Goal: Complete application form: Complete application form

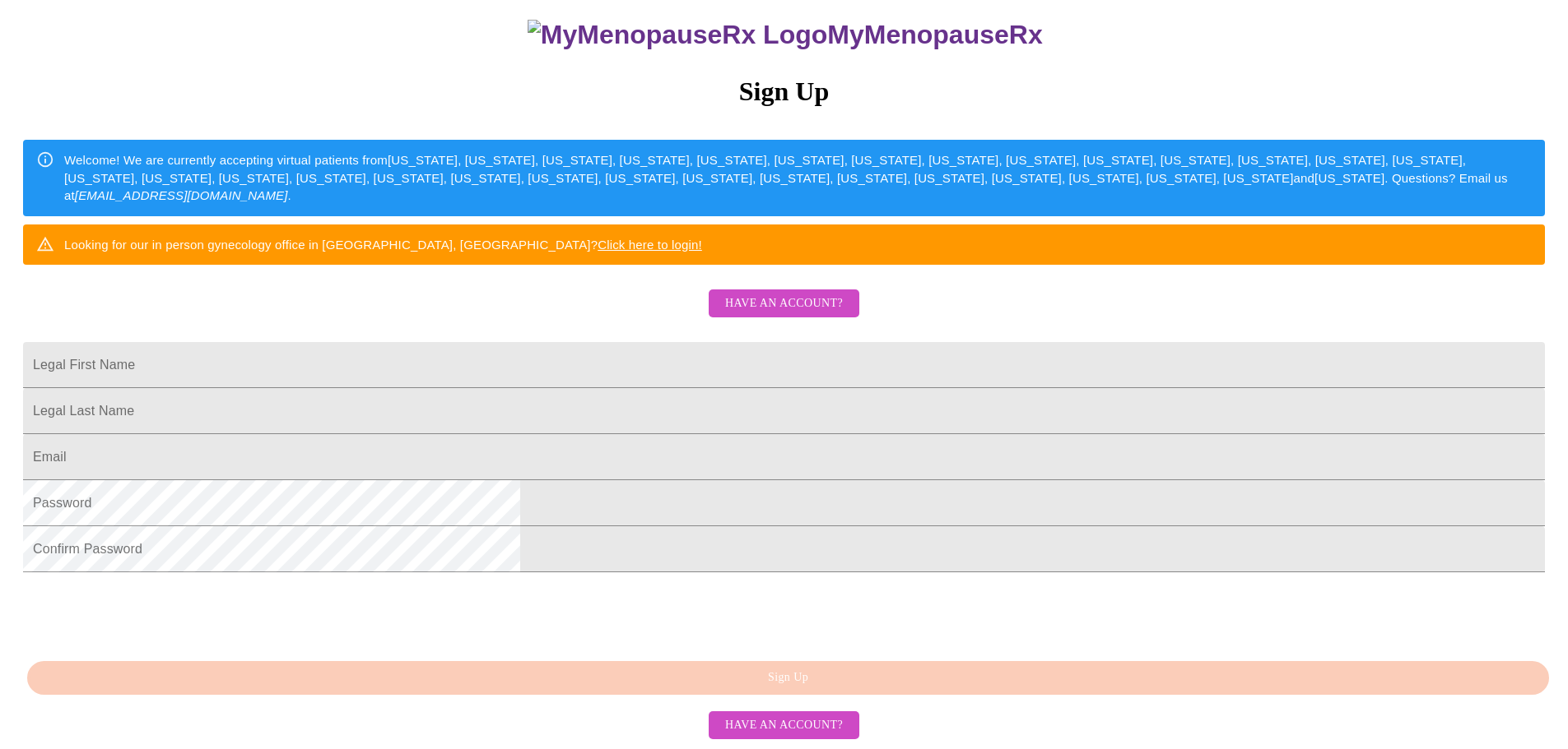
scroll to position [289, 0]
click at [805, 294] on span "Have an account?" at bounding box center [783, 304] width 118 height 21
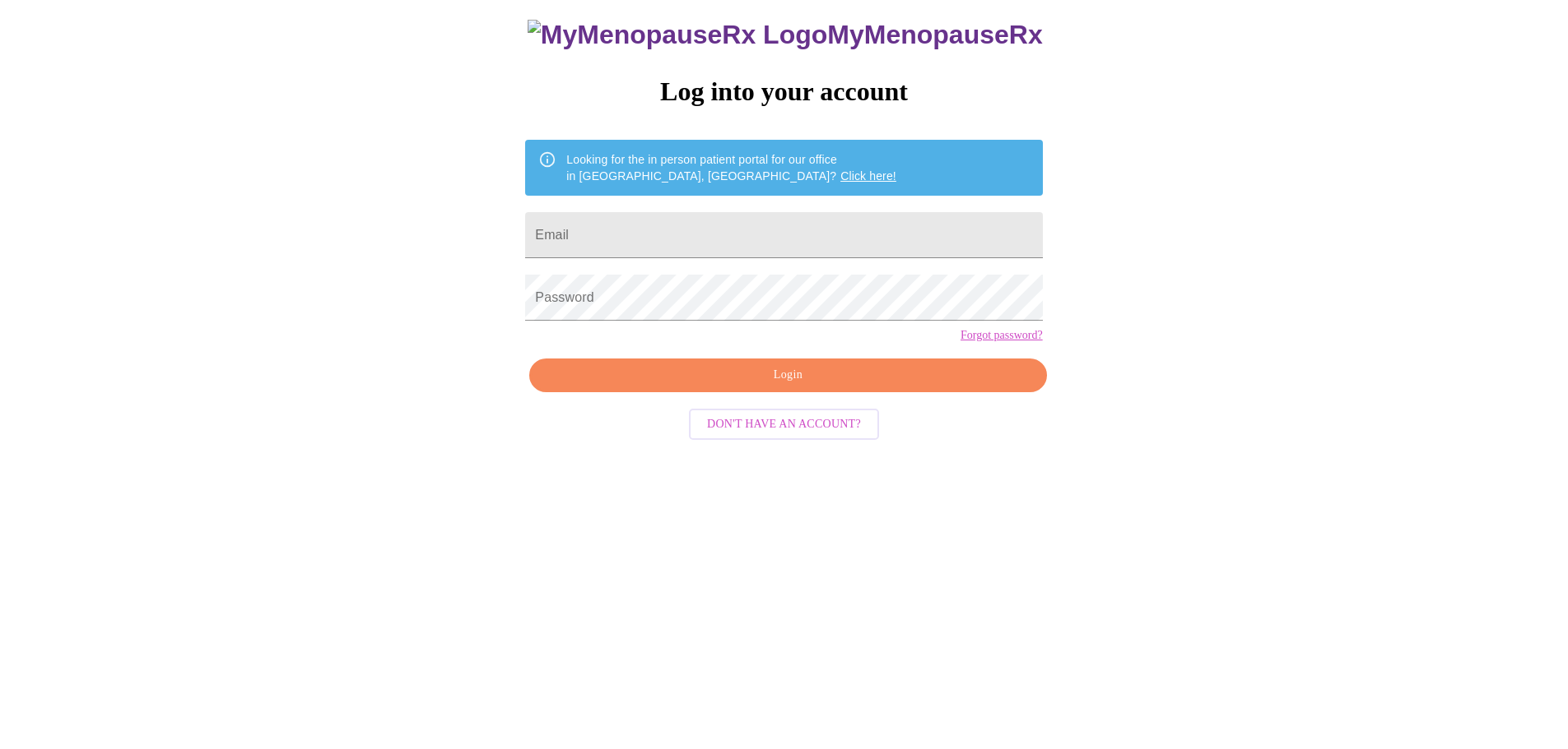
scroll to position [16, 0]
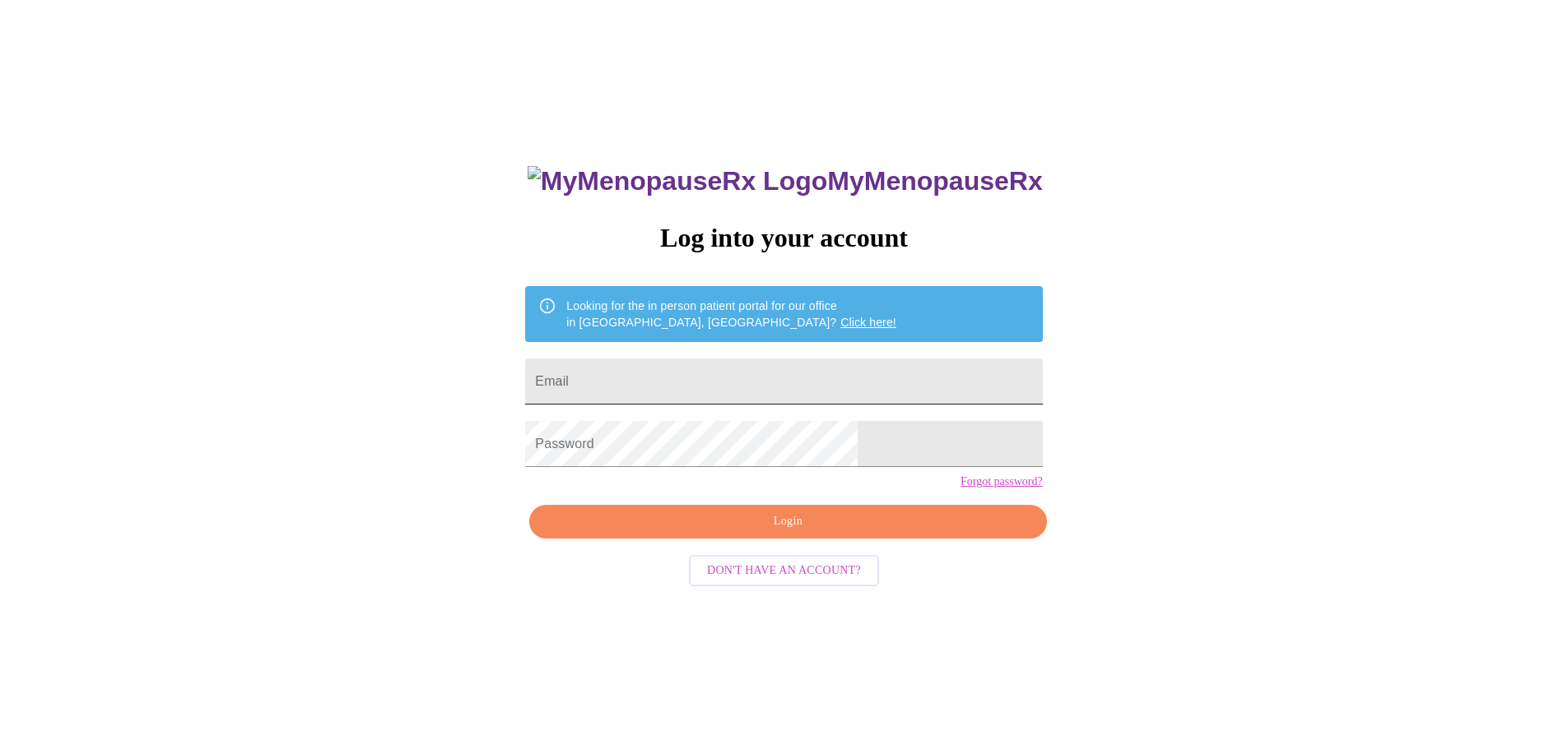
click at [741, 377] on input "Email" at bounding box center [783, 382] width 517 height 46
type input "[EMAIL_ADDRESS][DOMAIN_NAME]"
click at [789, 532] on span "Login" at bounding box center [787, 521] width 479 height 21
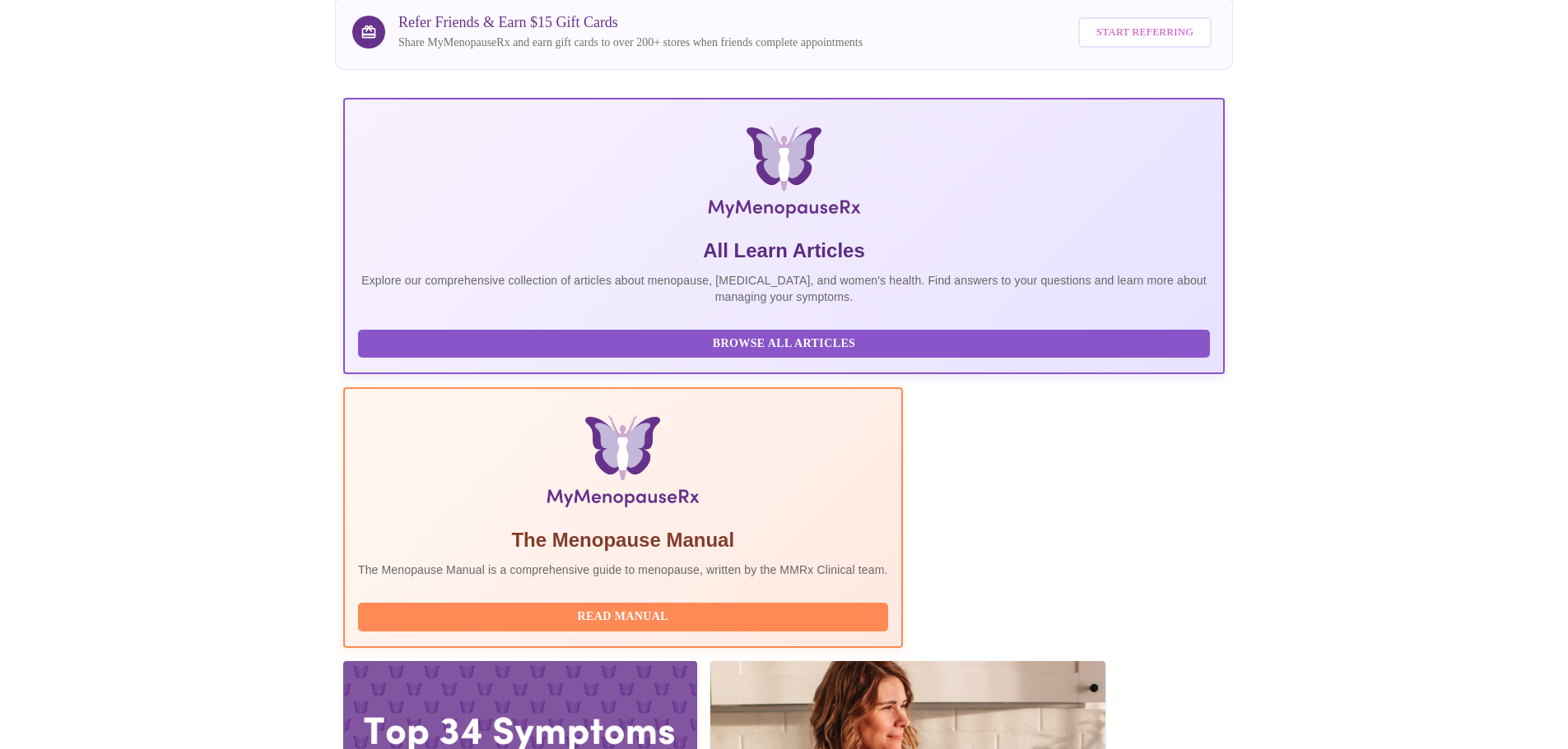
scroll to position [151, 0]
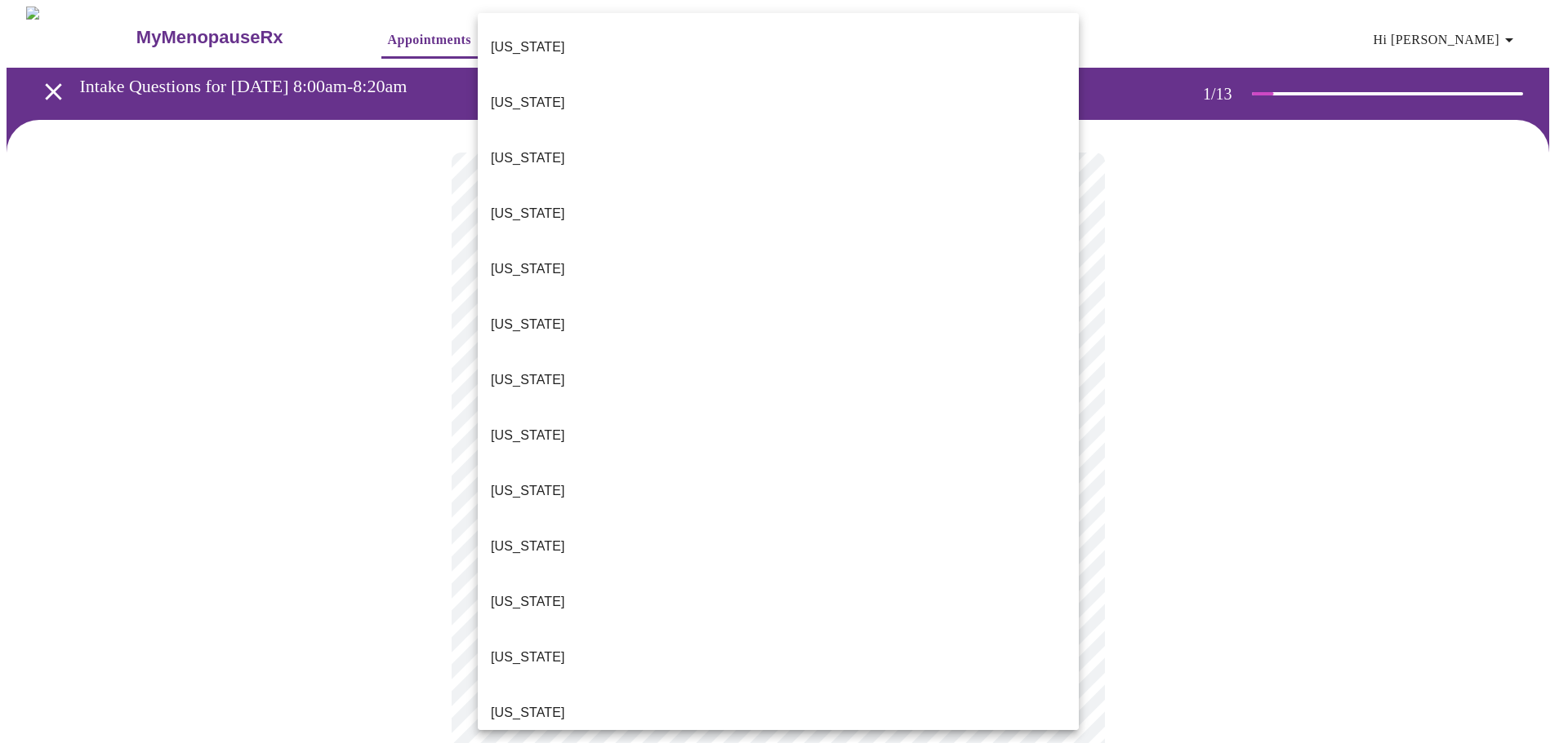
click at [584, 354] on body "MyMenopauseRx Appointments Messaging Labs Uploads Medications Community Refer a…" at bounding box center [784, 757] width 1555 height 1501
click at [527, 704] on p "[US_STATE]" at bounding box center [527, 714] width 75 height 20
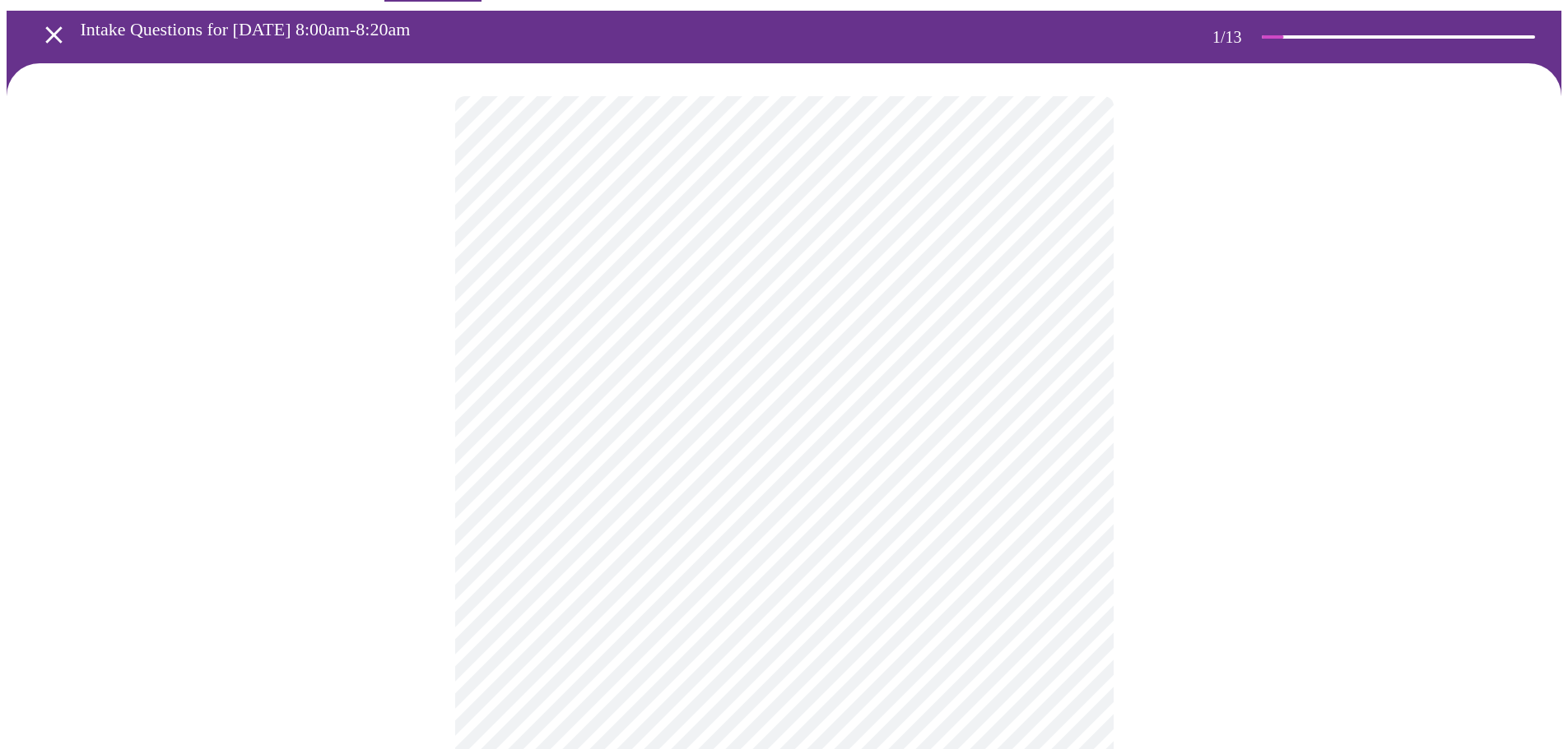
scroll to position [82, 0]
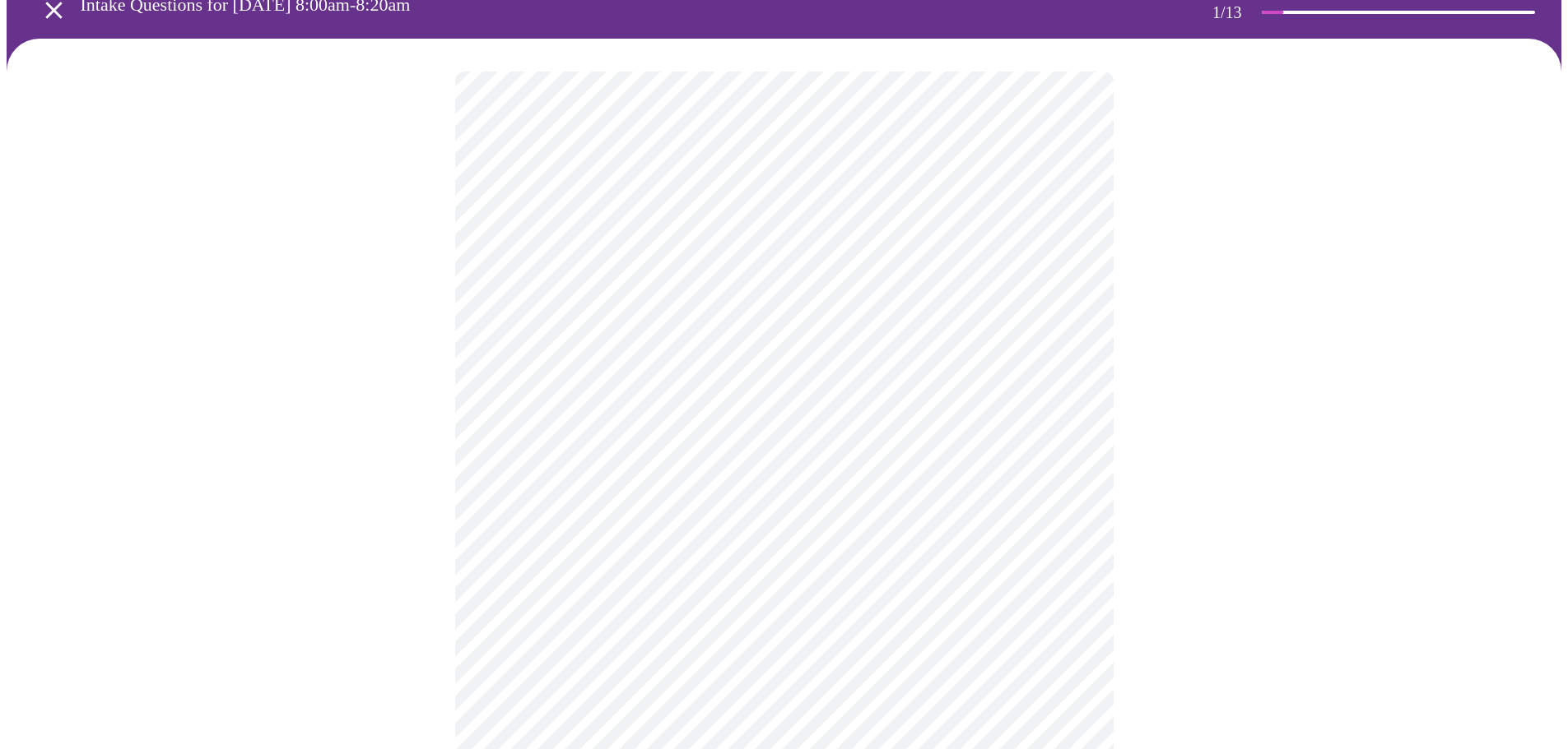
click at [655, 404] on body "MyMenopauseRx Appointments Messaging Labs Uploads Medications Community Refer a…" at bounding box center [784, 676] width 1555 height 1503
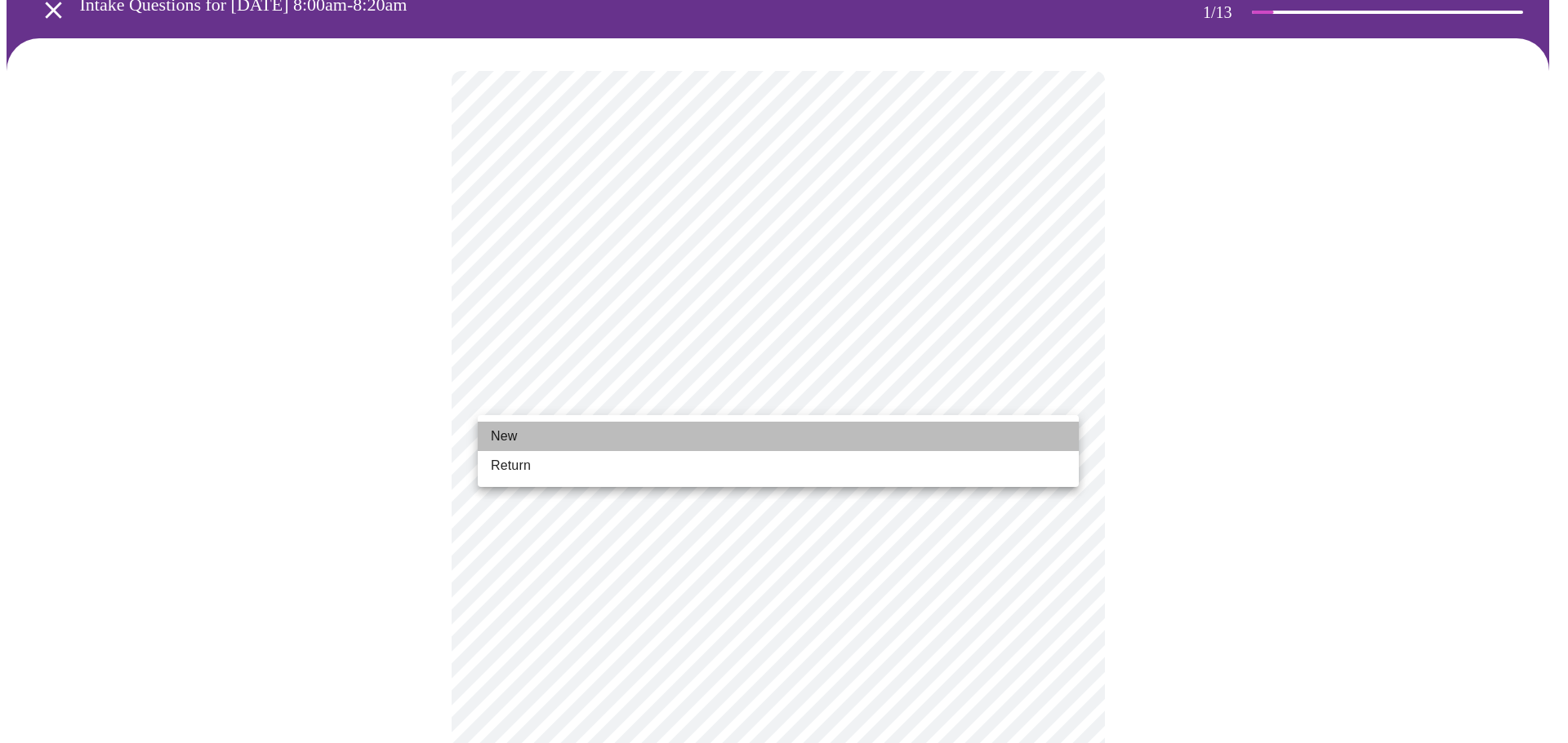
drag, startPoint x: 531, startPoint y: 438, endPoint x: 365, endPoint y: 455, distance: 166.9
click at [531, 439] on li "New" at bounding box center [778, 437] width 601 height 29
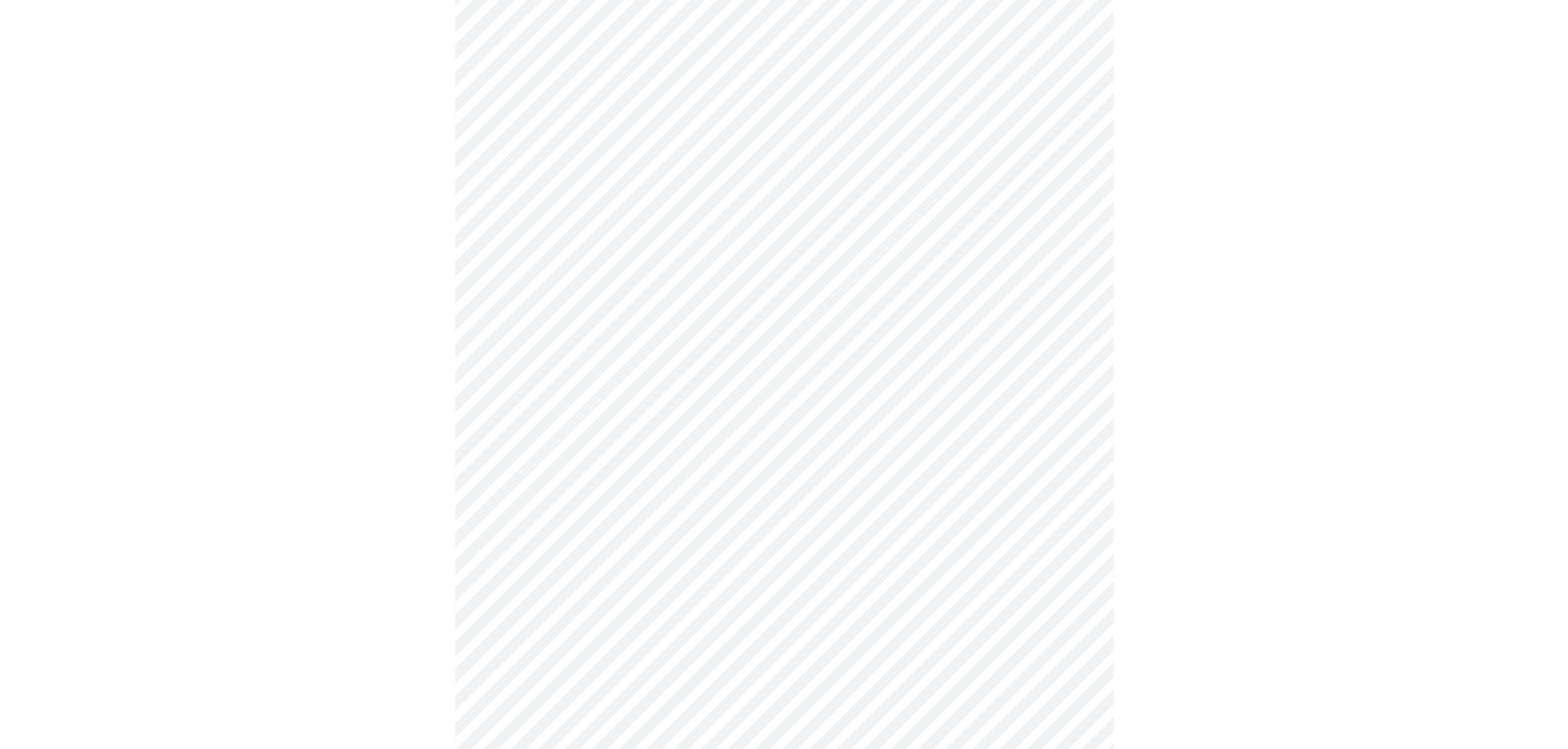
scroll to position [247, 0]
click at [670, 234] on body "MyMenopauseRx Appointments Messaging Labs Uploads Medications Community Refer a…" at bounding box center [784, 500] width 1555 height 1480
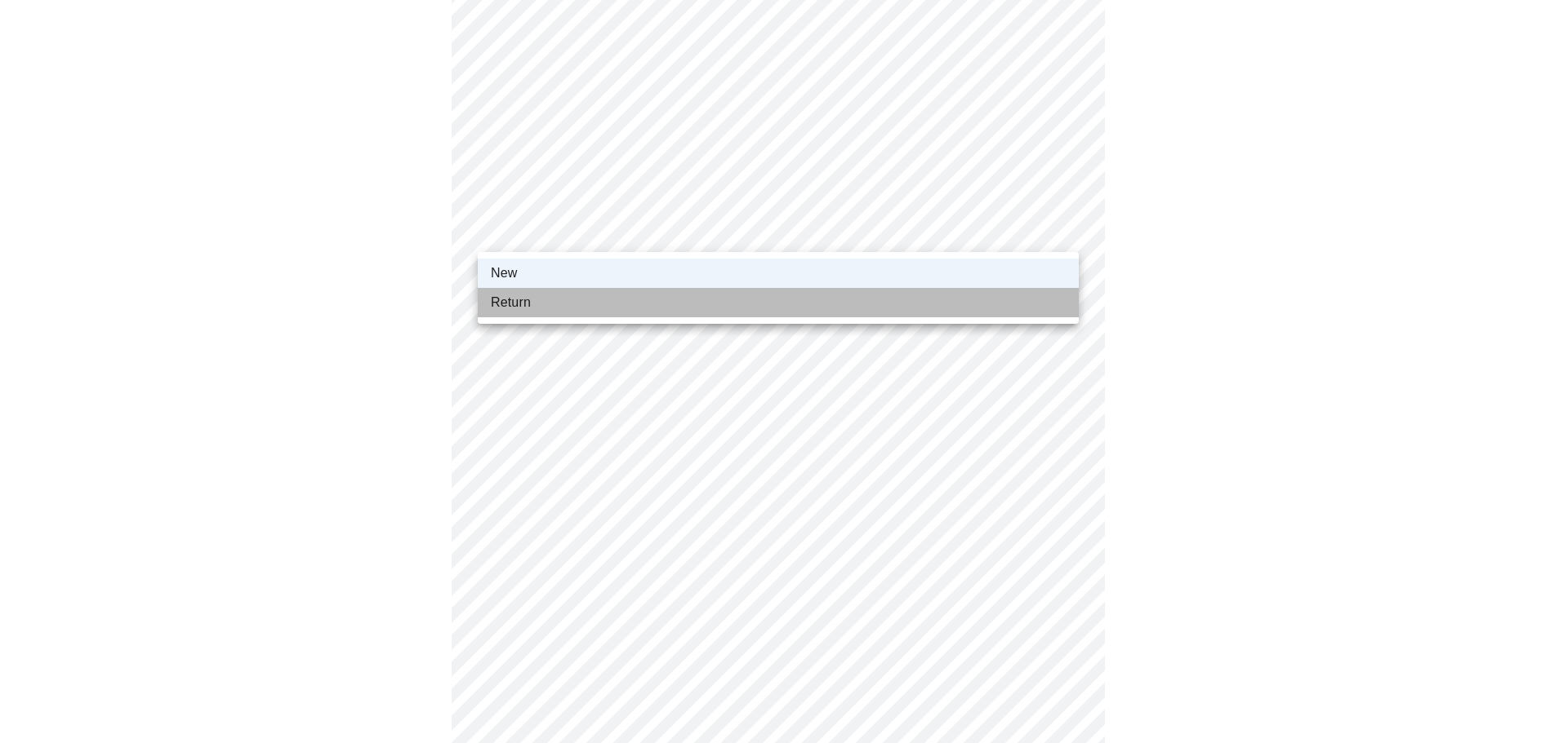
click at [537, 302] on li "Return" at bounding box center [778, 303] width 601 height 29
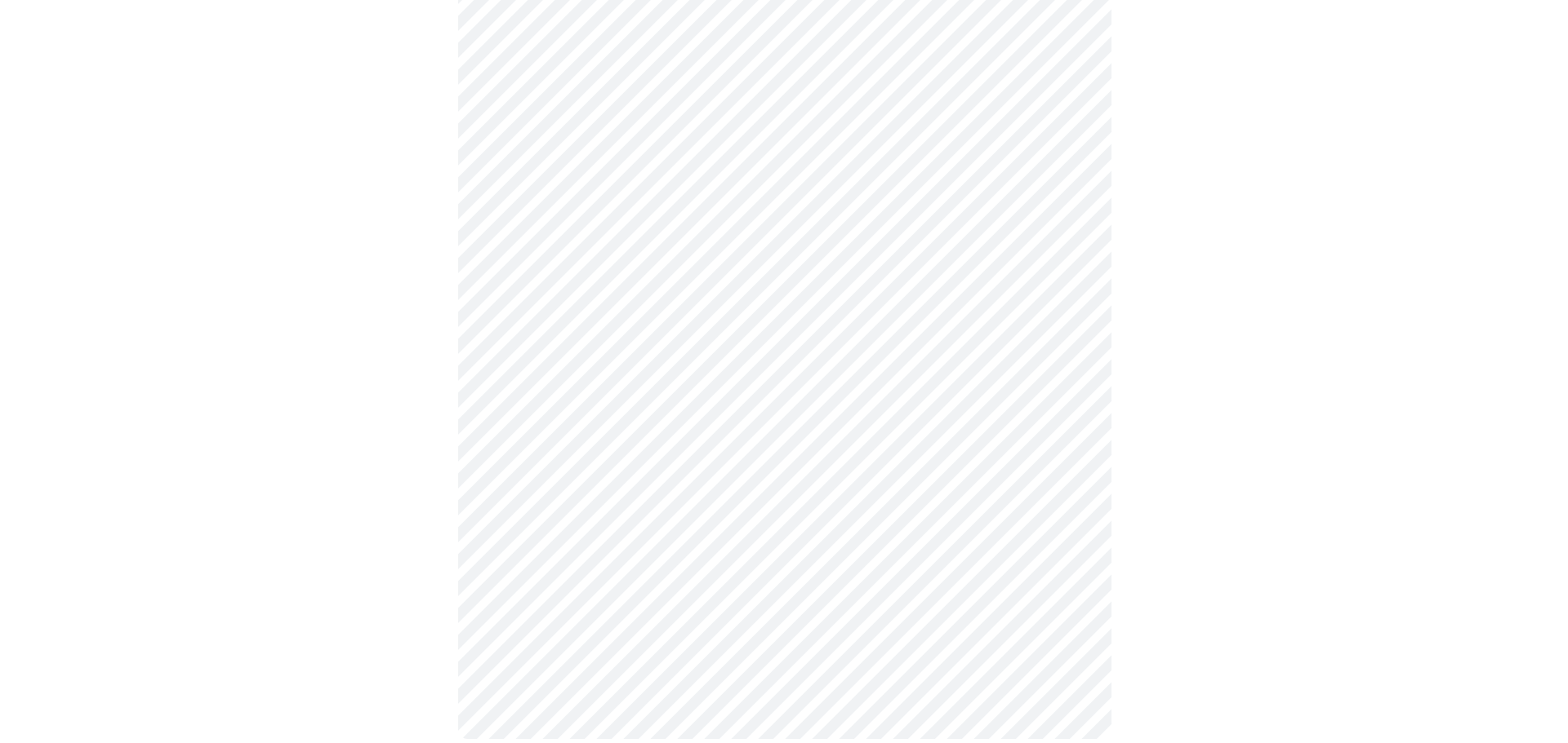
scroll to position [724, 0]
click at [811, 517] on body "MyMenopauseRx Appointments Messaging Labs Uploads Medications Community Refer a…" at bounding box center [778, 16] width 1543 height 1468
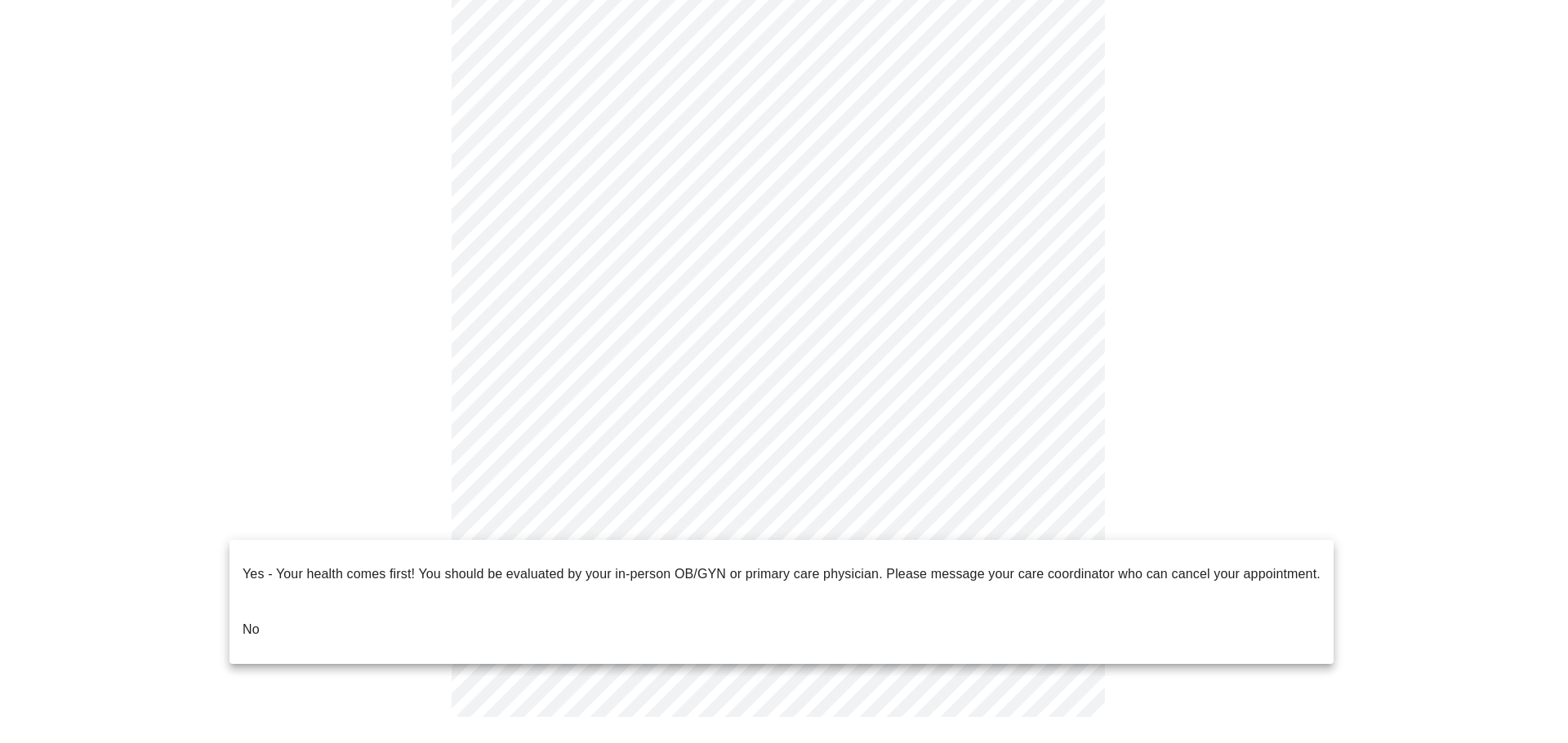
click at [268, 606] on li "No" at bounding box center [781, 630] width 1104 height 56
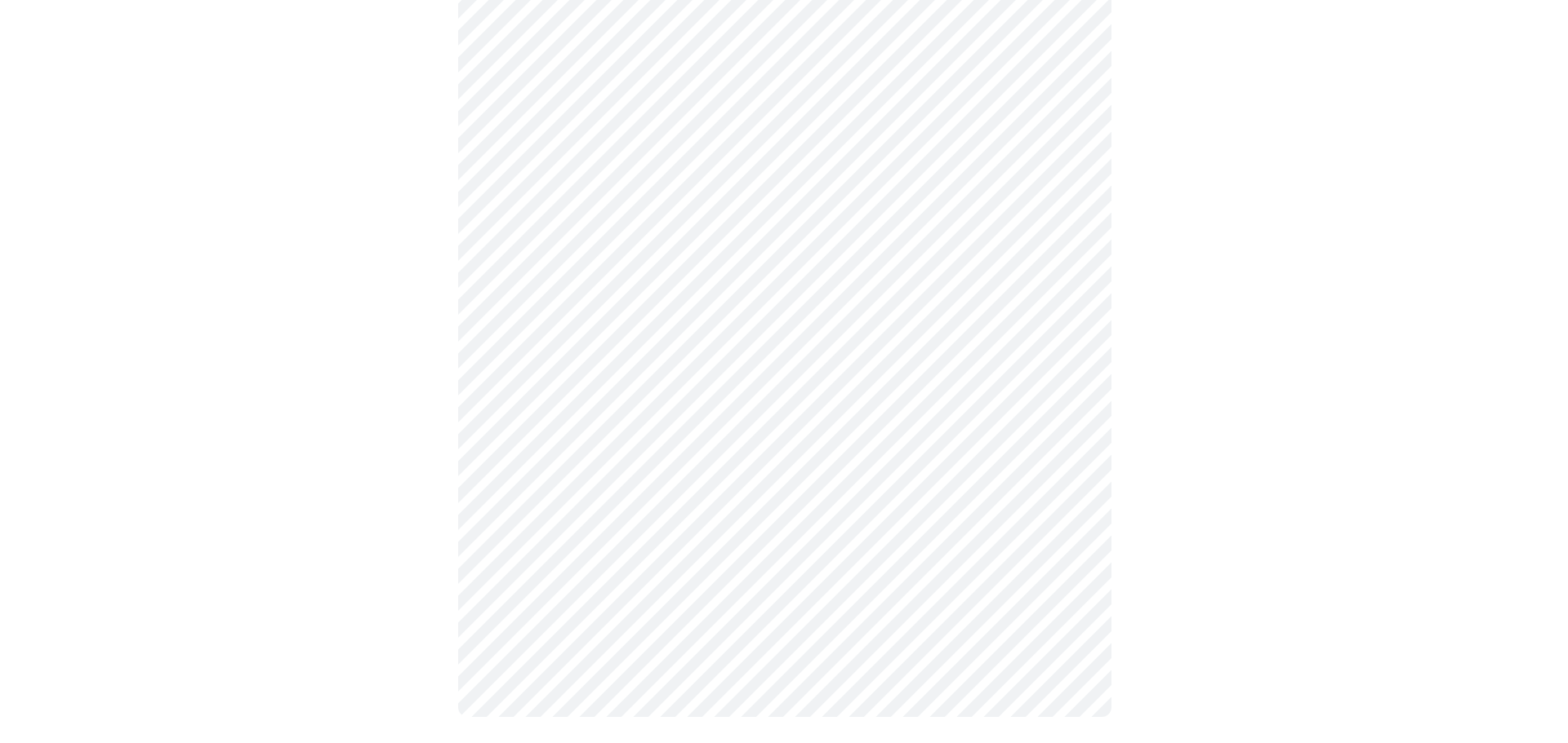
scroll to position [0, 0]
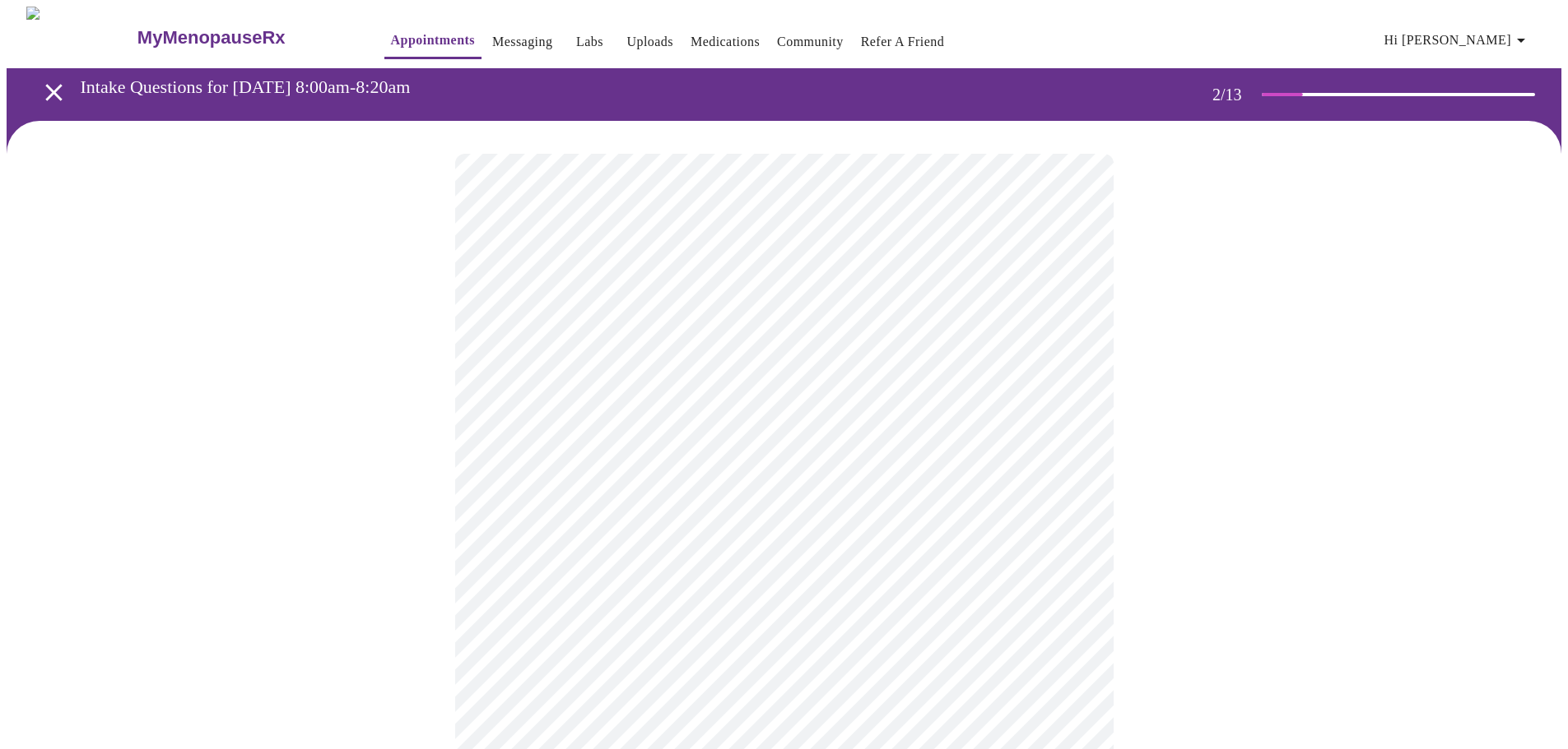
click at [710, 337] on body "MyMenopauseRx Appointments Messaging Labs Uploads Medications Community Refer a…" at bounding box center [784, 501] width 1555 height 989
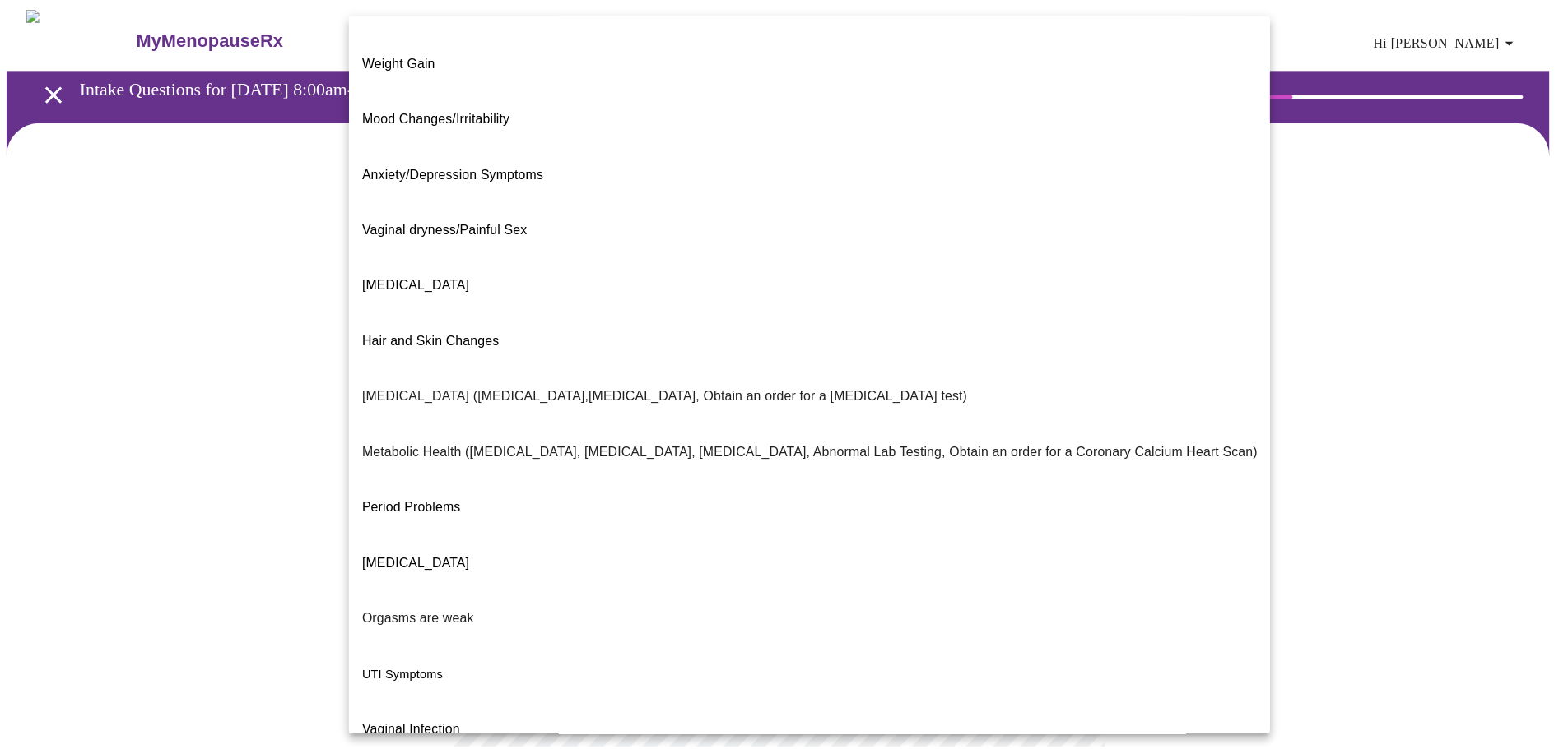
scroll to position [103, 0]
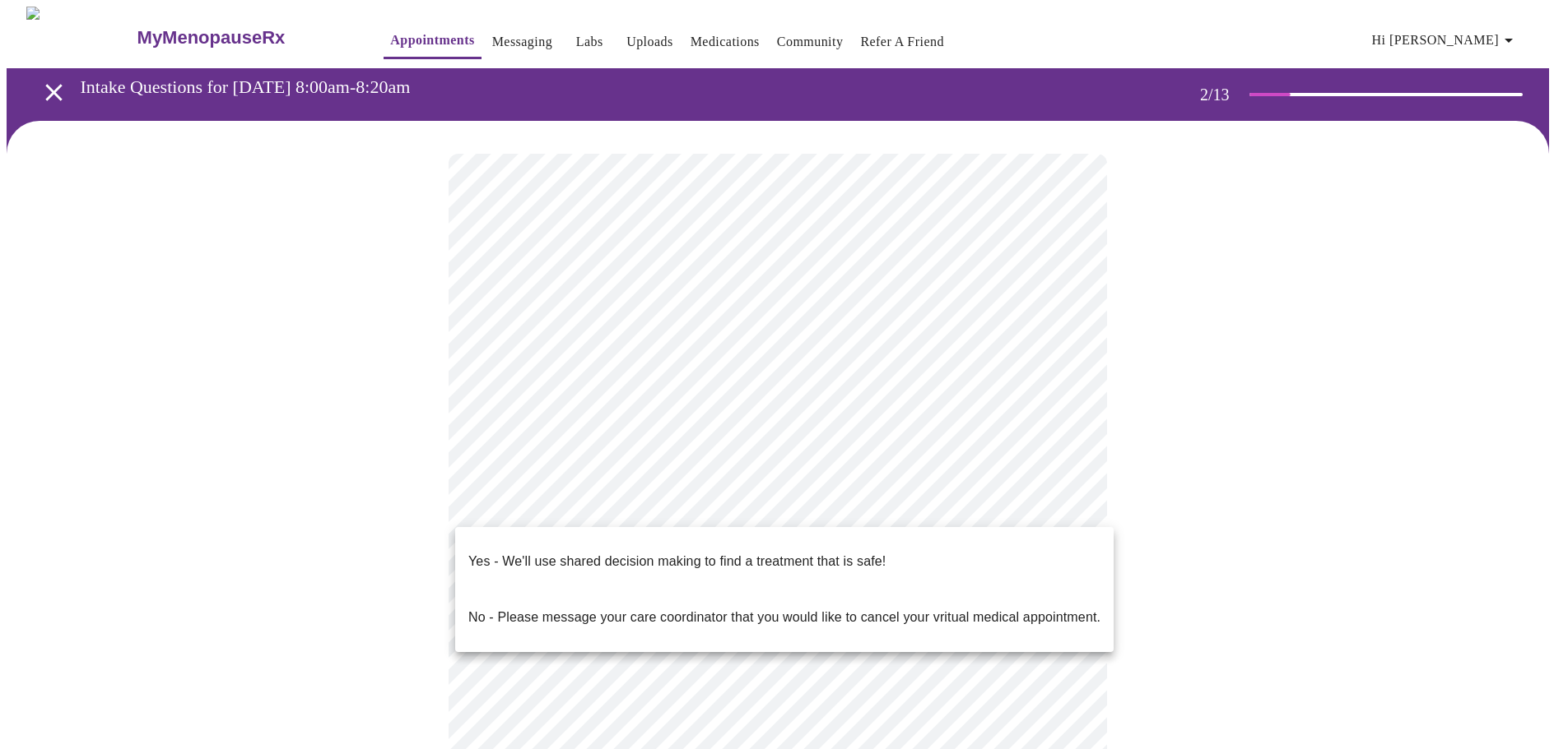
click at [738, 506] on body "MyMenopauseRx Appointments Messaging Labs Uploads Medications Community Refer a…" at bounding box center [784, 496] width 1555 height 979
click at [545, 552] on p "Yes - We'll use shared decision making to find a treatment that is safe!" at bounding box center [677, 562] width 418 height 20
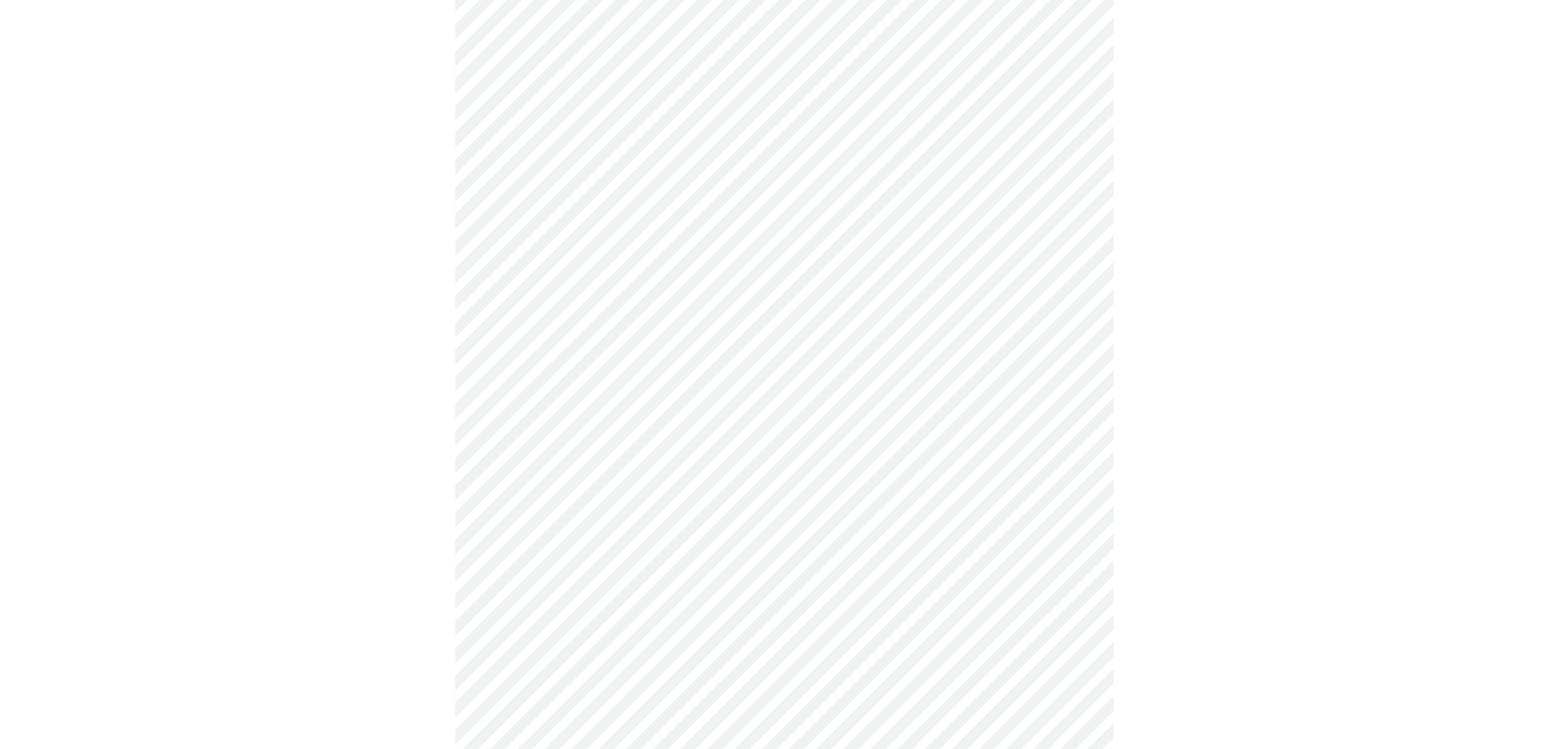
scroll to position [0, 0]
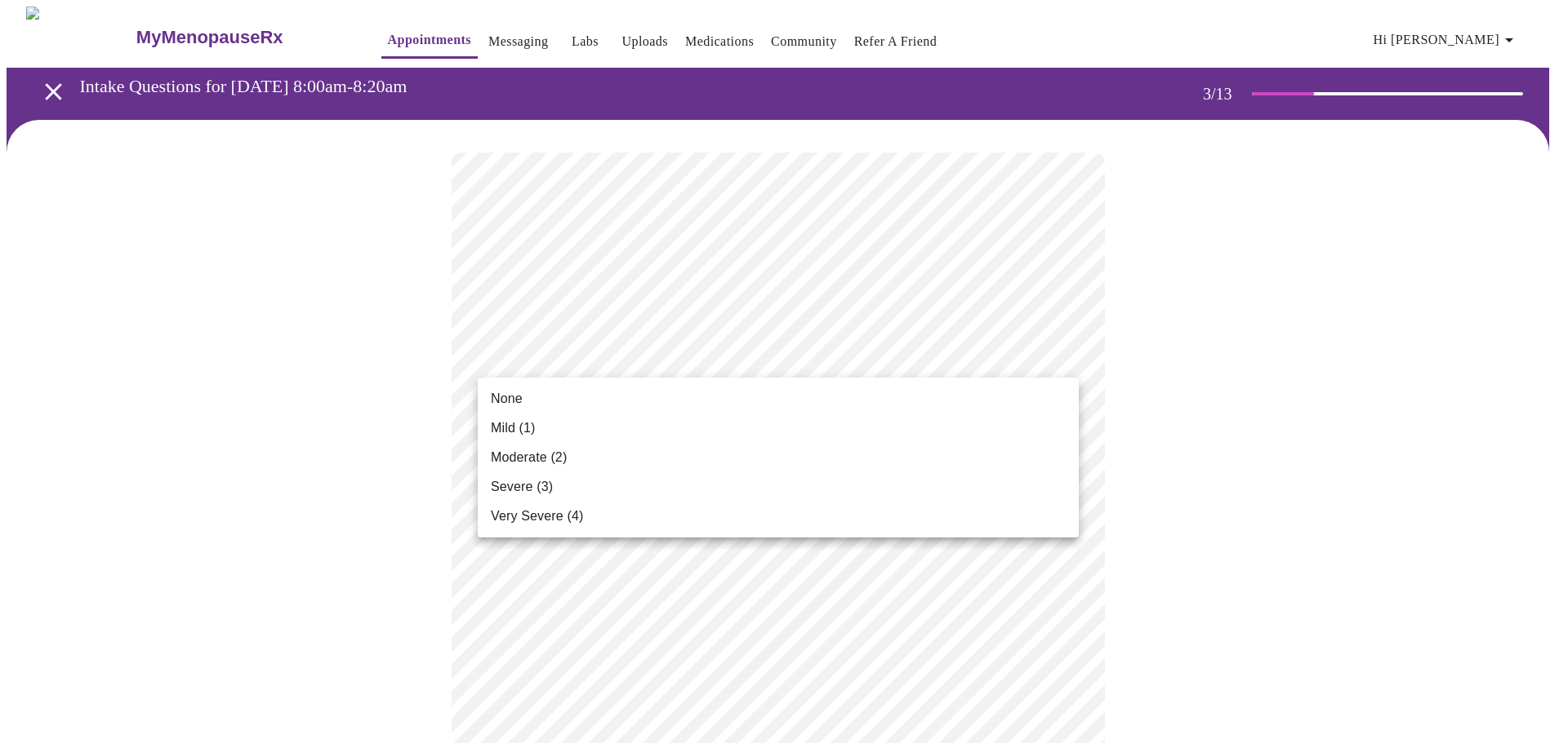
click at [558, 424] on li "Mild (1)" at bounding box center [778, 429] width 601 height 29
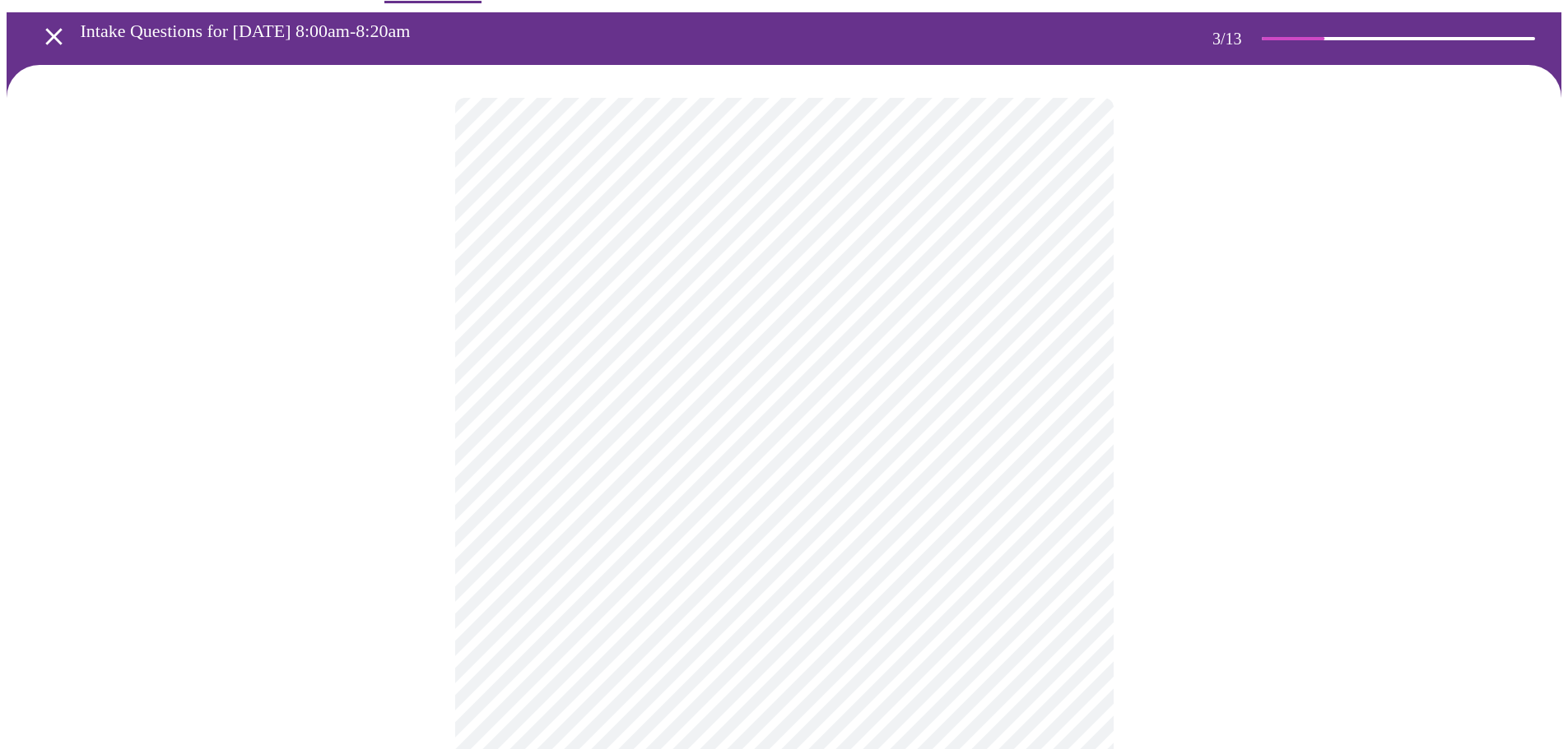
scroll to position [82, 0]
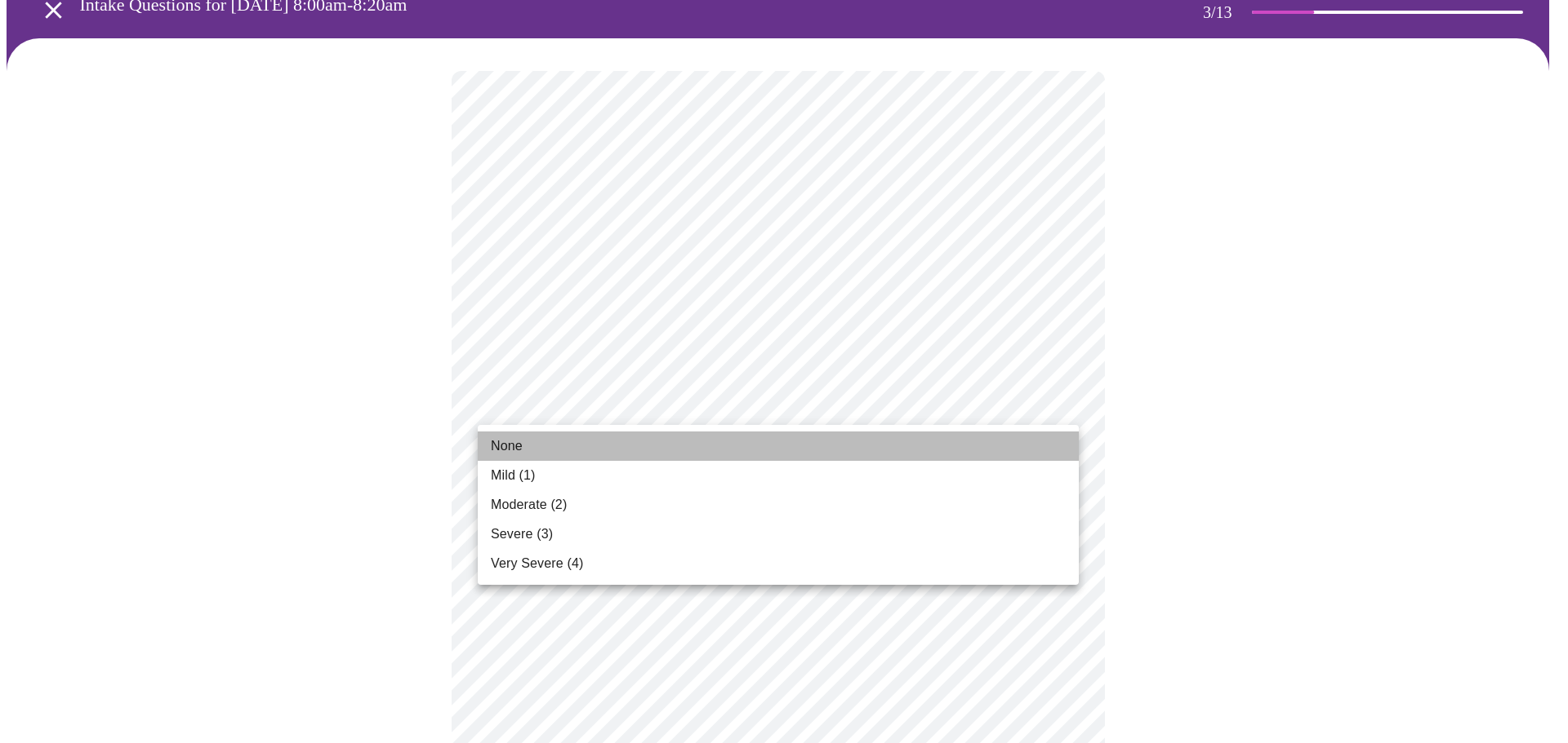
click at [521, 452] on span "None" at bounding box center [506, 446] width 32 height 20
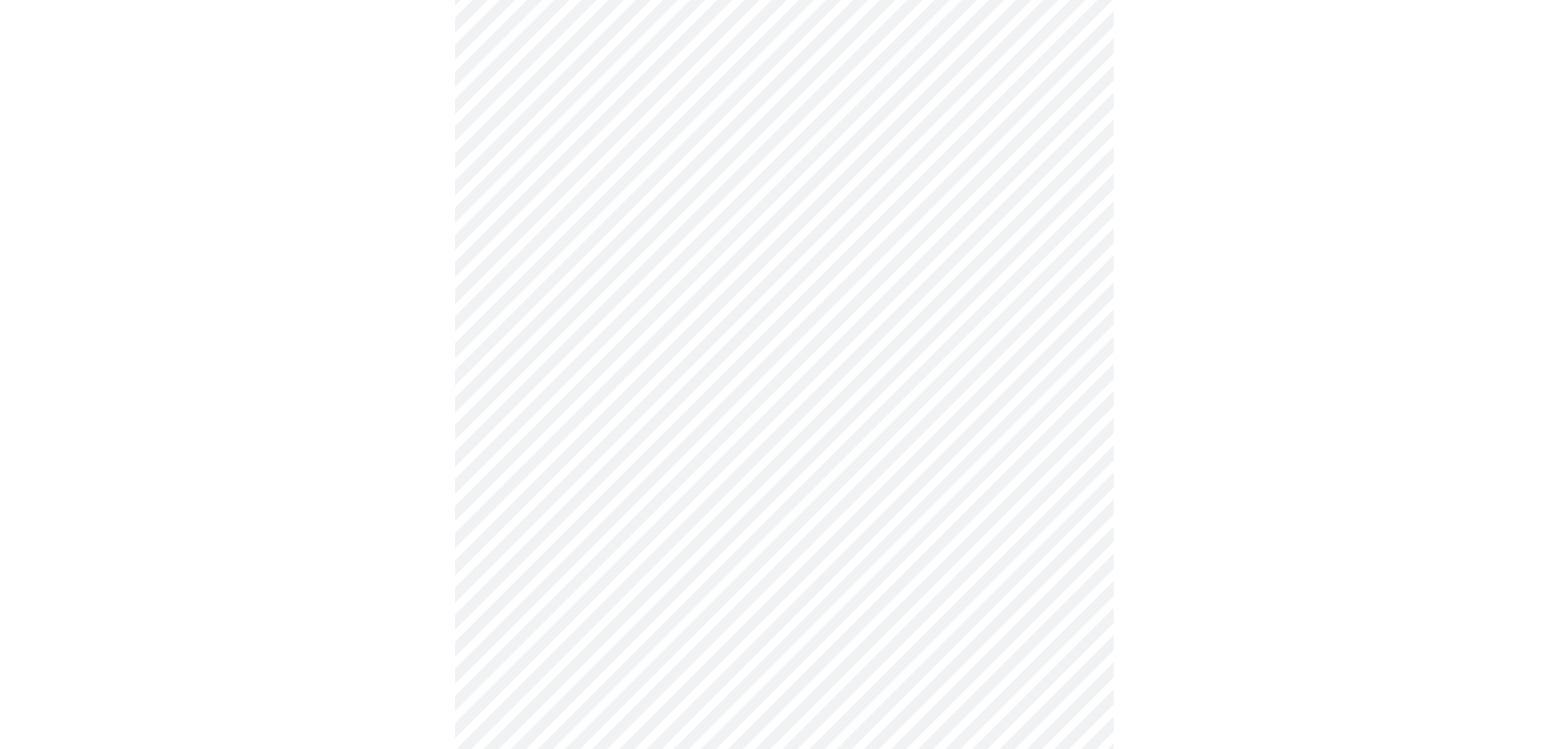
scroll to position [247, 0]
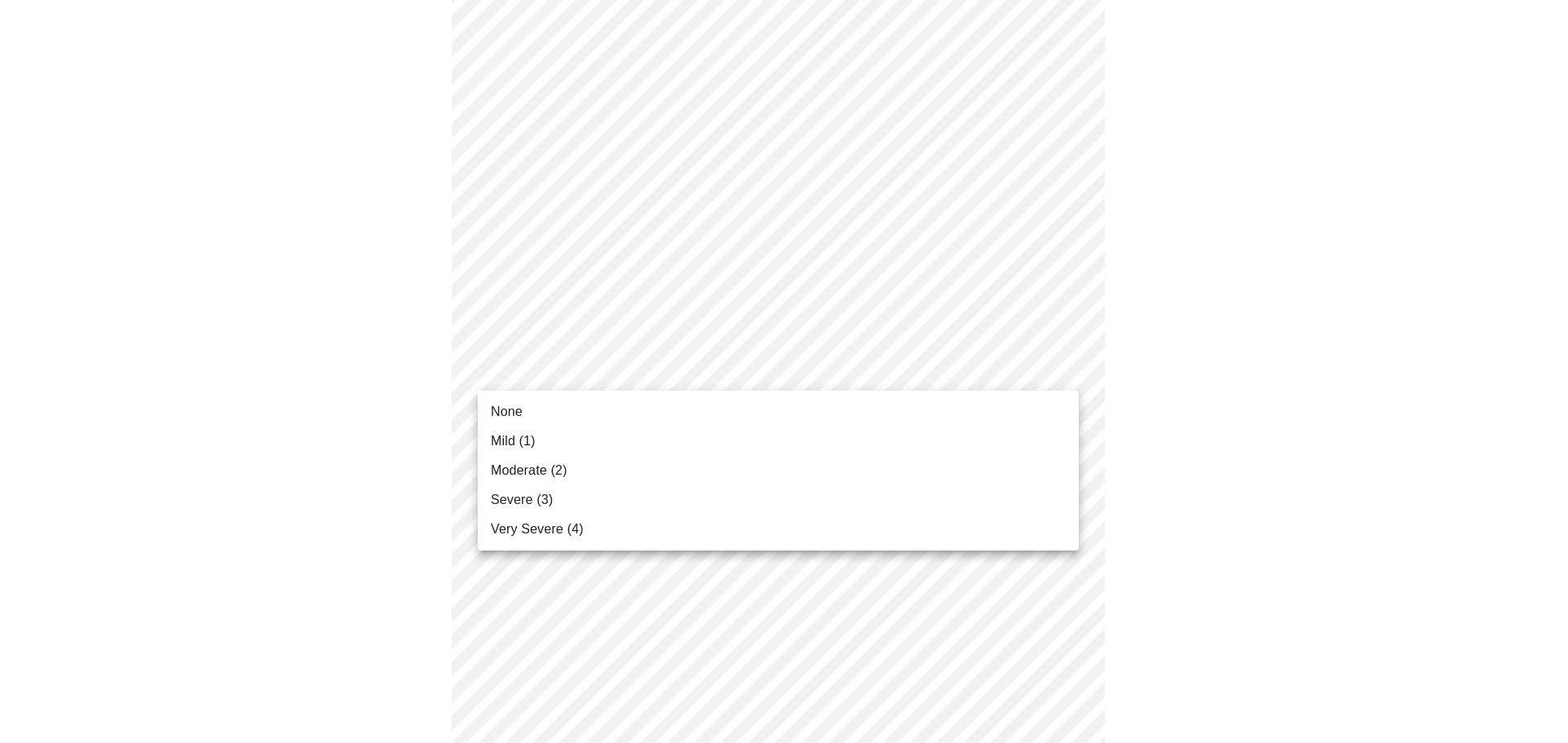
click at [537, 439] on li "Mild (1)" at bounding box center [778, 442] width 601 height 29
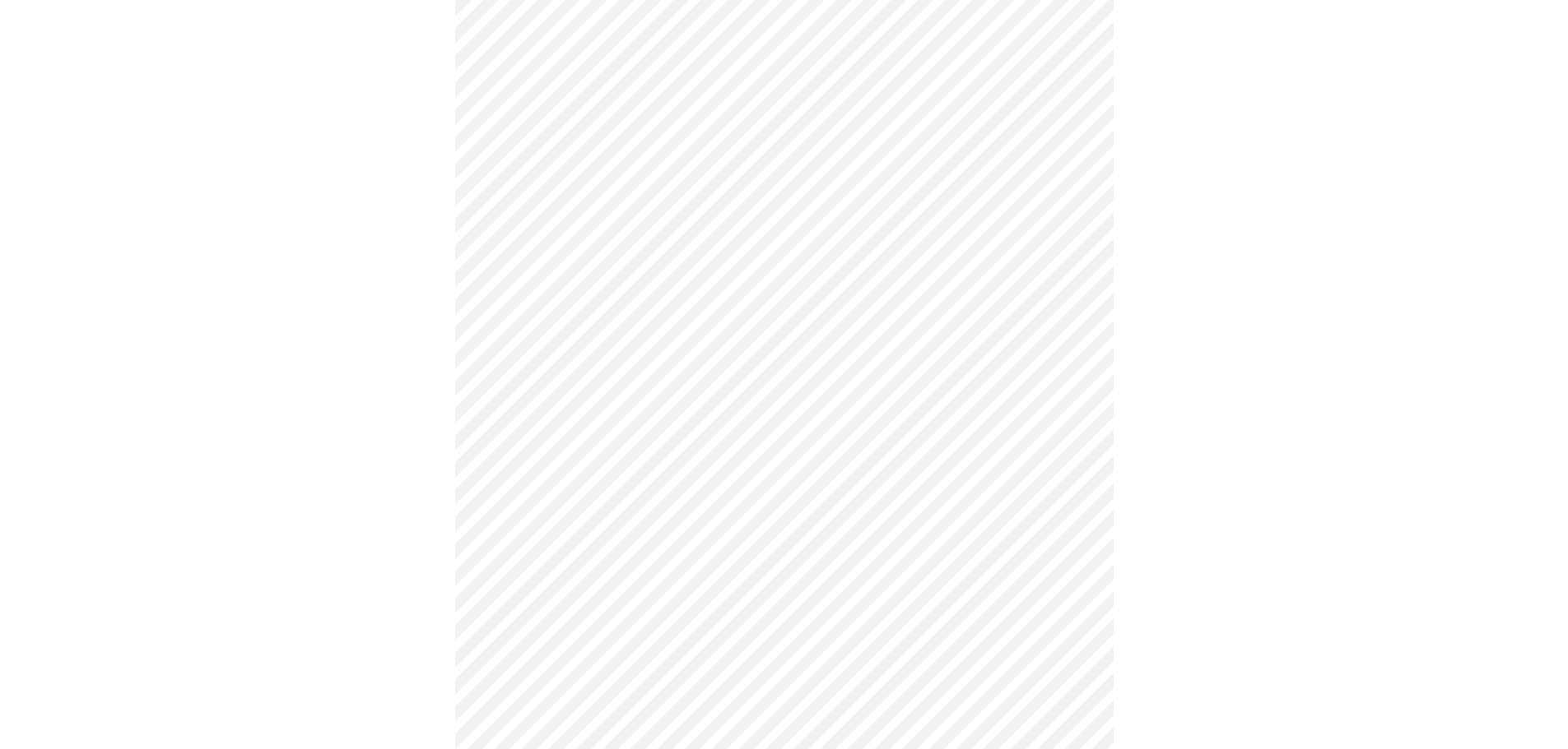
scroll to position [412, 0]
click at [579, 334] on body "MyMenopauseRx Appointments Messaging Labs Uploads Medications Community Refer a…" at bounding box center [784, 654] width 1555 height 2119
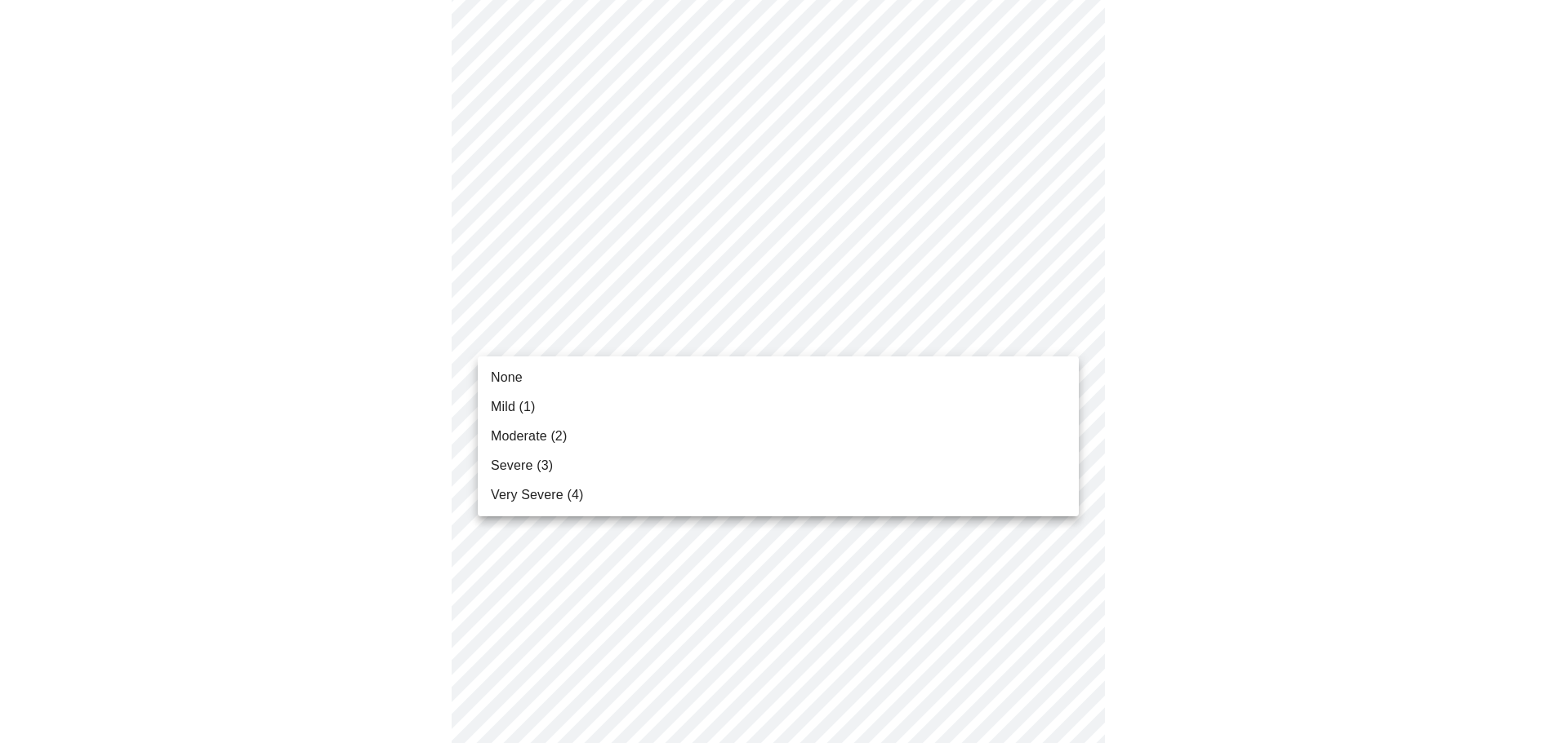
click at [527, 404] on span "Mild (1)" at bounding box center [513, 408] width 45 height 20
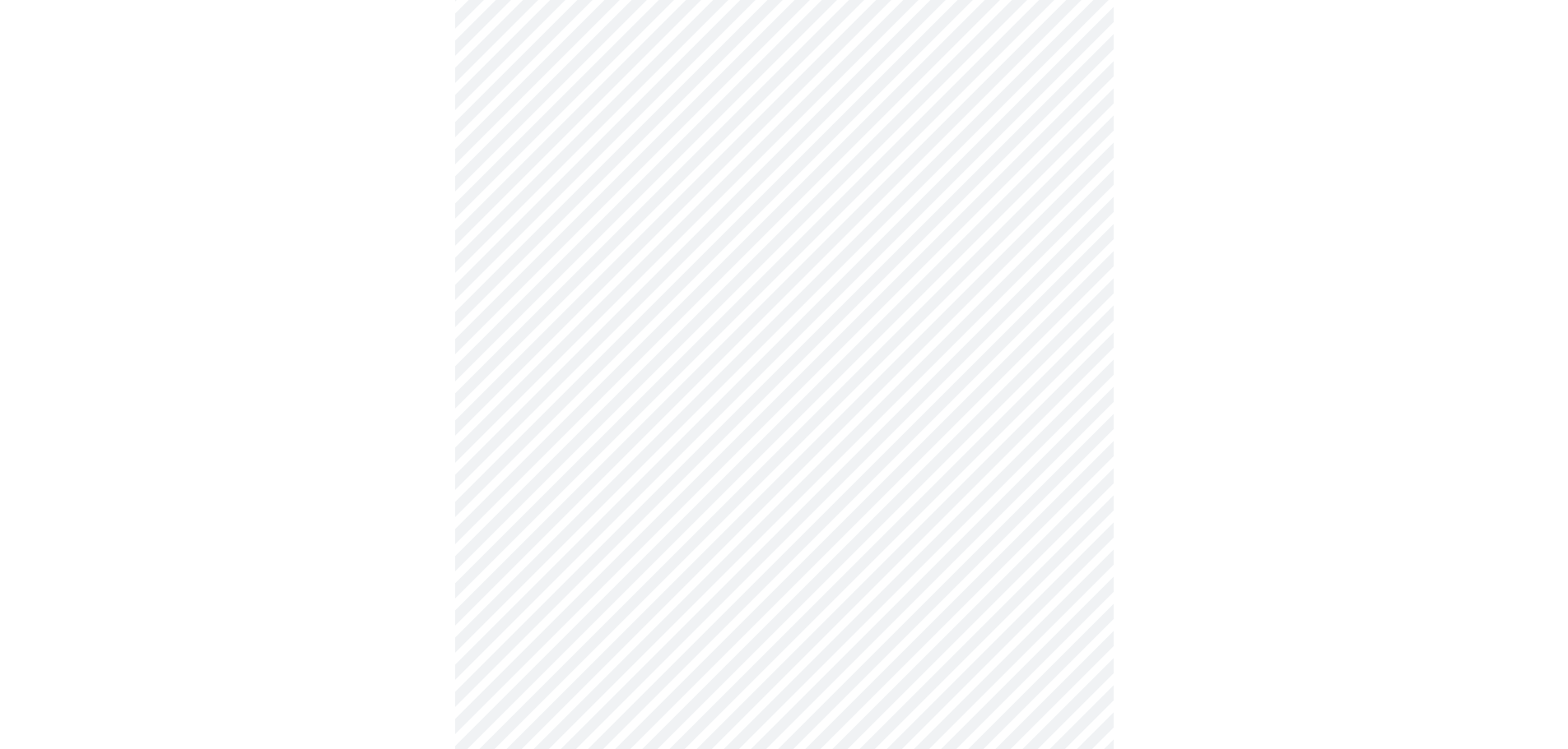
scroll to position [576, 0]
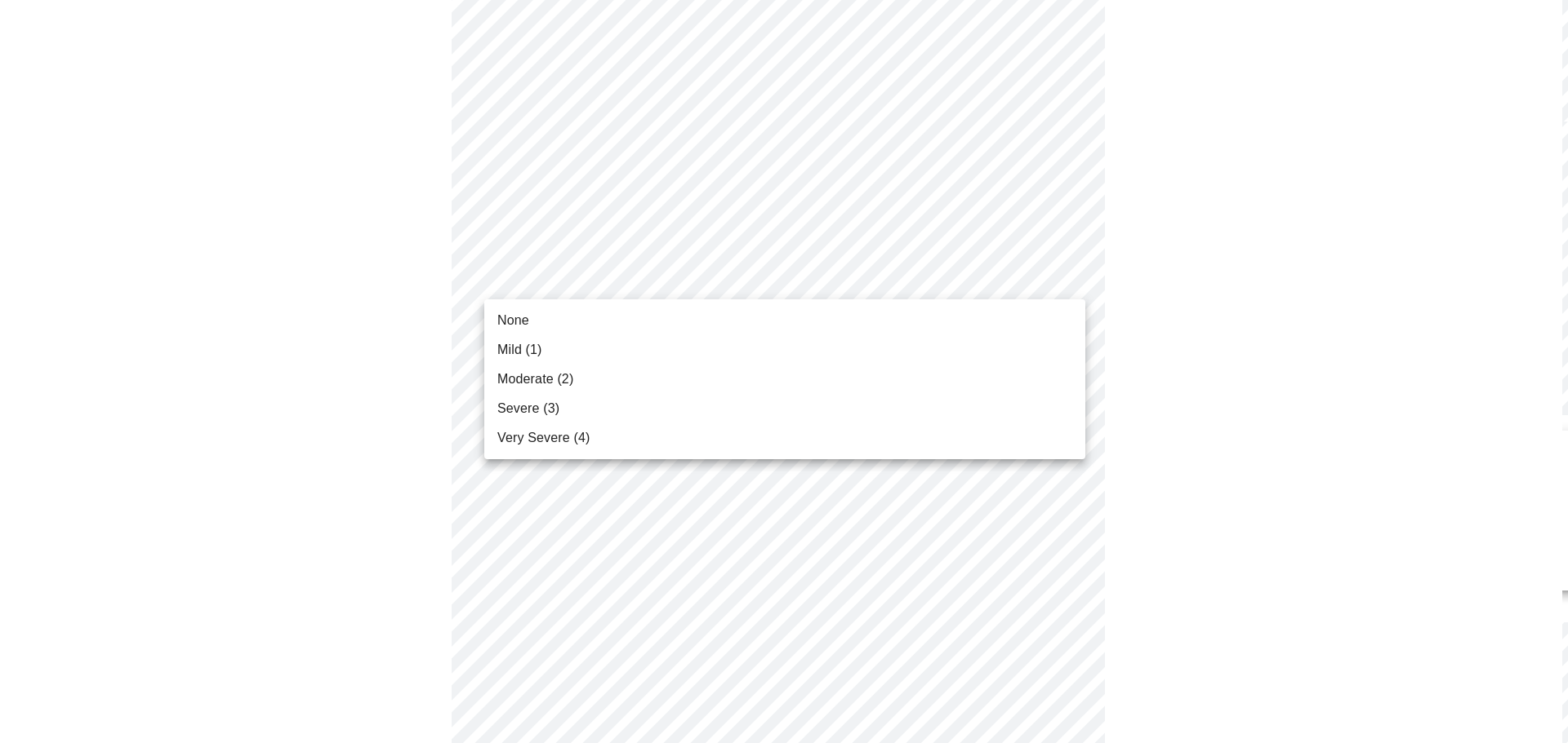
click at [596, 274] on body "MyMenopauseRx Appointments Messaging Labs Uploads Medications Community Refer a…" at bounding box center [778, 475] width 1543 height 2079
click at [523, 375] on span "Moderate (2)" at bounding box center [528, 380] width 76 height 20
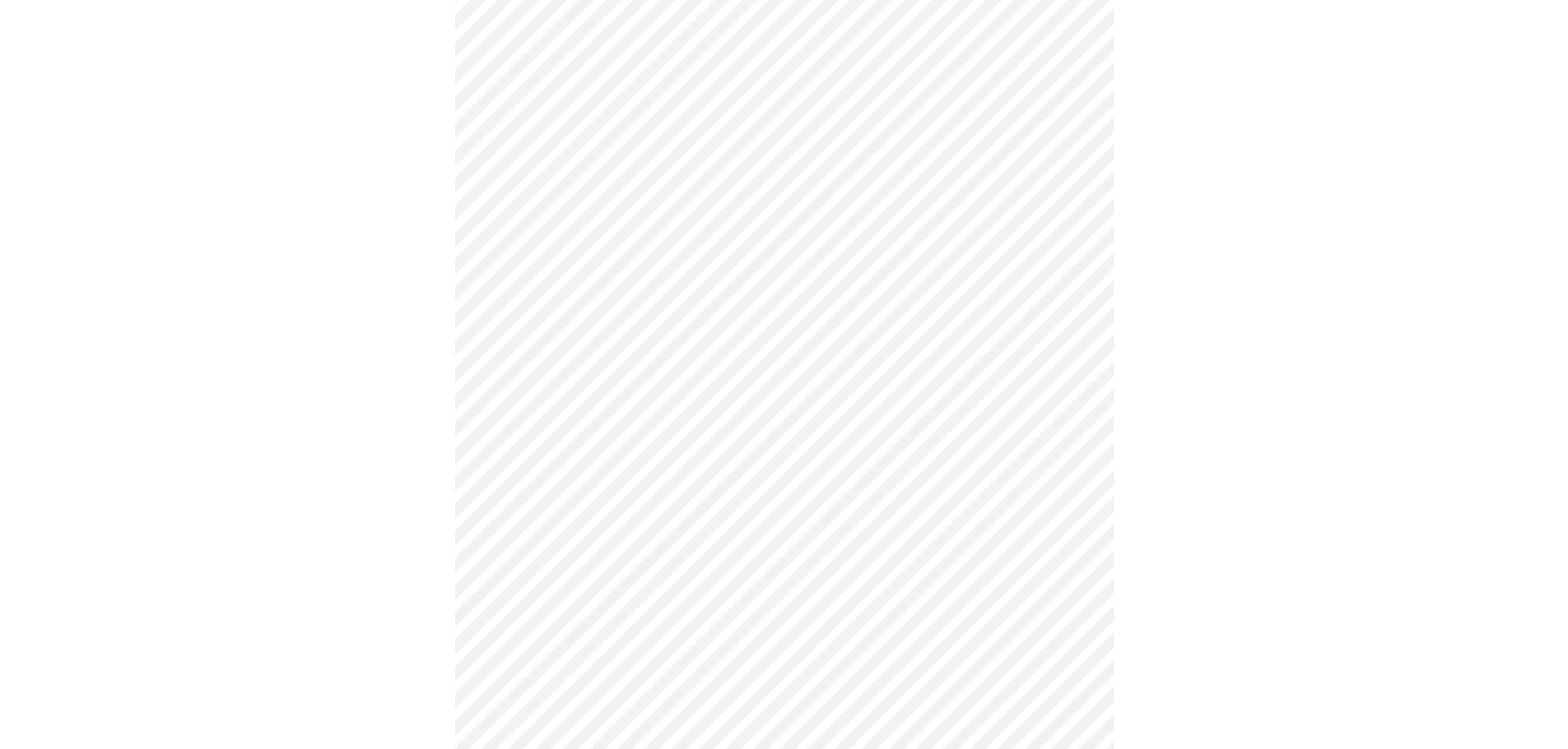
scroll to position [740, 0]
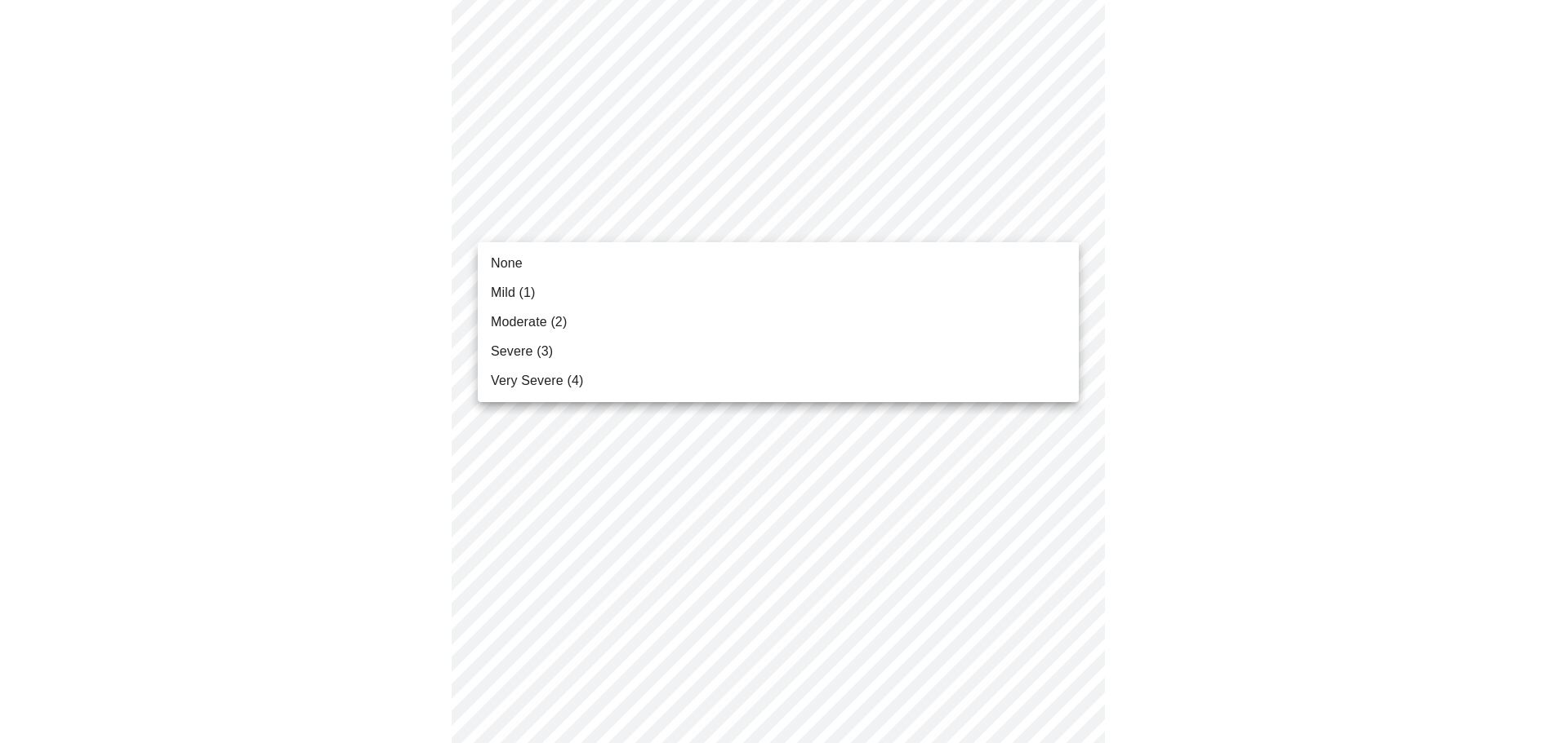
click at [583, 216] on body "MyMenopauseRx Appointments Messaging Labs Uploads Medications Community Refer a…" at bounding box center [784, 300] width 1555 height 2056
click at [536, 267] on li "None" at bounding box center [778, 263] width 601 height 29
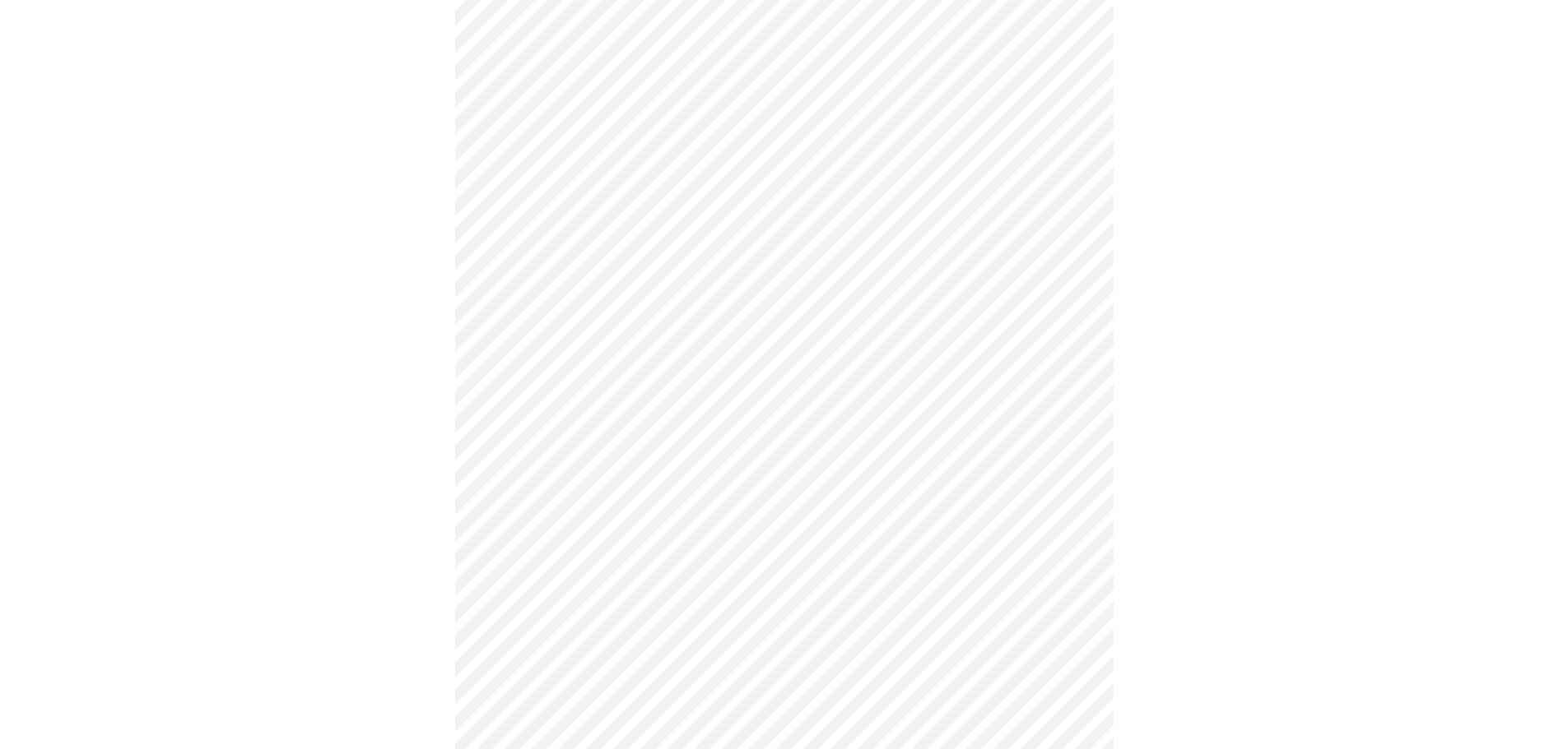
click at [544, 233] on body "MyMenopauseRx Appointments Messaging Labs Uploads Medications Community Refer a…" at bounding box center [784, 291] width 1555 height 2050
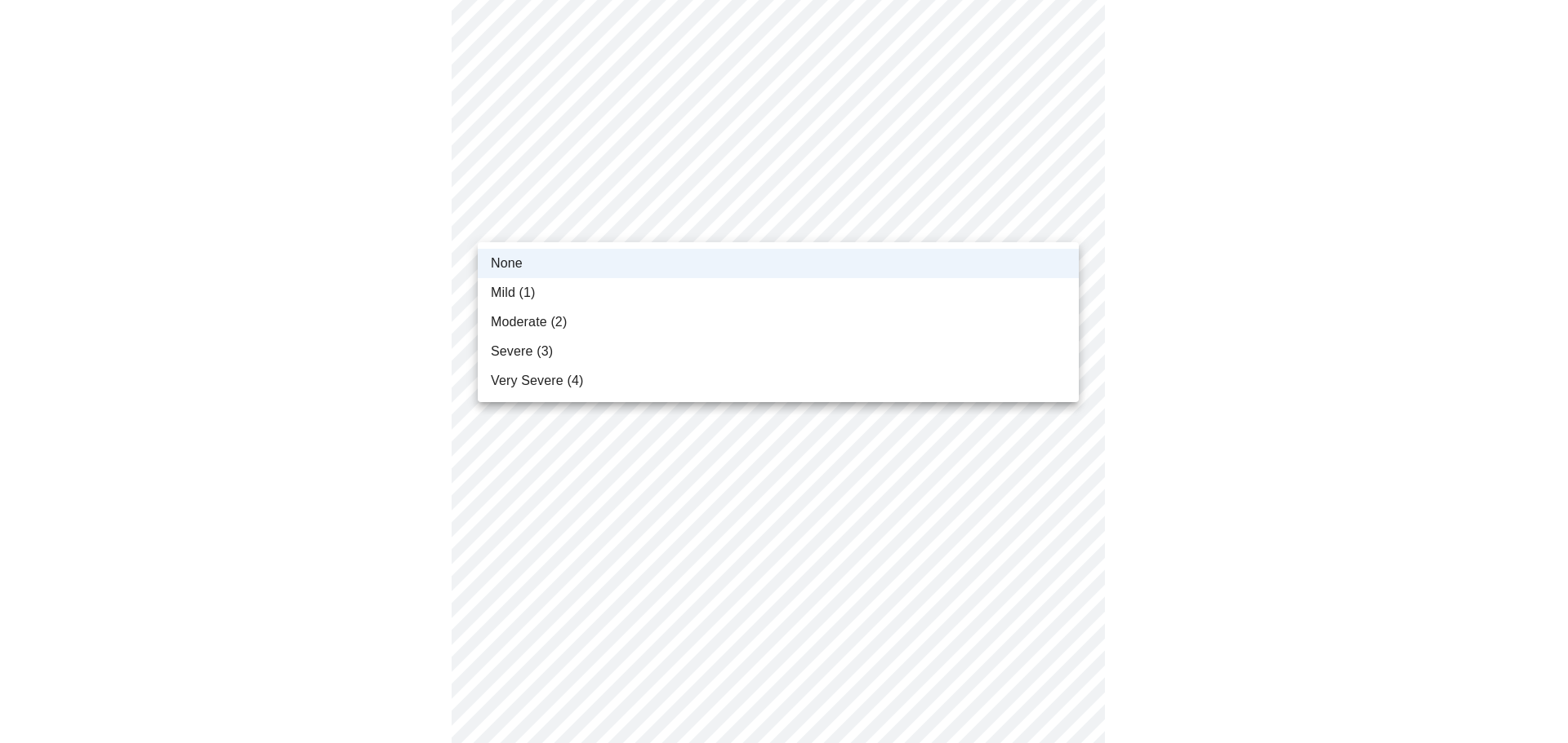
click at [526, 290] on span "Mild (1)" at bounding box center [513, 293] width 45 height 20
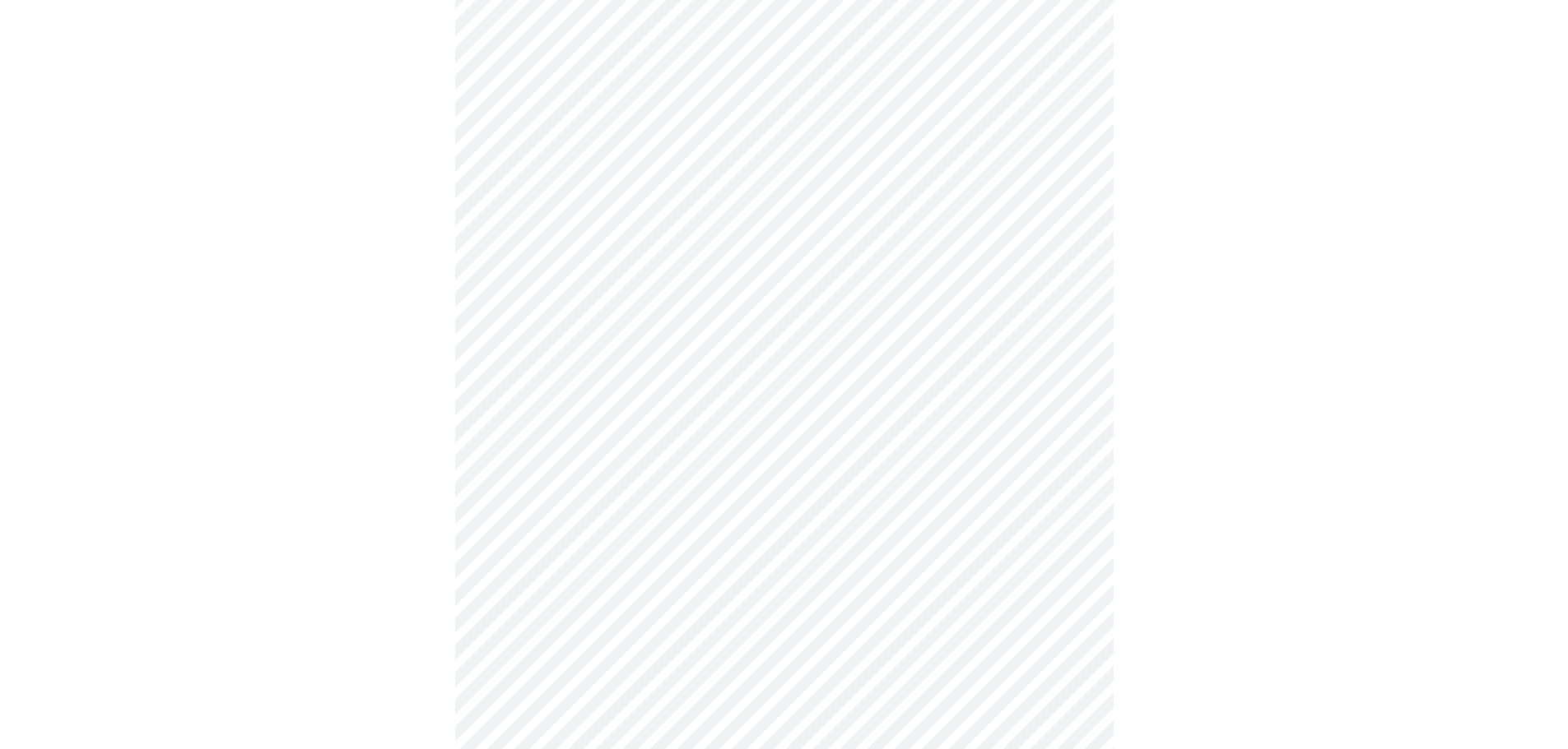
scroll to position [822, 0]
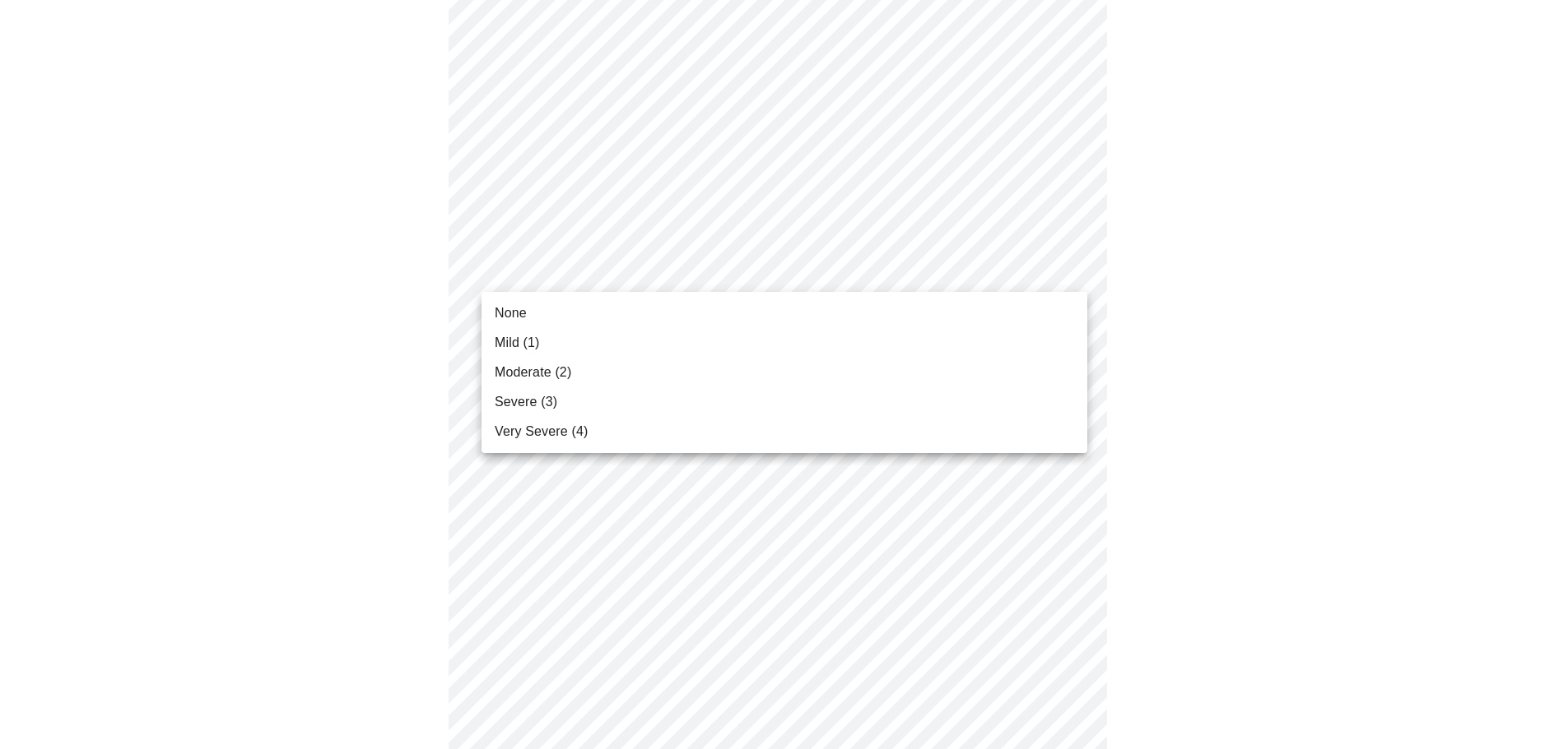
click at [642, 274] on body "MyMenopauseRx Appointments Messaging Labs Uploads Medications Community Refer a…" at bounding box center [784, 209] width 1555 height 2050
click at [565, 335] on li "Mild (1)" at bounding box center [784, 343] width 606 height 30
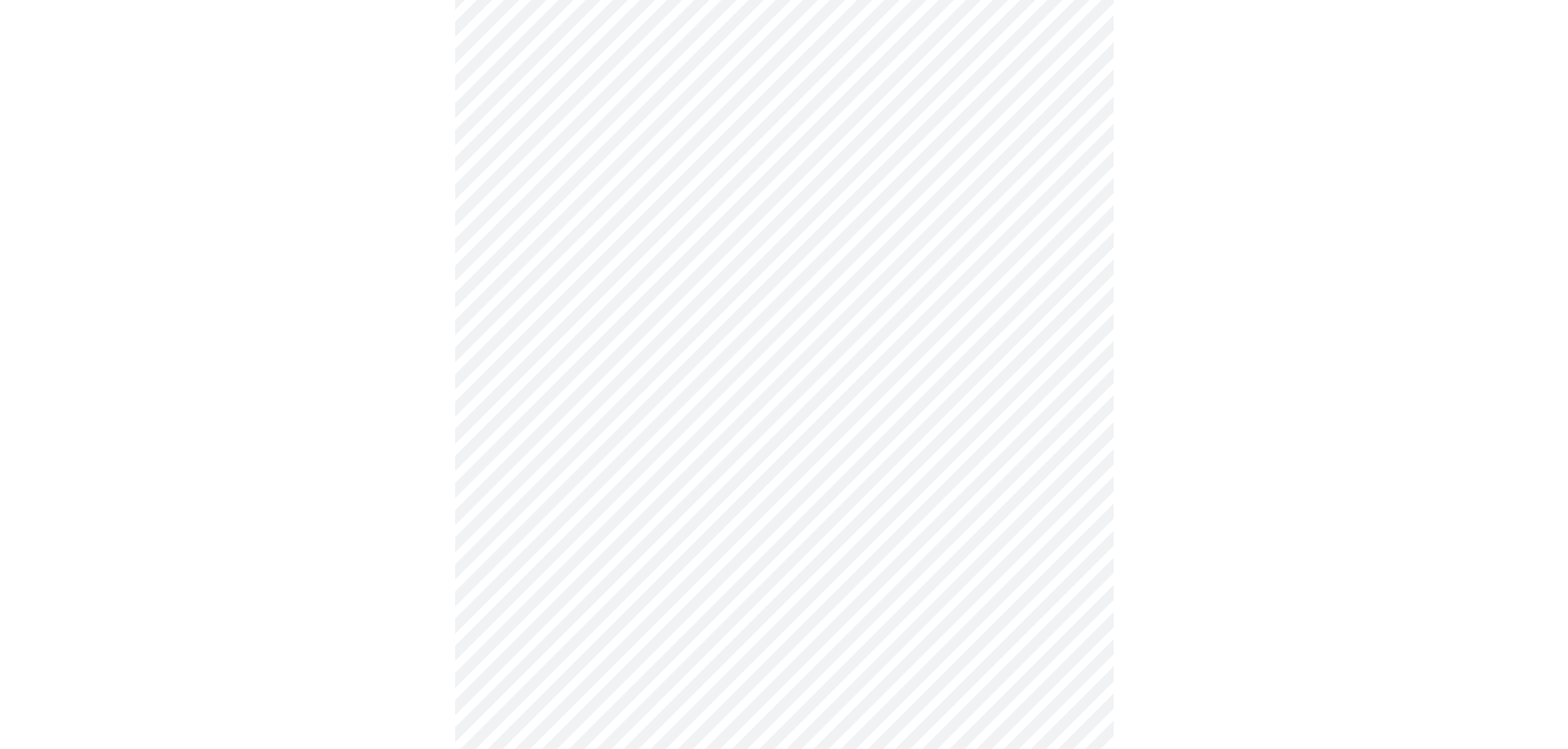
scroll to position [905, 0]
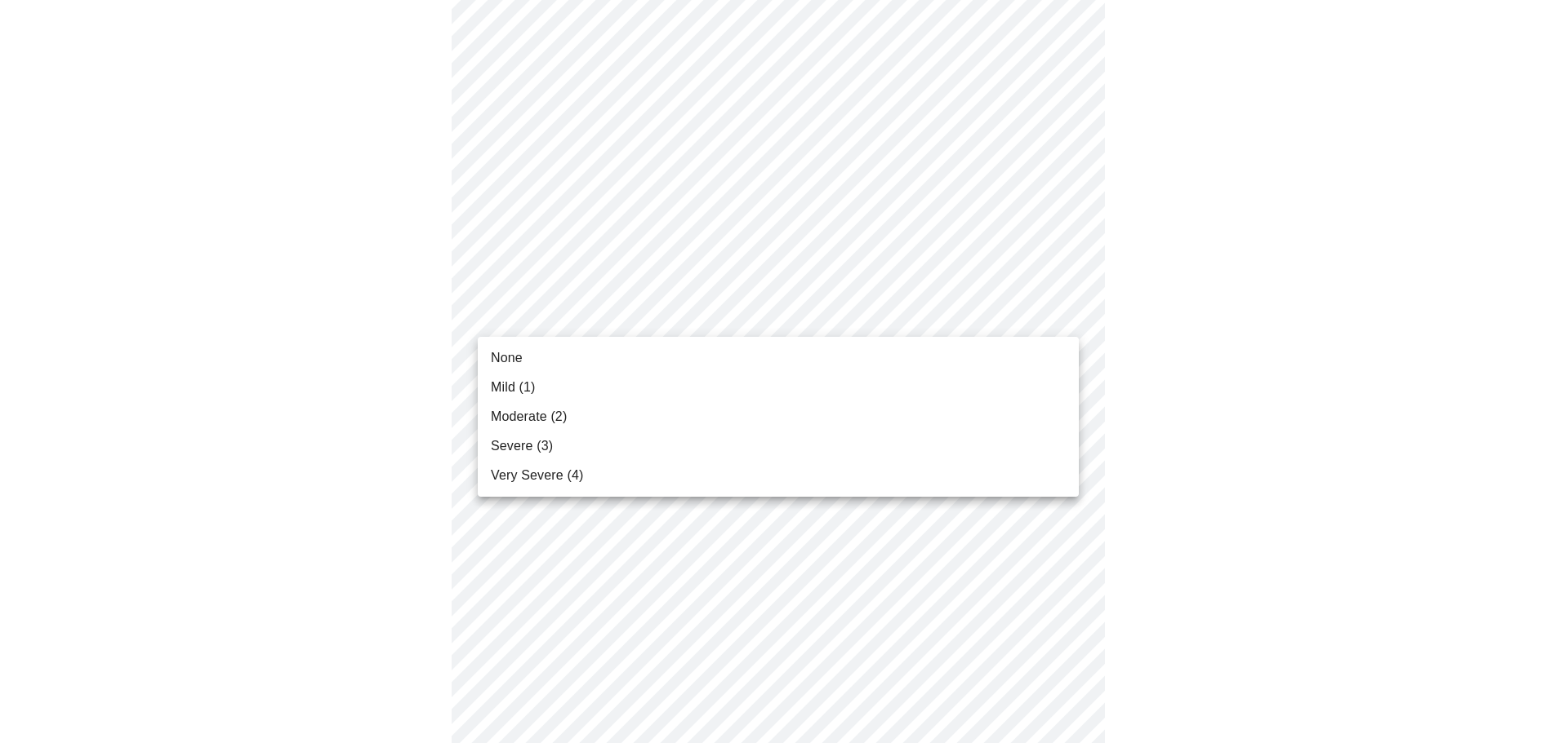
click at [549, 314] on body "MyMenopauseRx Appointments Messaging Labs Uploads Medications Community Refer a…" at bounding box center [784, 114] width 1555 height 2011
click at [522, 384] on span "Mild (1)" at bounding box center [513, 388] width 45 height 20
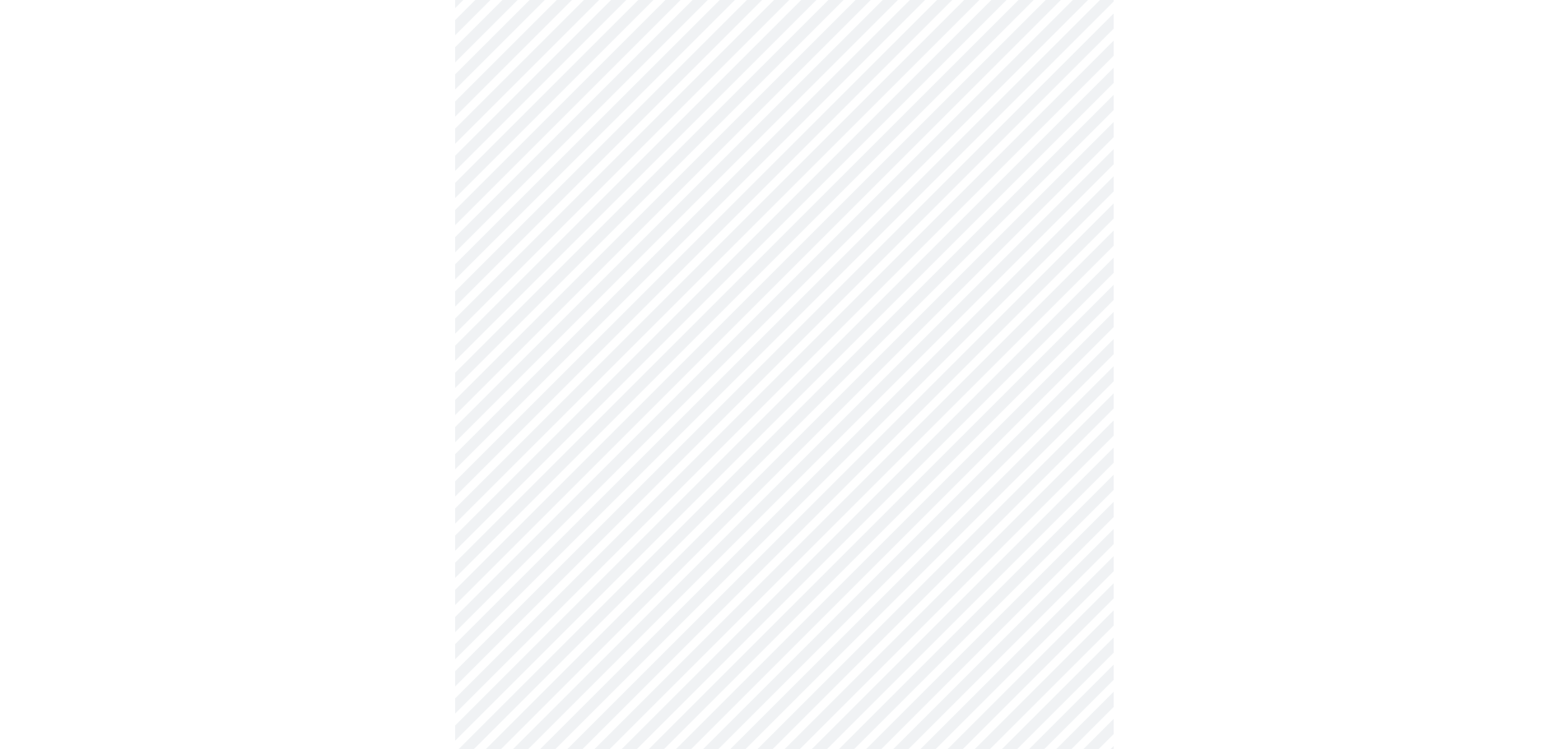
scroll to position [1069, 0]
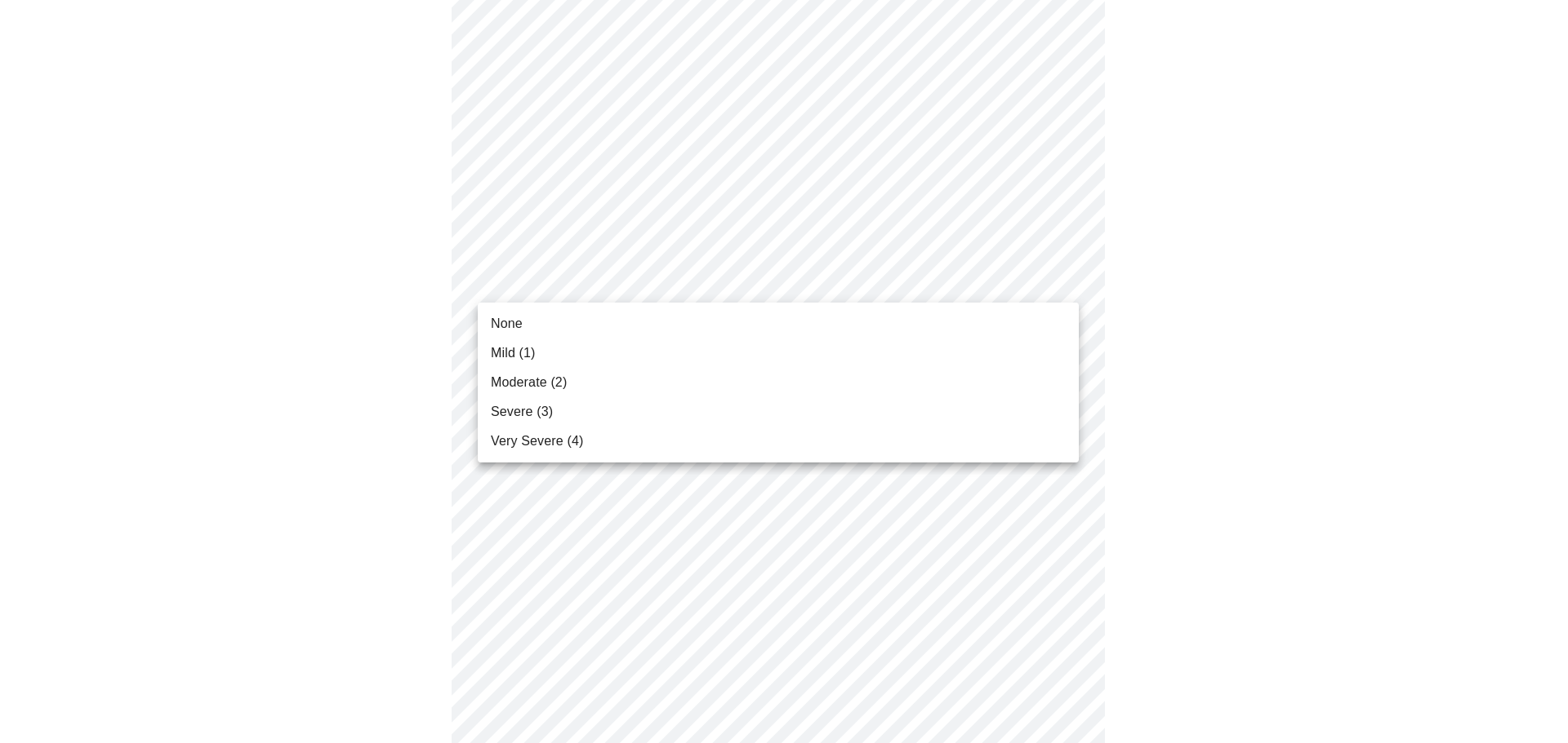
click at [502, 332] on span "None" at bounding box center [506, 324] width 32 height 20
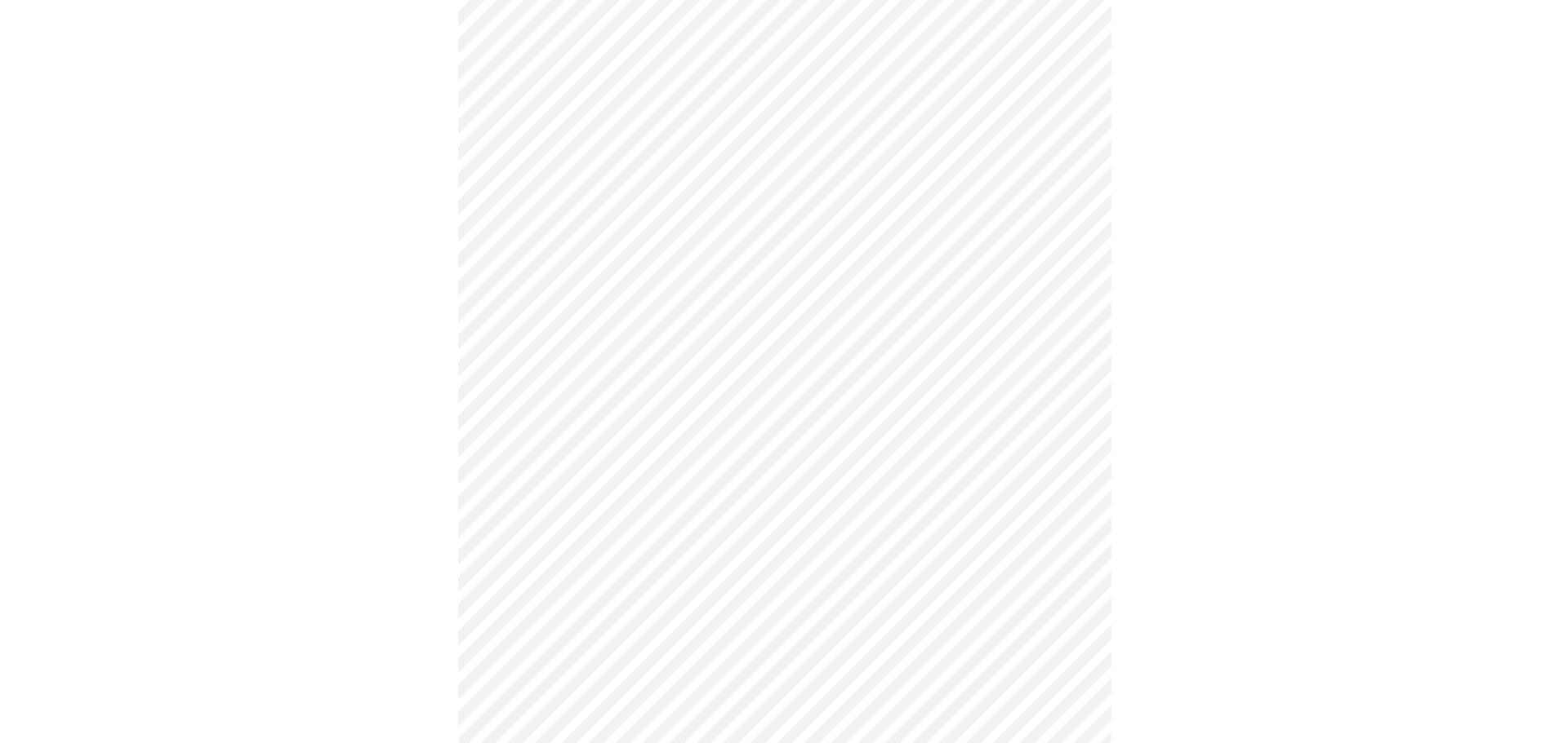
scroll to position [1222, 0]
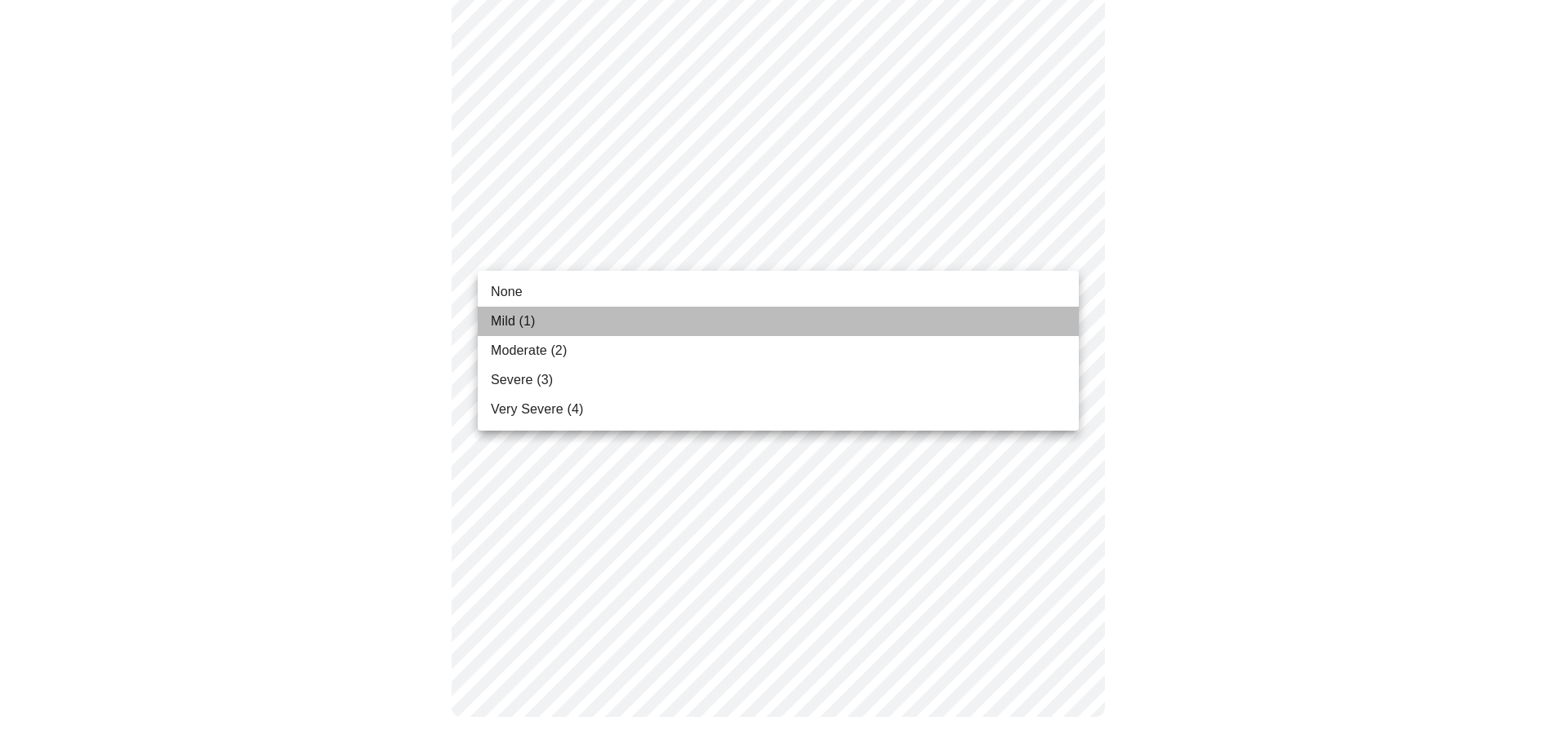
click at [517, 317] on span "Mild (1)" at bounding box center [513, 322] width 45 height 20
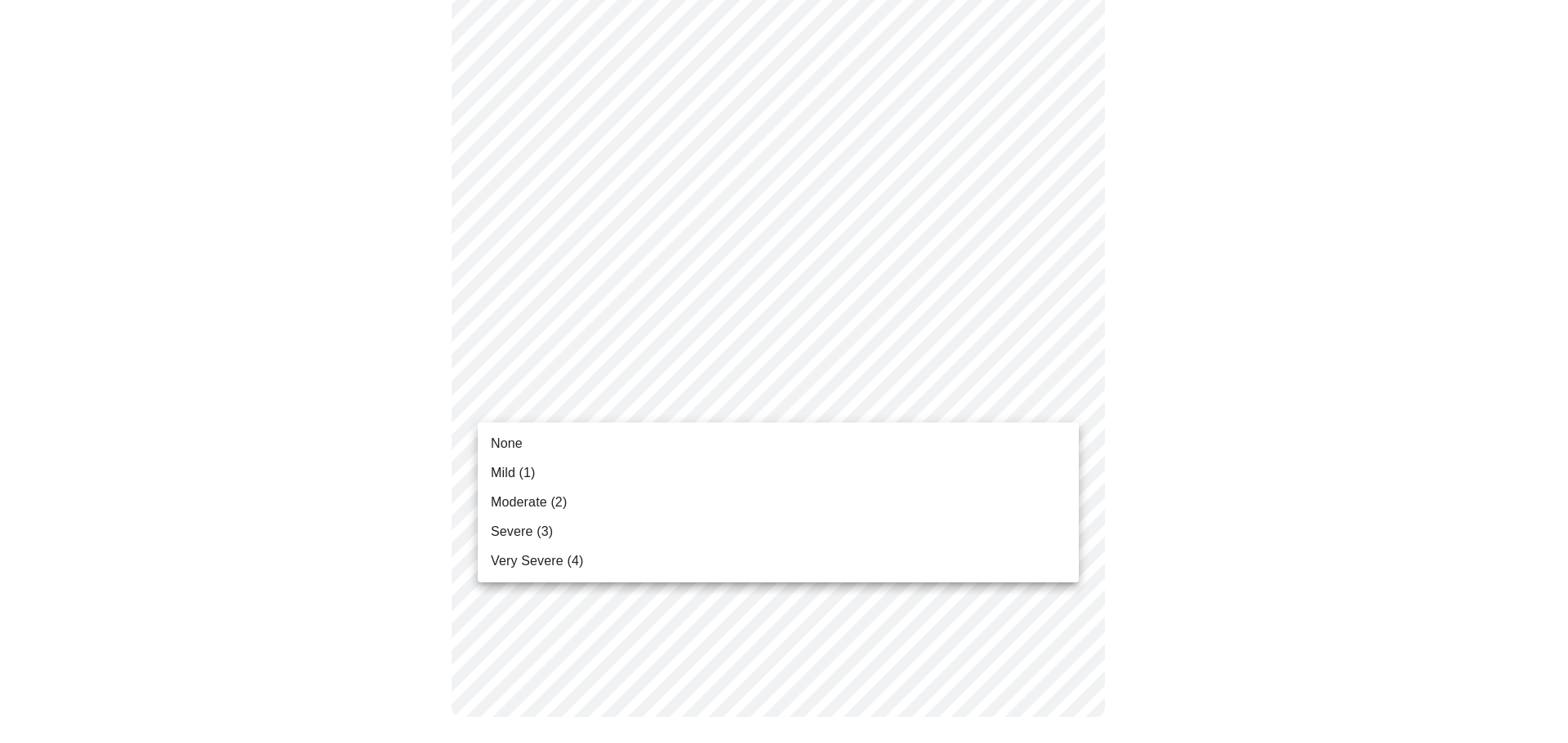
click at [516, 440] on span "None" at bounding box center [506, 444] width 32 height 20
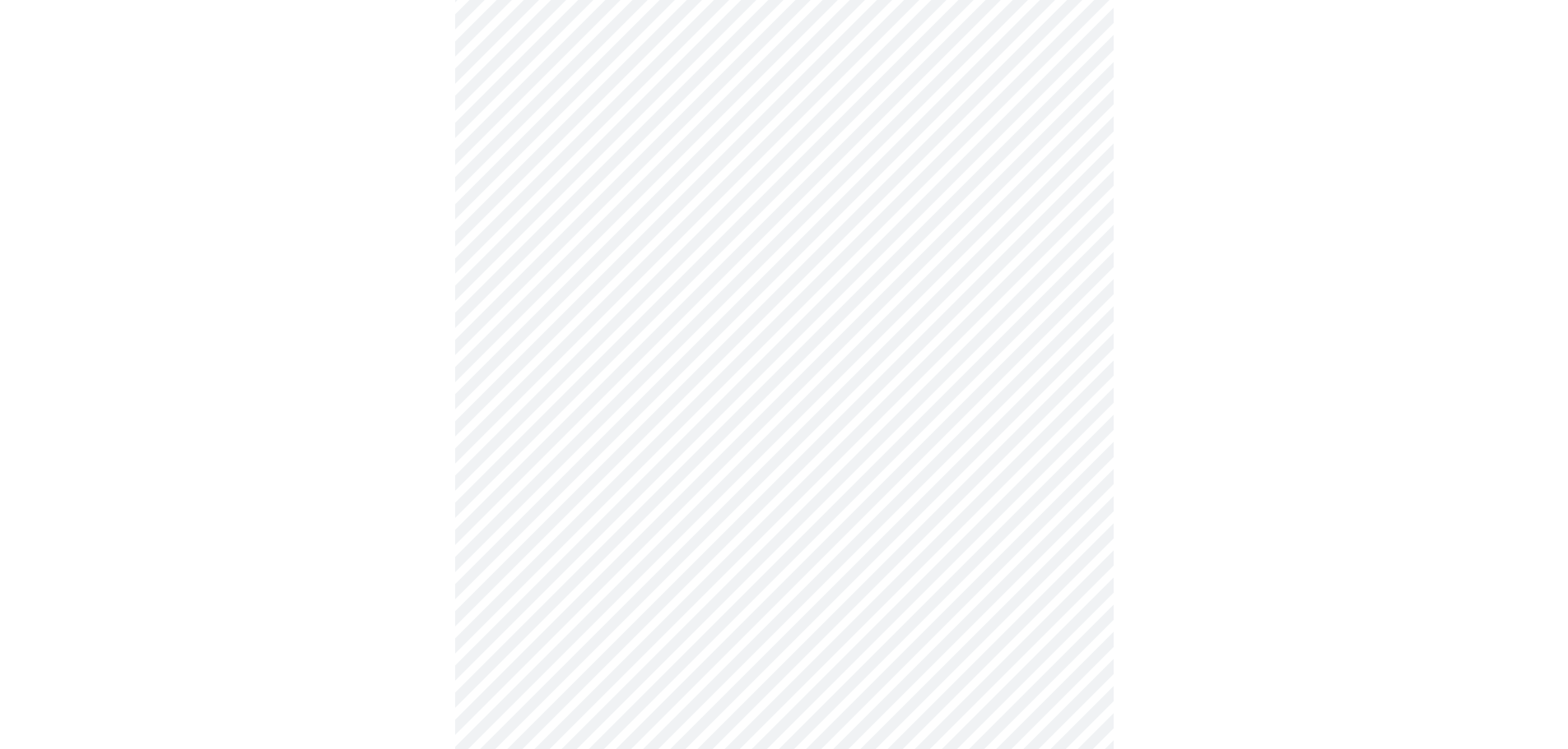
scroll to position [576, 0]
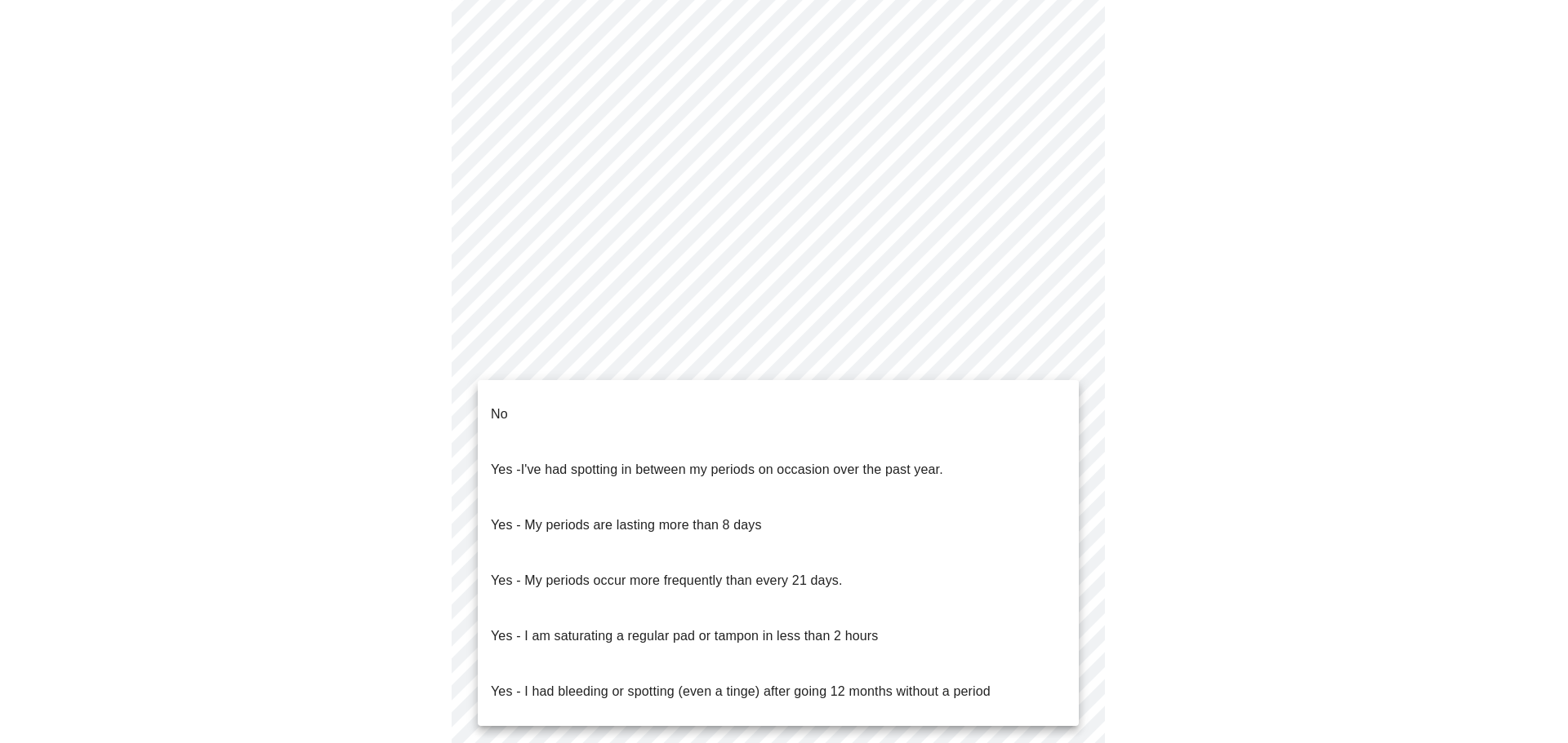
click at [666, 358] on body "MyMenopauseRx Appointments Messaging Labs Uploads Medications Community Refer a…" at bounding box center [784, 208] width 1555 height 1545
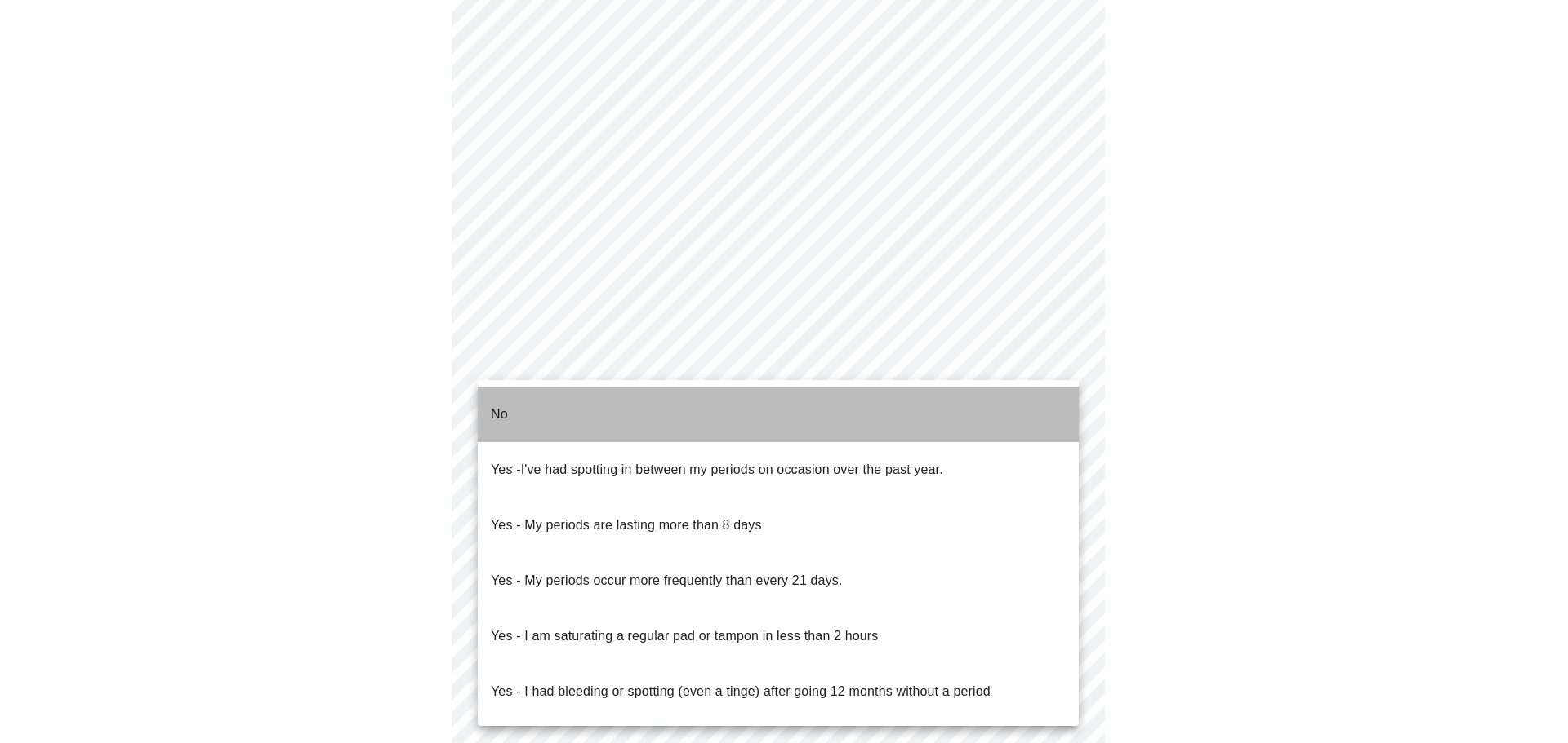
click at [552, 414] on li "No" at bounding box center [778, 415] width 601 height 56
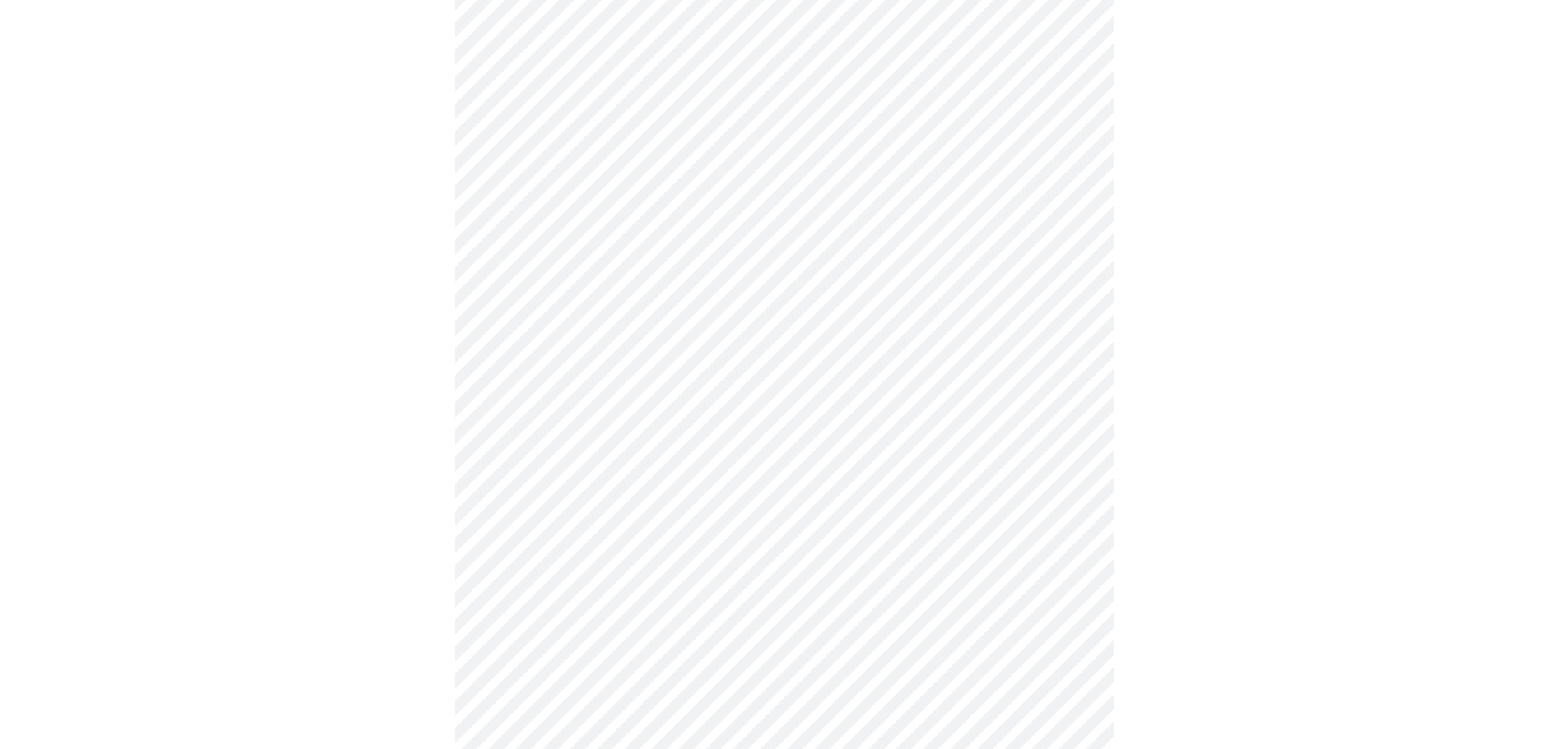
scroll to position [740, 0]
click at [593, 320] on body "MyMenopauseRx Appointments Messaging Labs Uploads Medications Community Refer a…" at bounding box center [784, 40] width 1555 height 1547
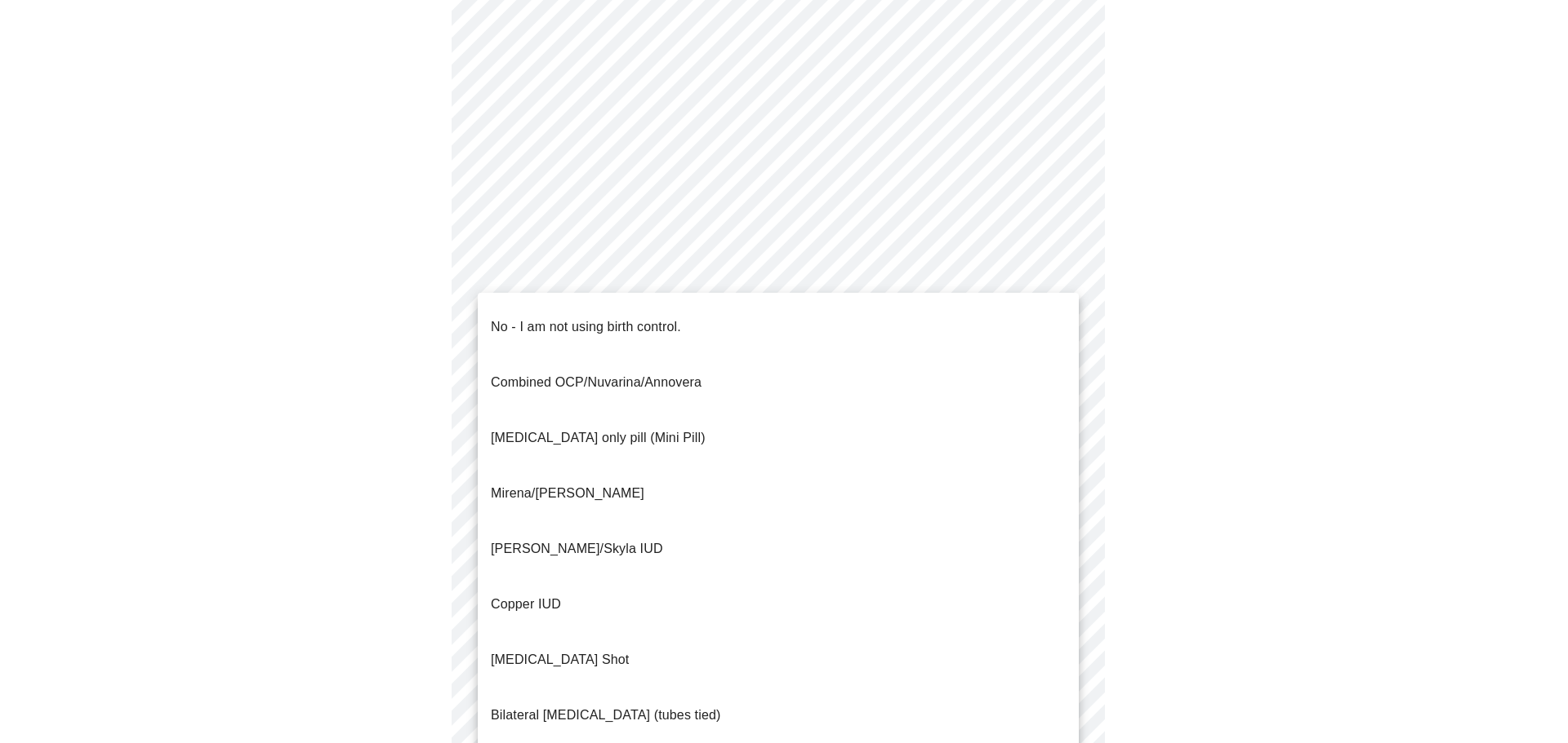
click at [588, 317] on p "No - I am not using birth control." at bounding box center [585, 327] width 190 height 20
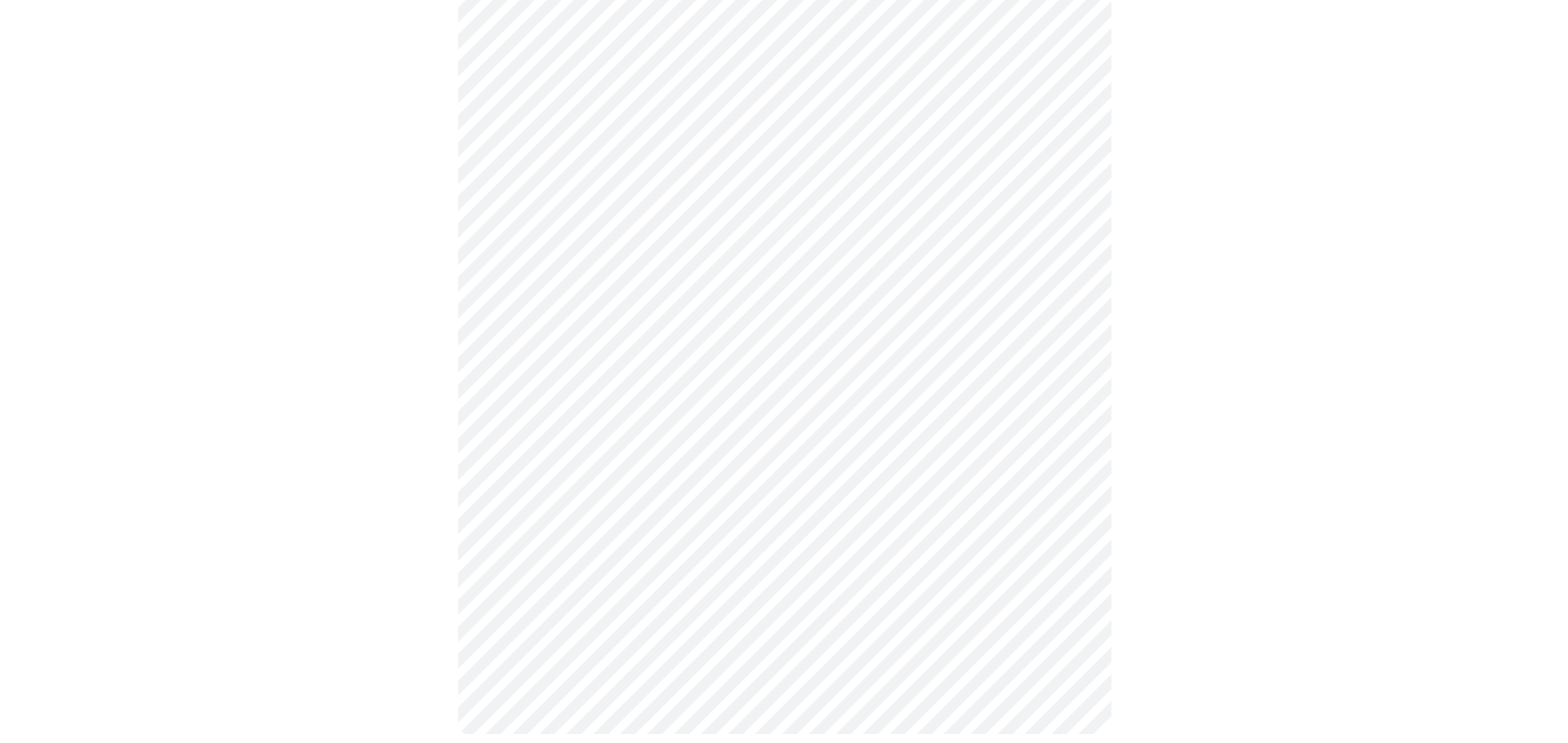
scroll to position [781, 0]
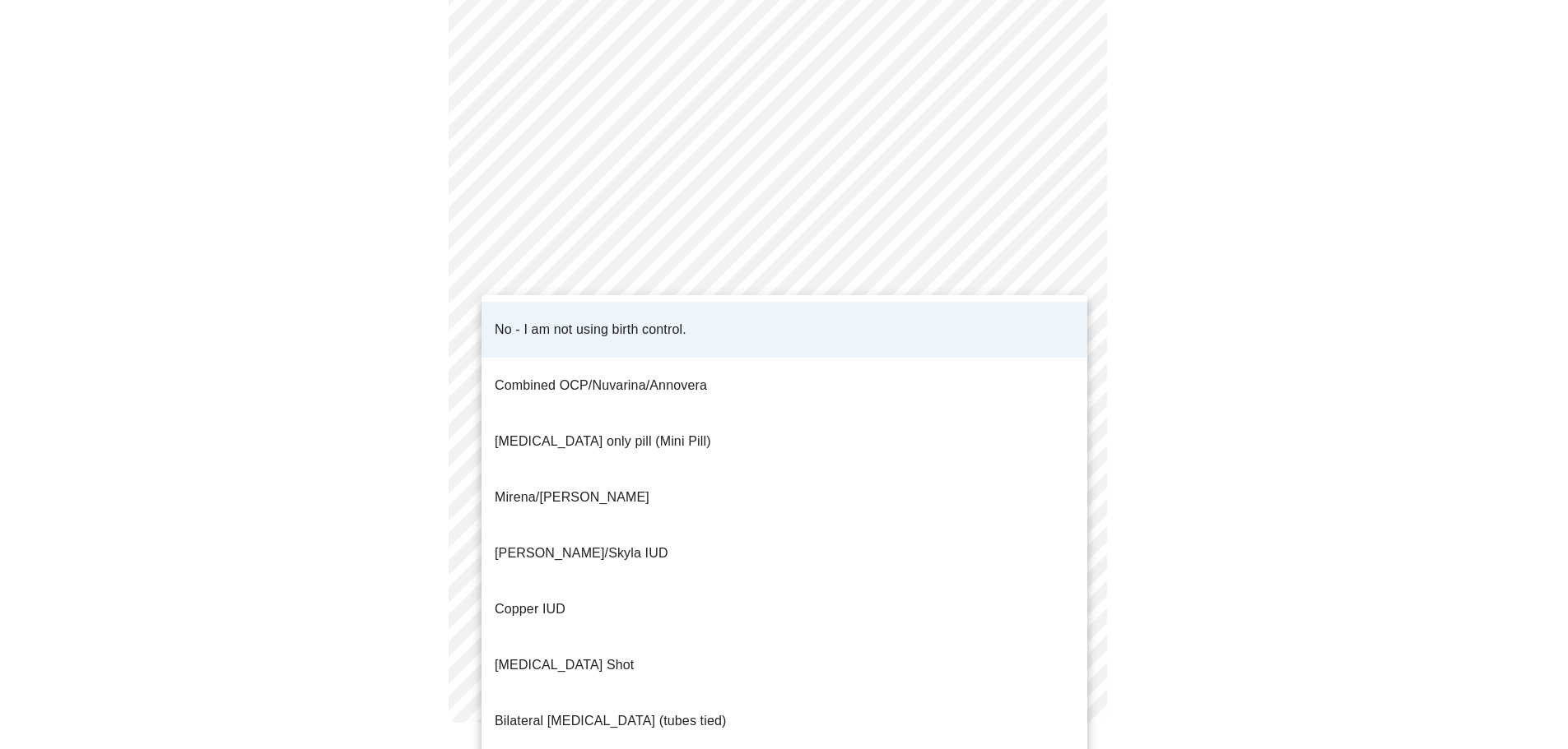
click at [606, 469] on li "Mirena/[PERSON_NAME]" at bounding box center [784, 497] width 606 height 56
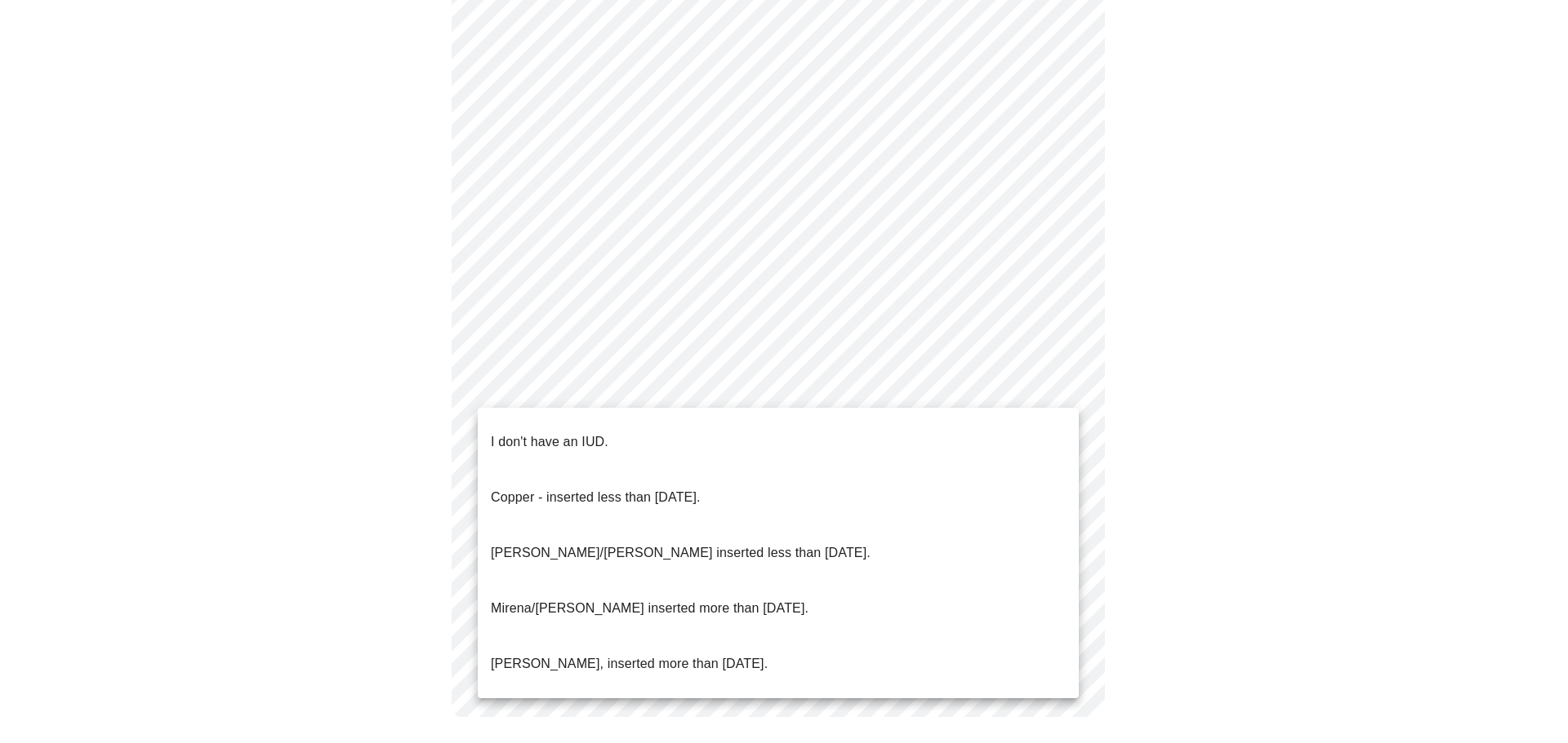
click at [650, 599] on p "Mirena/[PERSON_NAME] inserted more than [DATE]." at bounding box center [649, 609] width 318 height 20
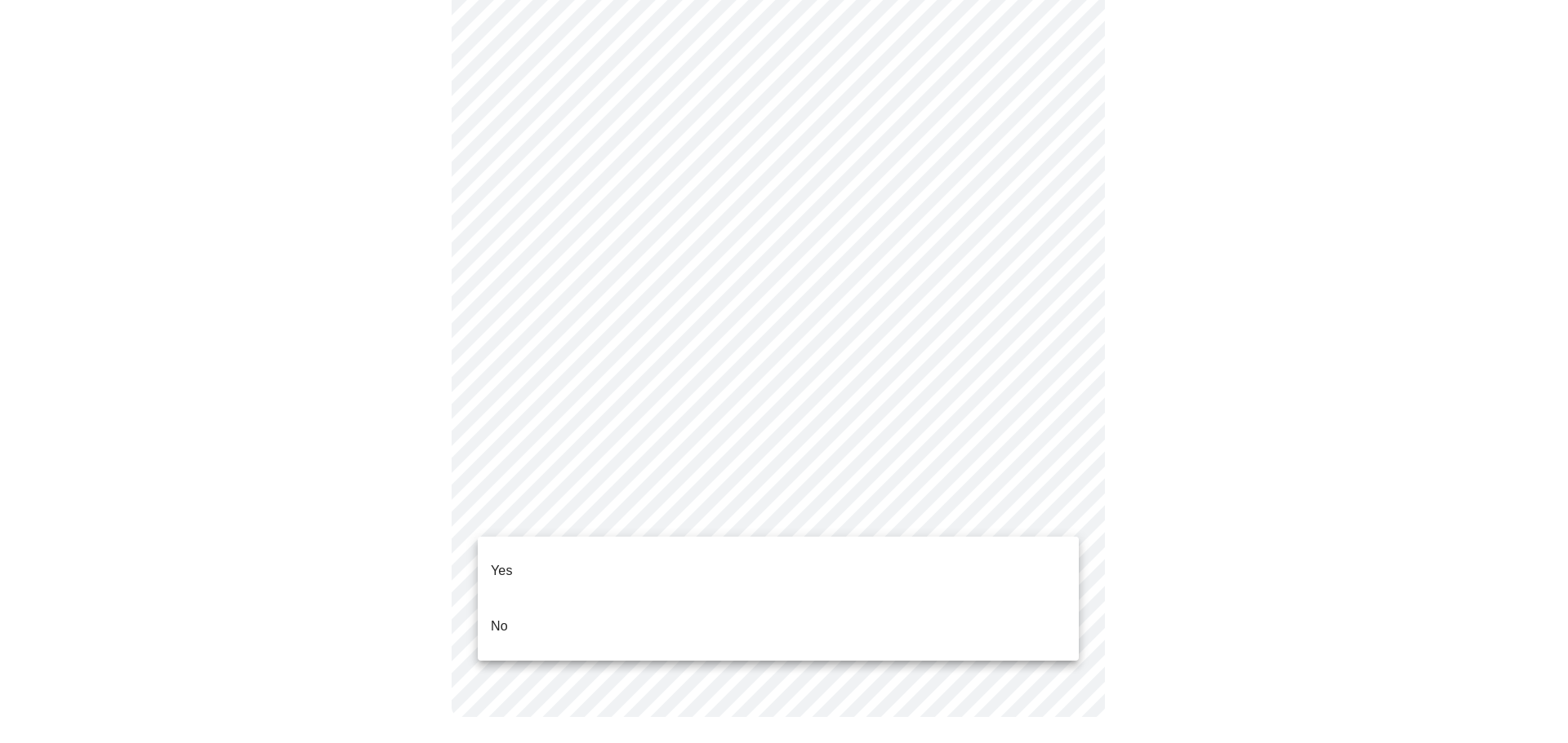
click at [574, 552] on li "Yes" at bounding box center [778, 571] width 601 height 56
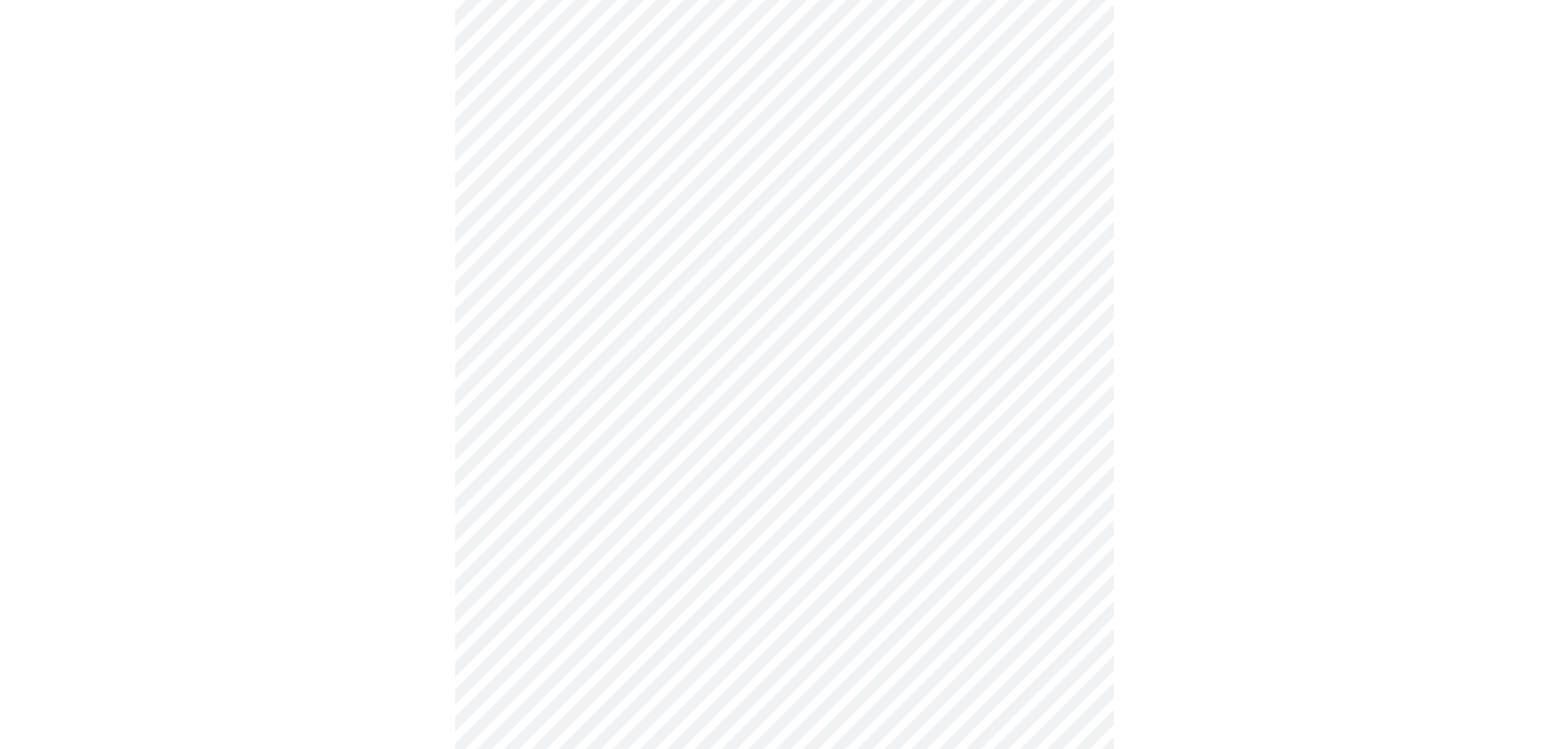
scroll to position [768, 0]
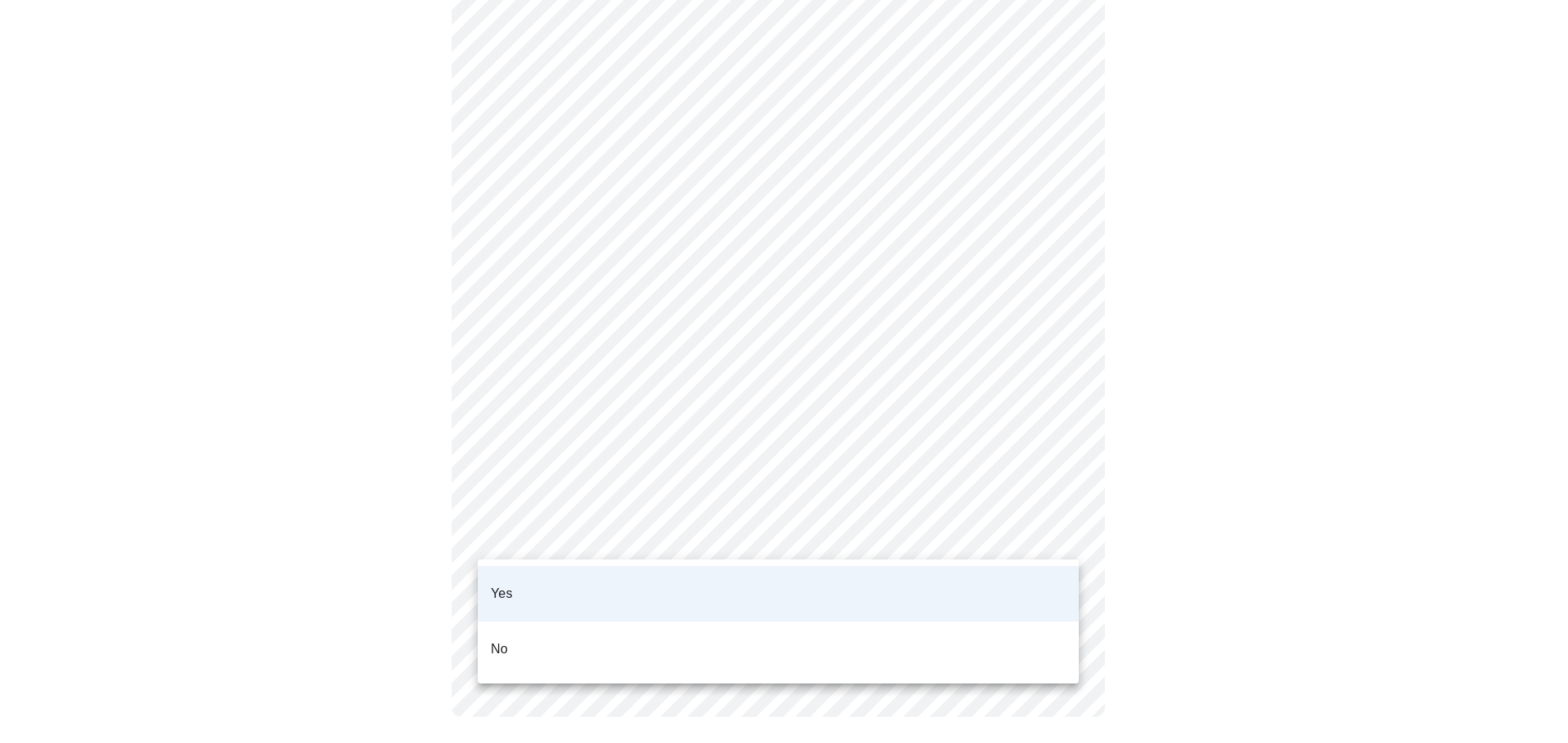
click at [572, 578] on li "Yes" at bounding box center [778, 594] width 601 height 56
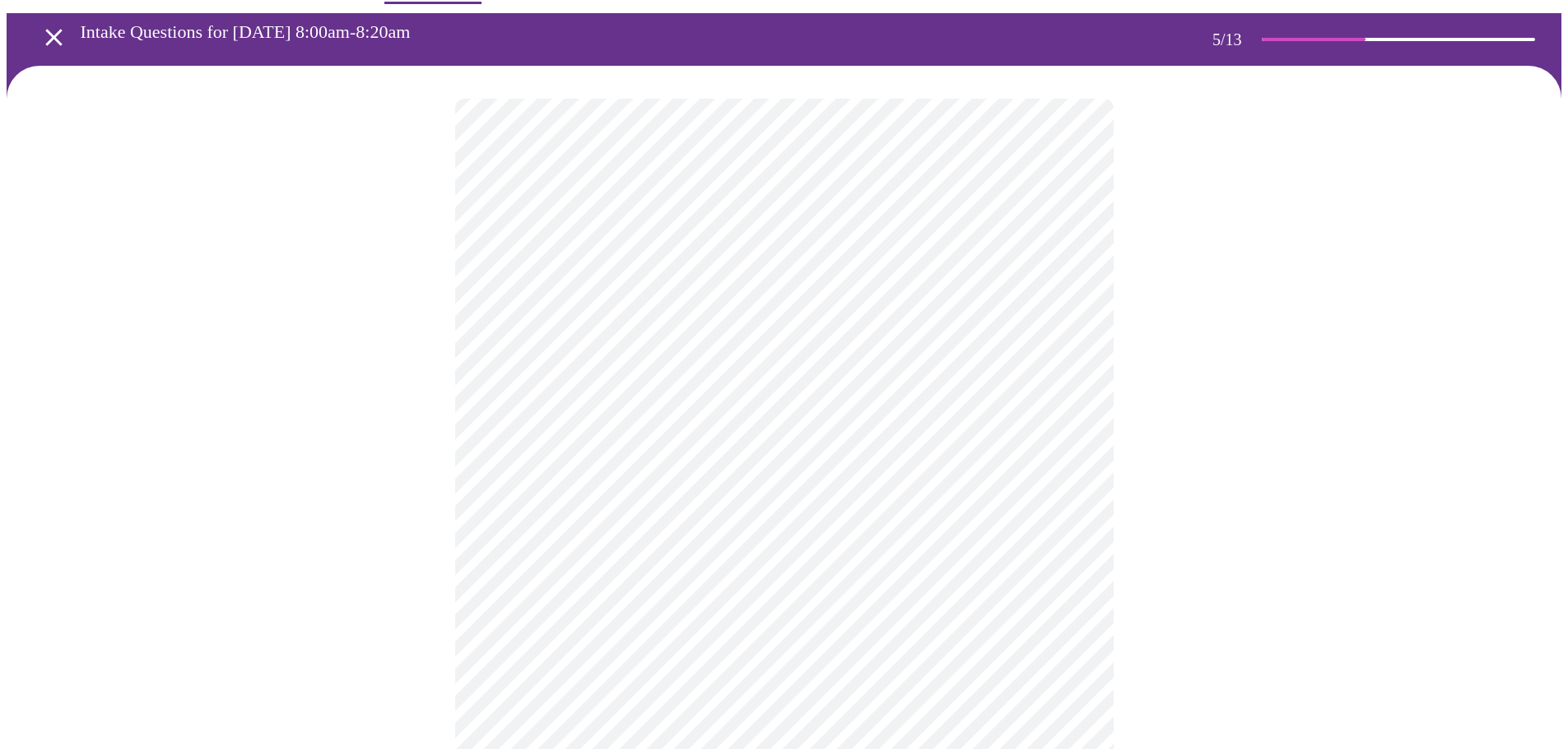
scroll to position [82, 0]
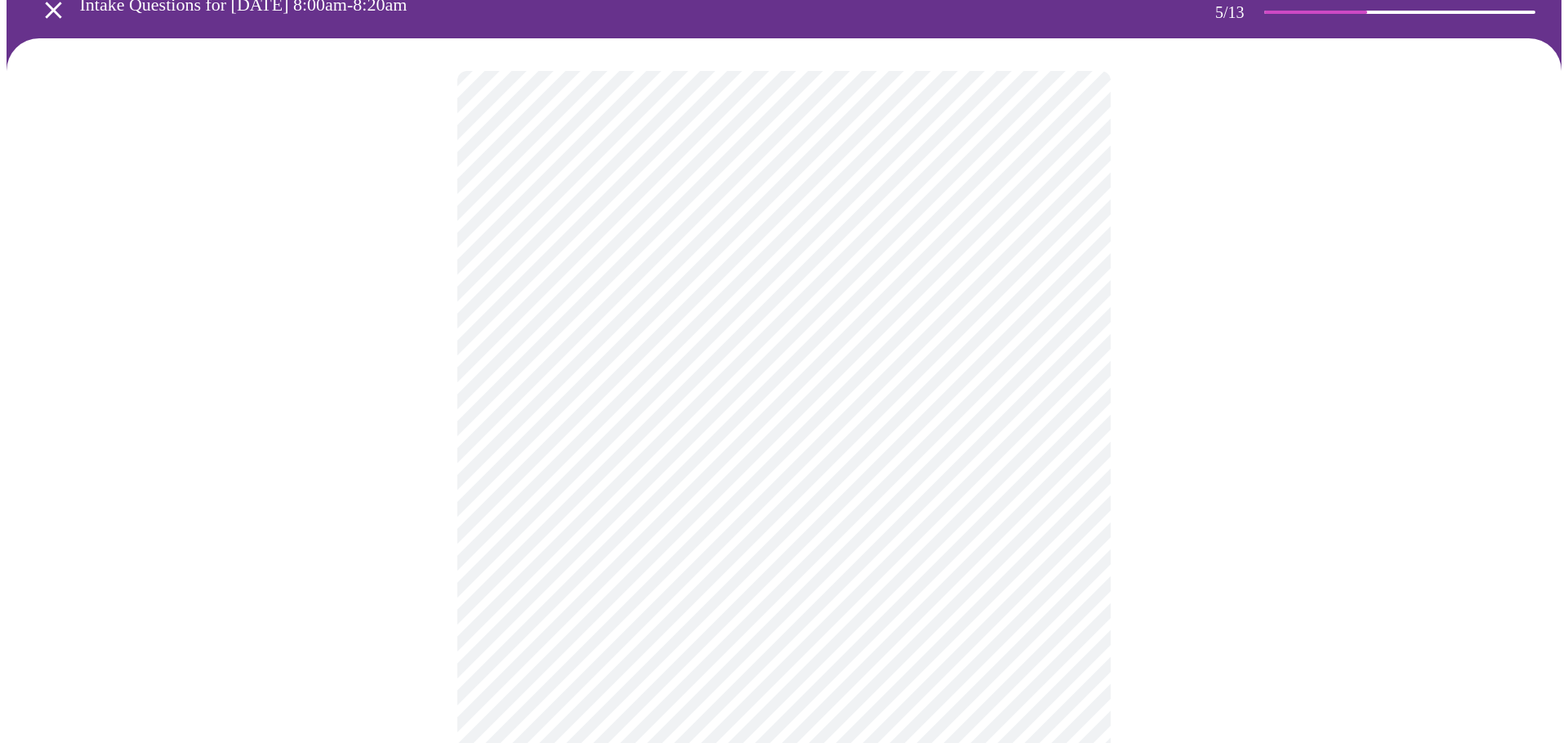
click at [613, 340] on body "MyMenopauseRx Appointments Messaging Labs Uploads Medications Community Refer a…" at bounding box center [784, 510] width 1555 height 1170
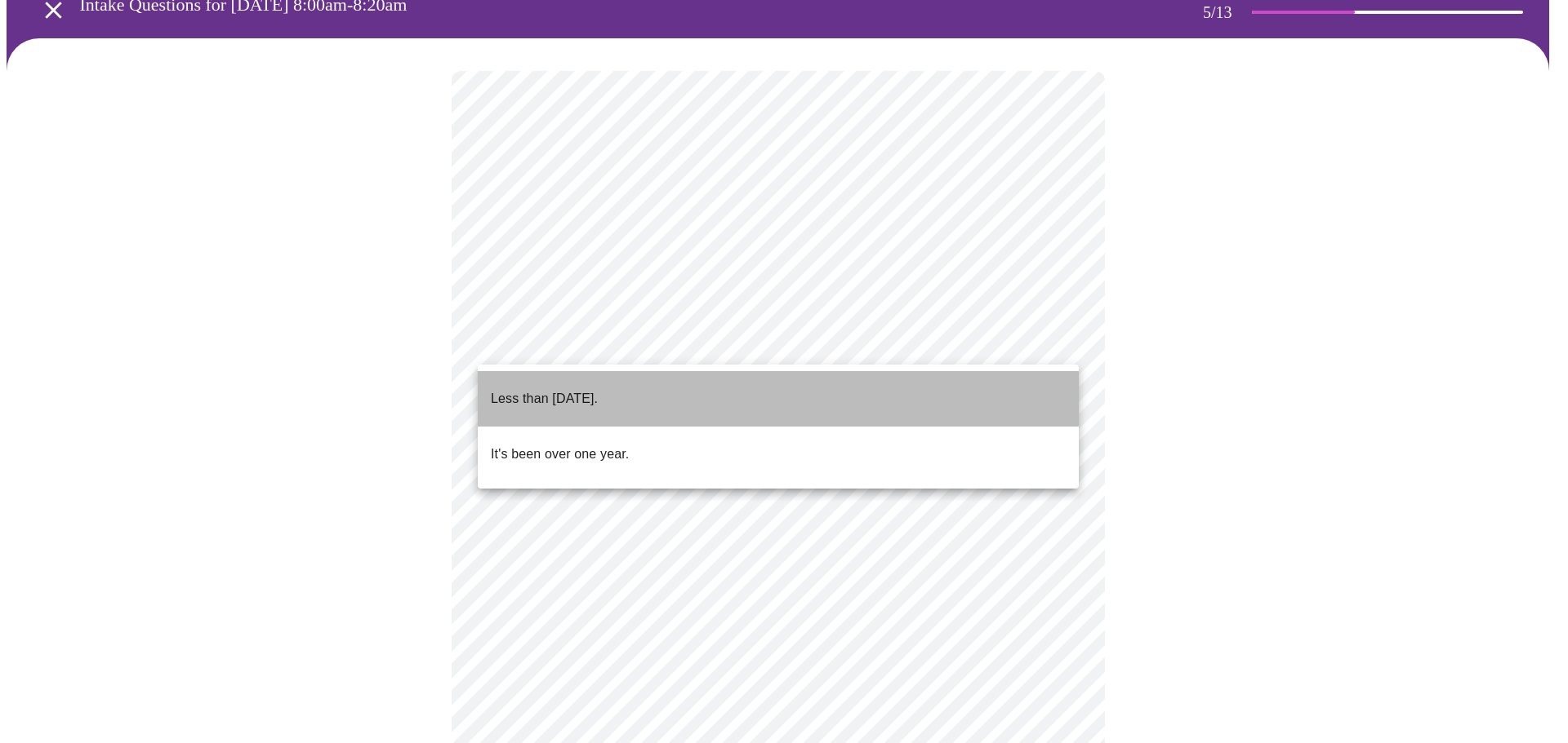
click at [595, 390] on p "Less than [DATE]." at bounding box center [544, 399] width 107 height 20
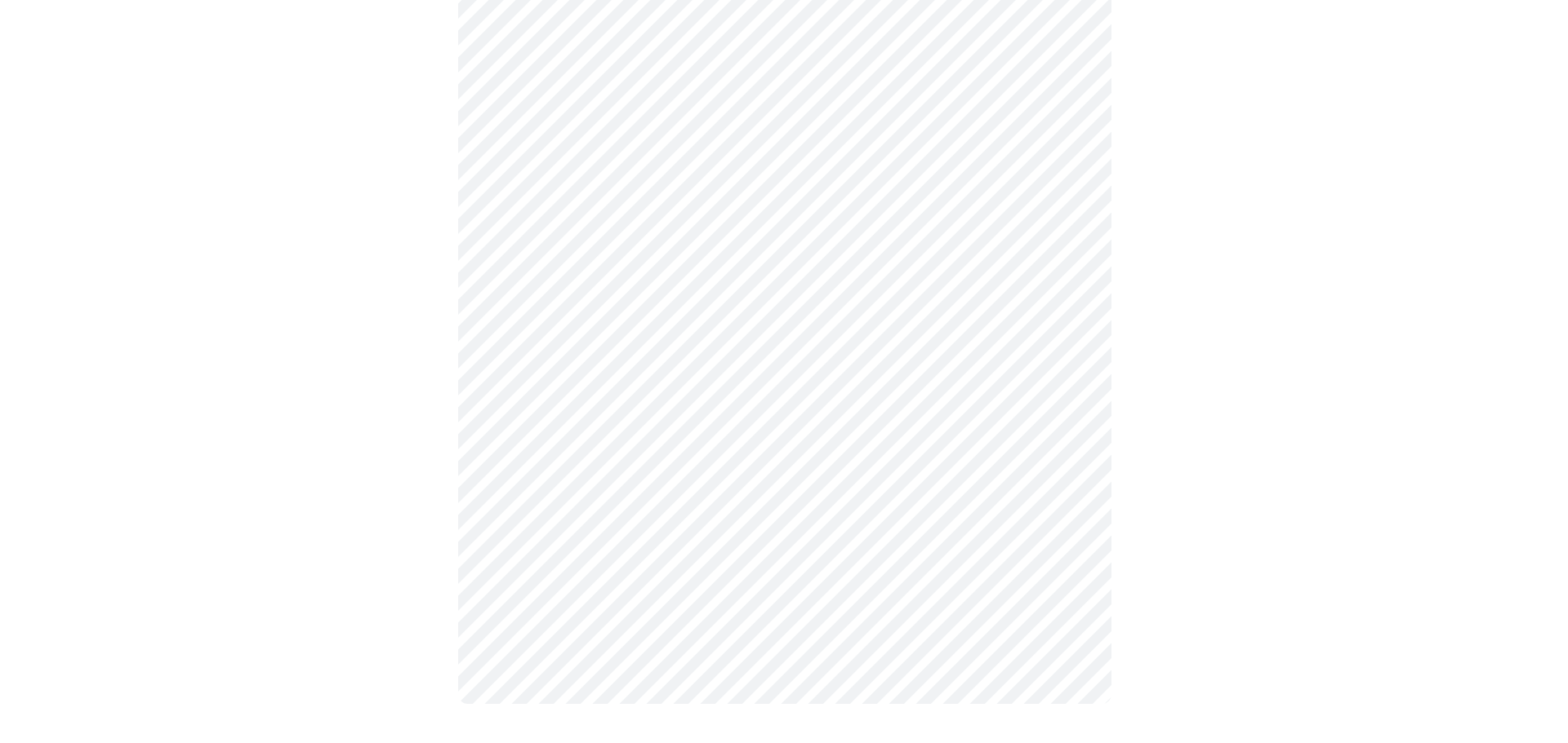
scroll to position [0, 0]
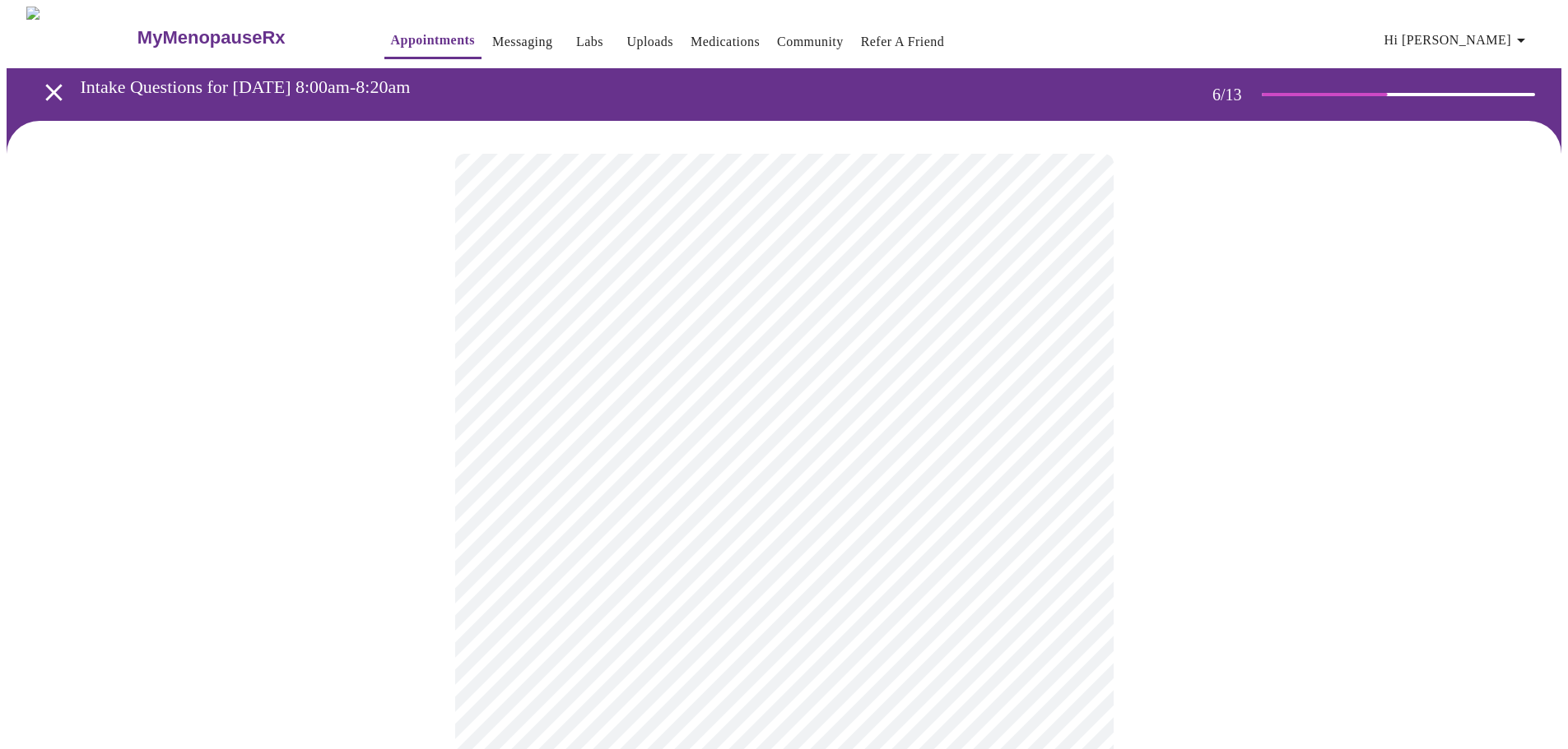
click at [772, 468] on body "MyMenopauseRx Appointments Messaging Labs Uploads Medications Community Refer a…" at bounding box center [784, 445] width 1555 height 879
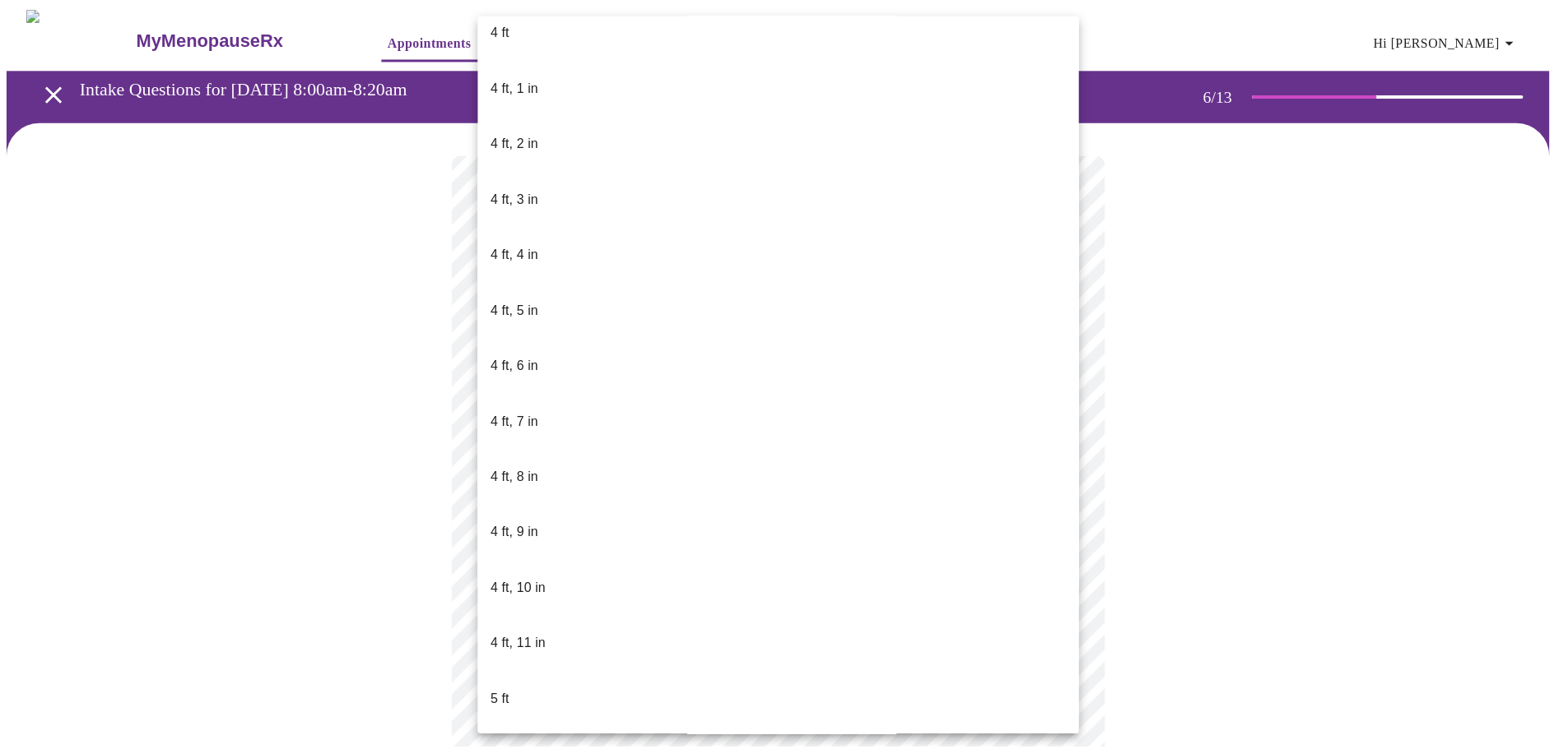
scroll to position [740, 0]
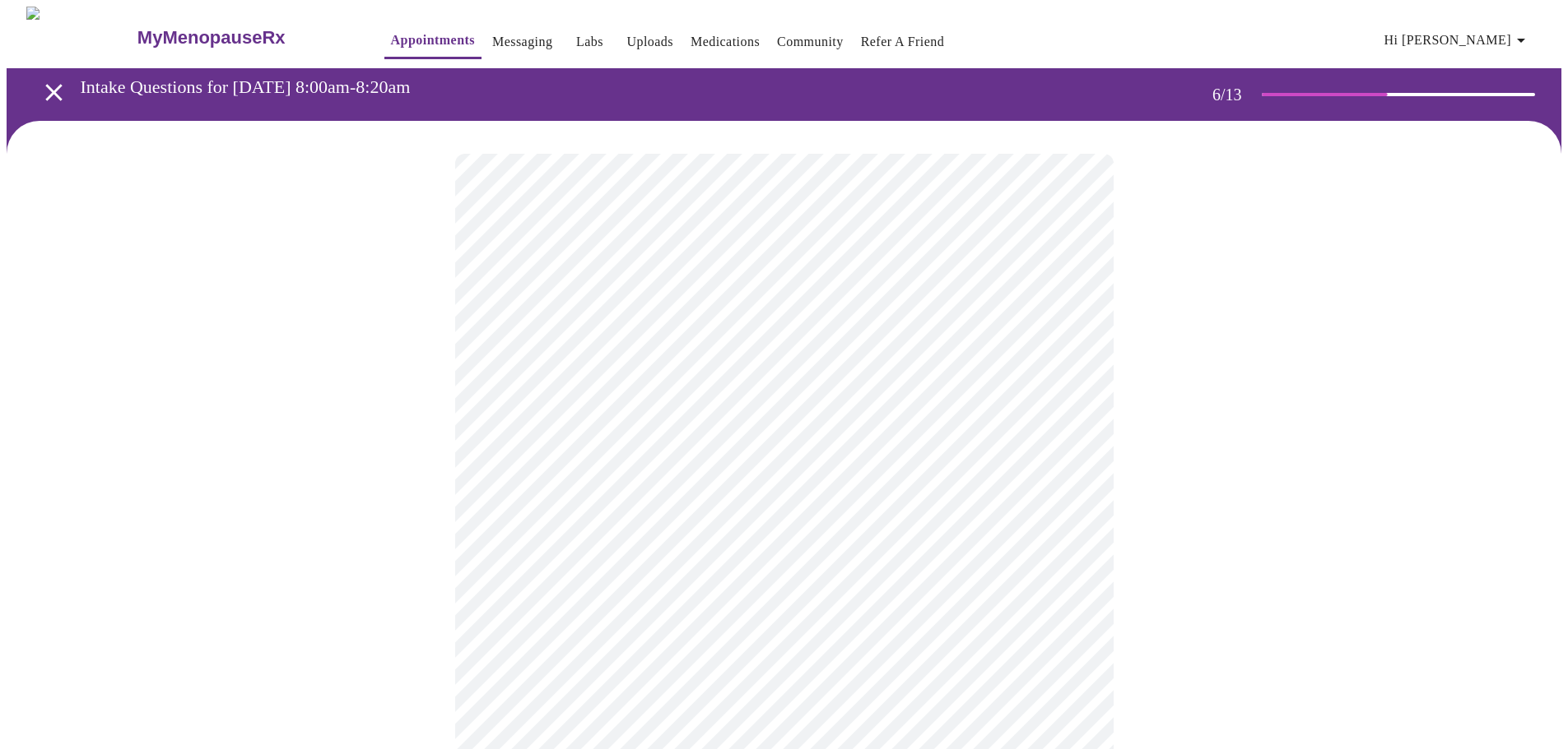
click at [342, 473] on div at bounding box center [784, 498] width 1555 height 754
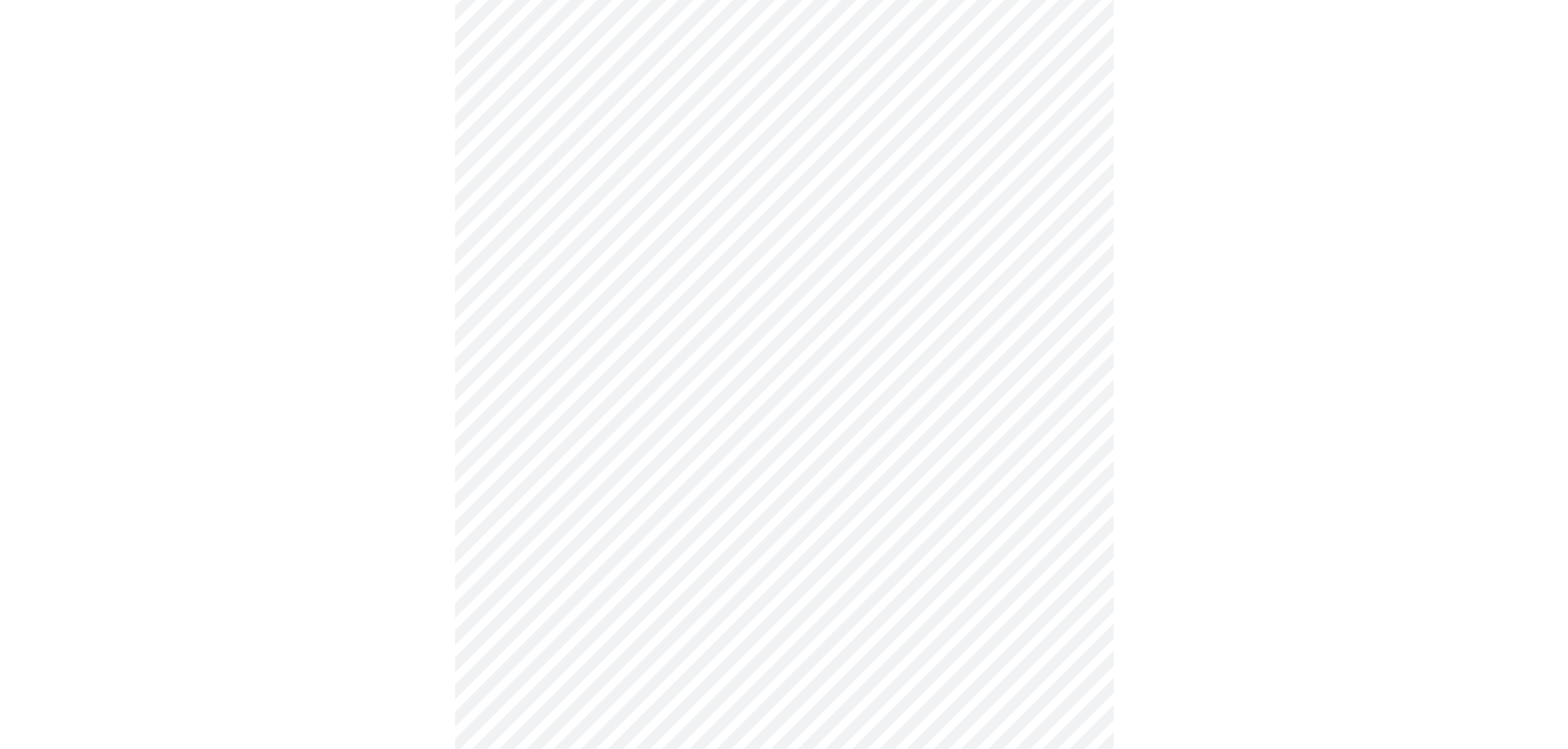
scroll to position [4277, 0]
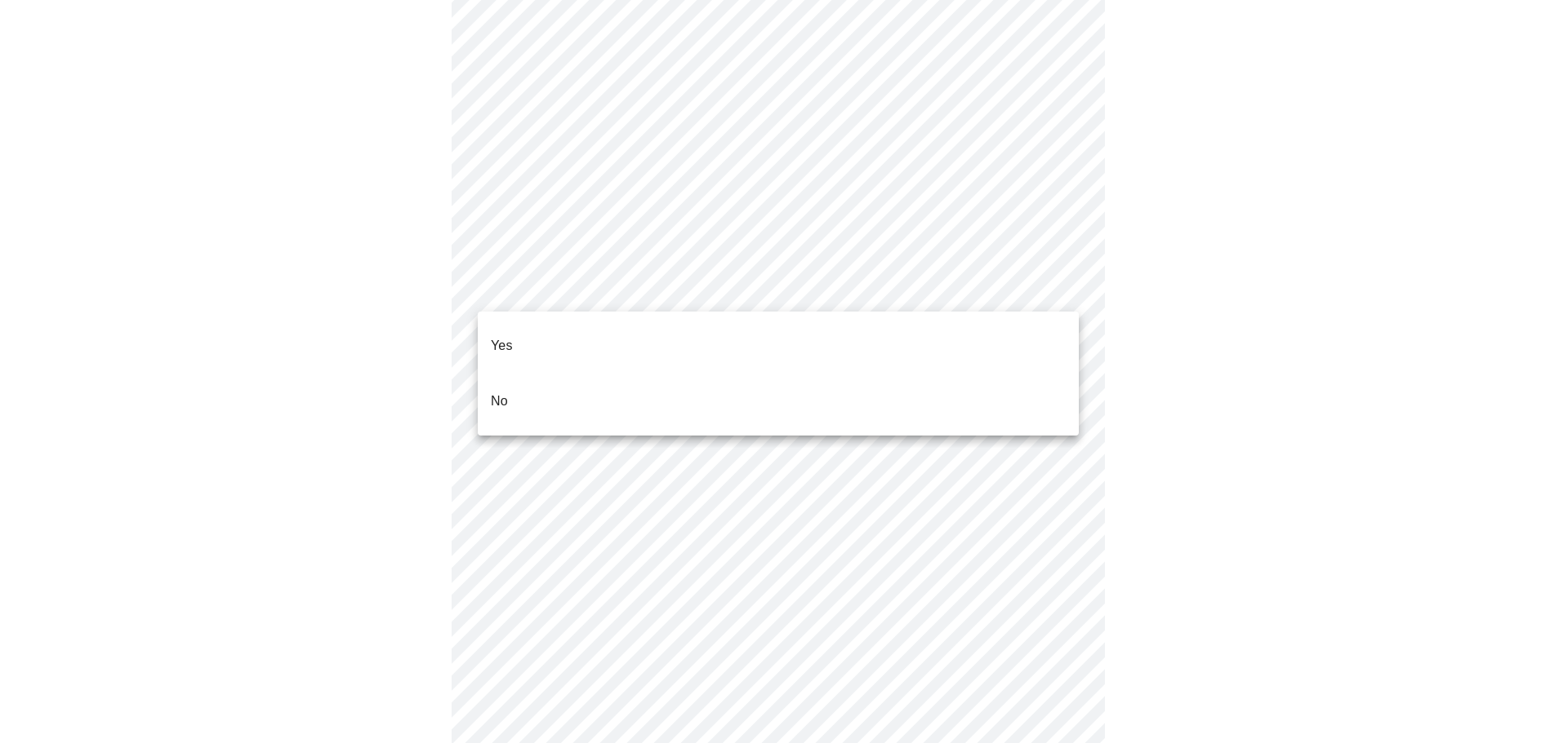
click at [565, 380] on li "No" at bounding box center [778, 402] width 601 height 56
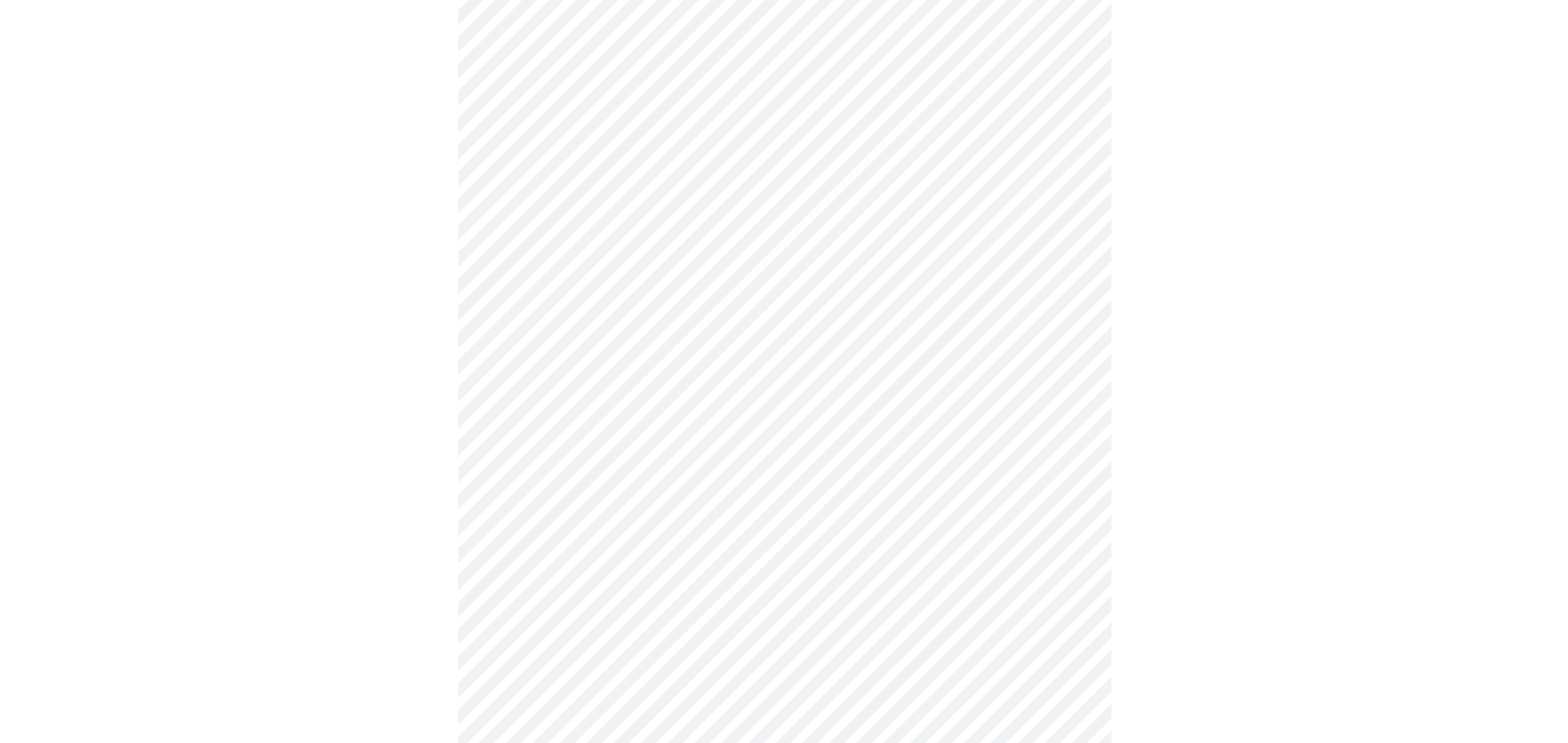
scroll to position [850, 0]
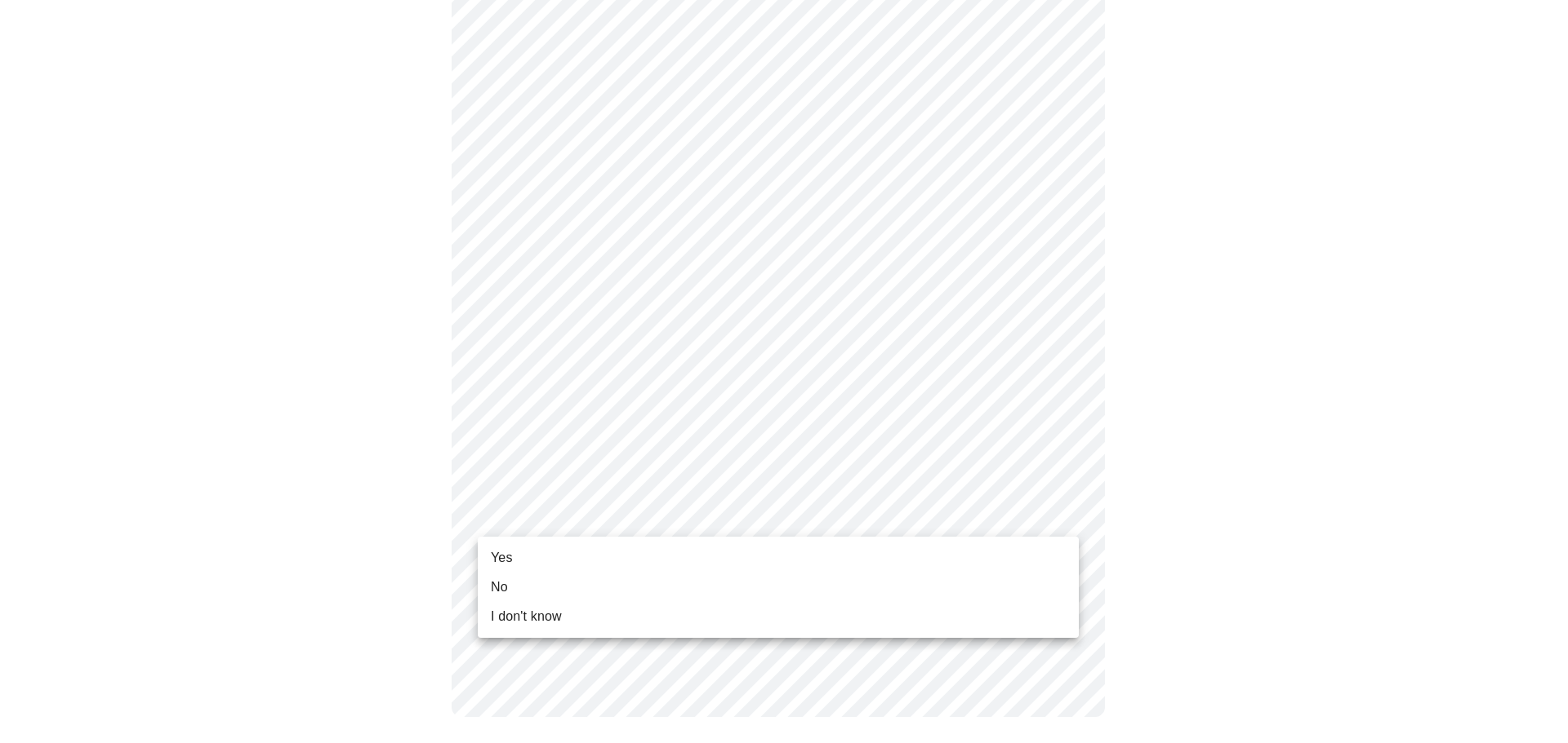
click at [671, 551] on li "Yes" at bounding box center [778, 558] width 601 height 29
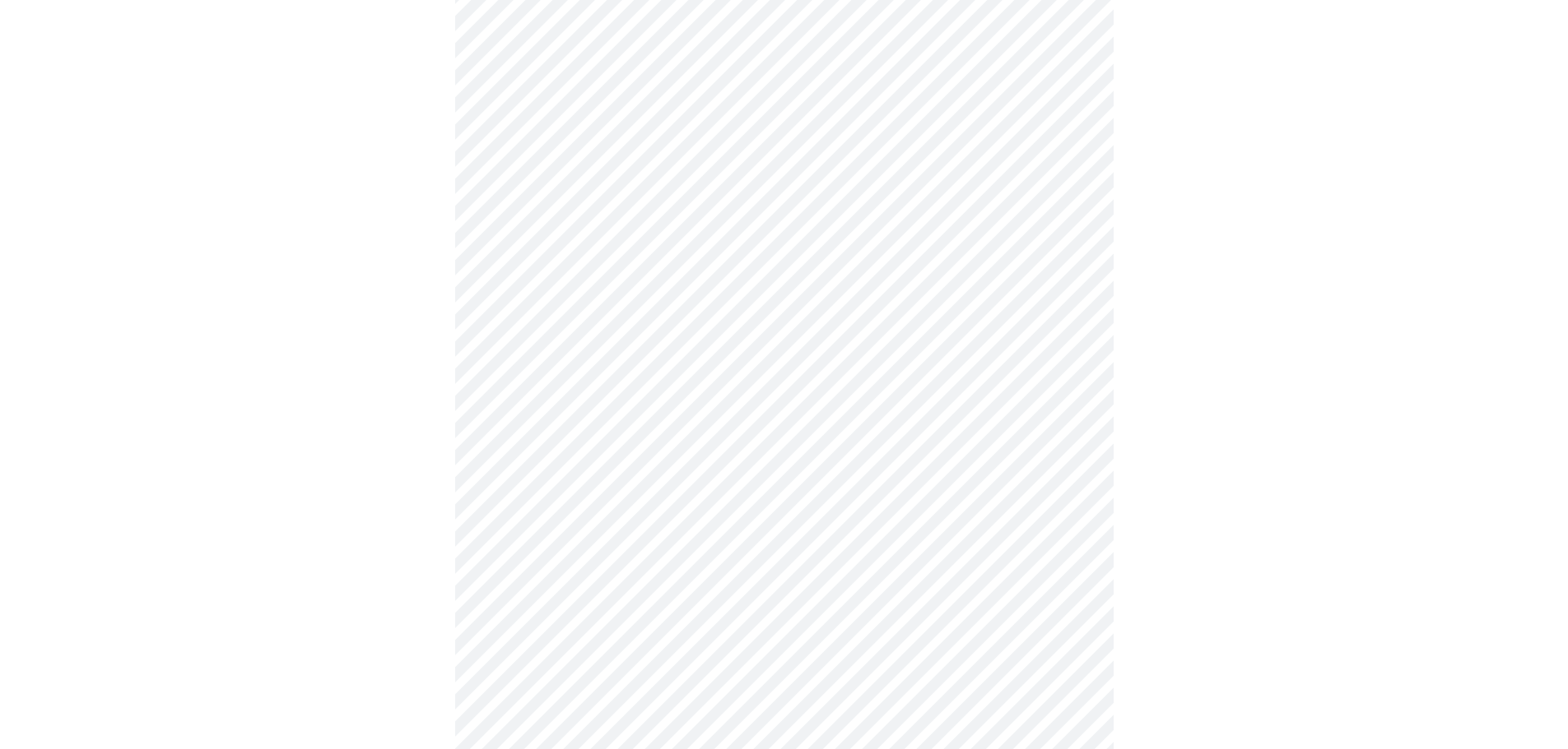
scroll to position [0, 0]
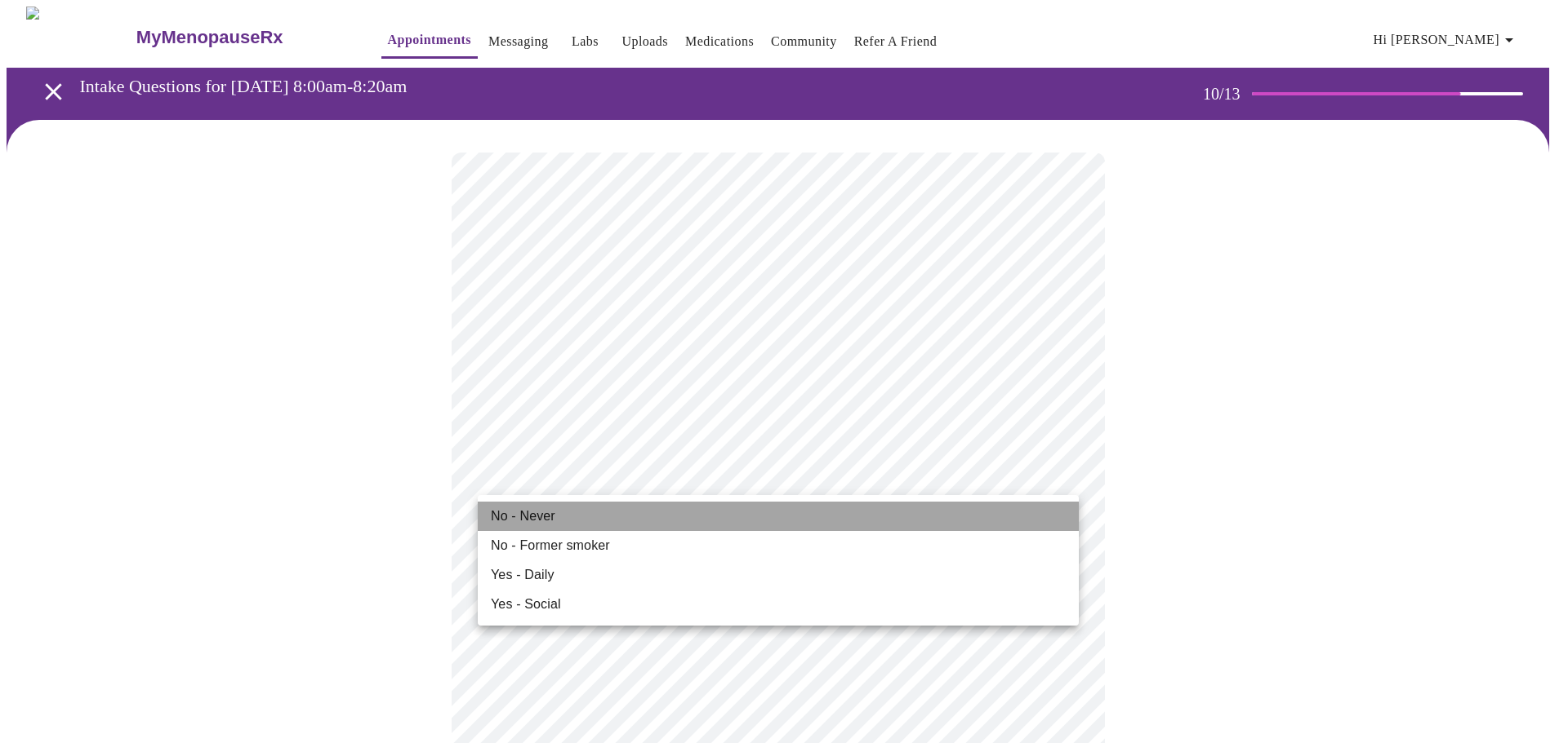
click at [598, 524] on li "No - Never" at bounding box center [778, 516] width 601 height 29
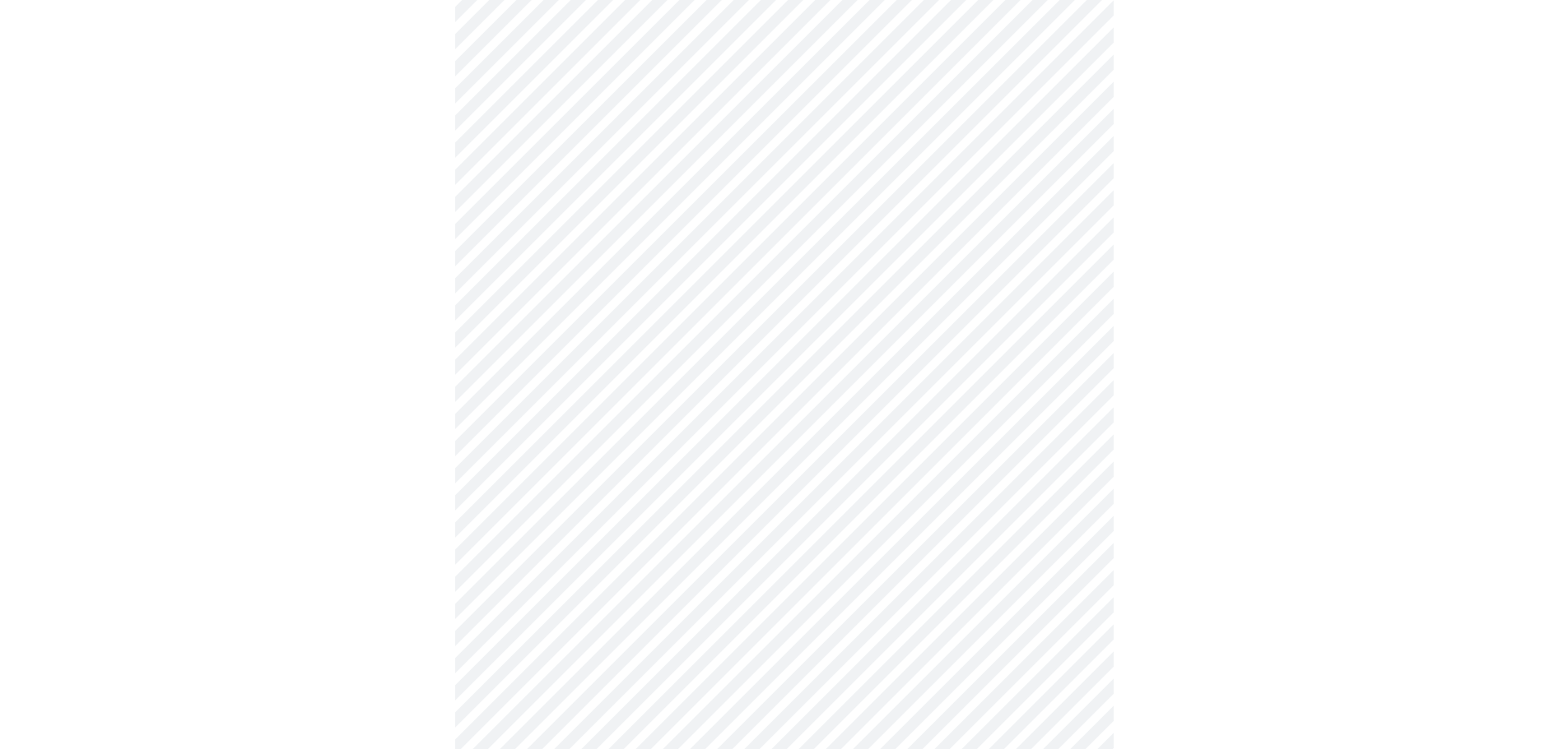
scroll to position [1316, 0]
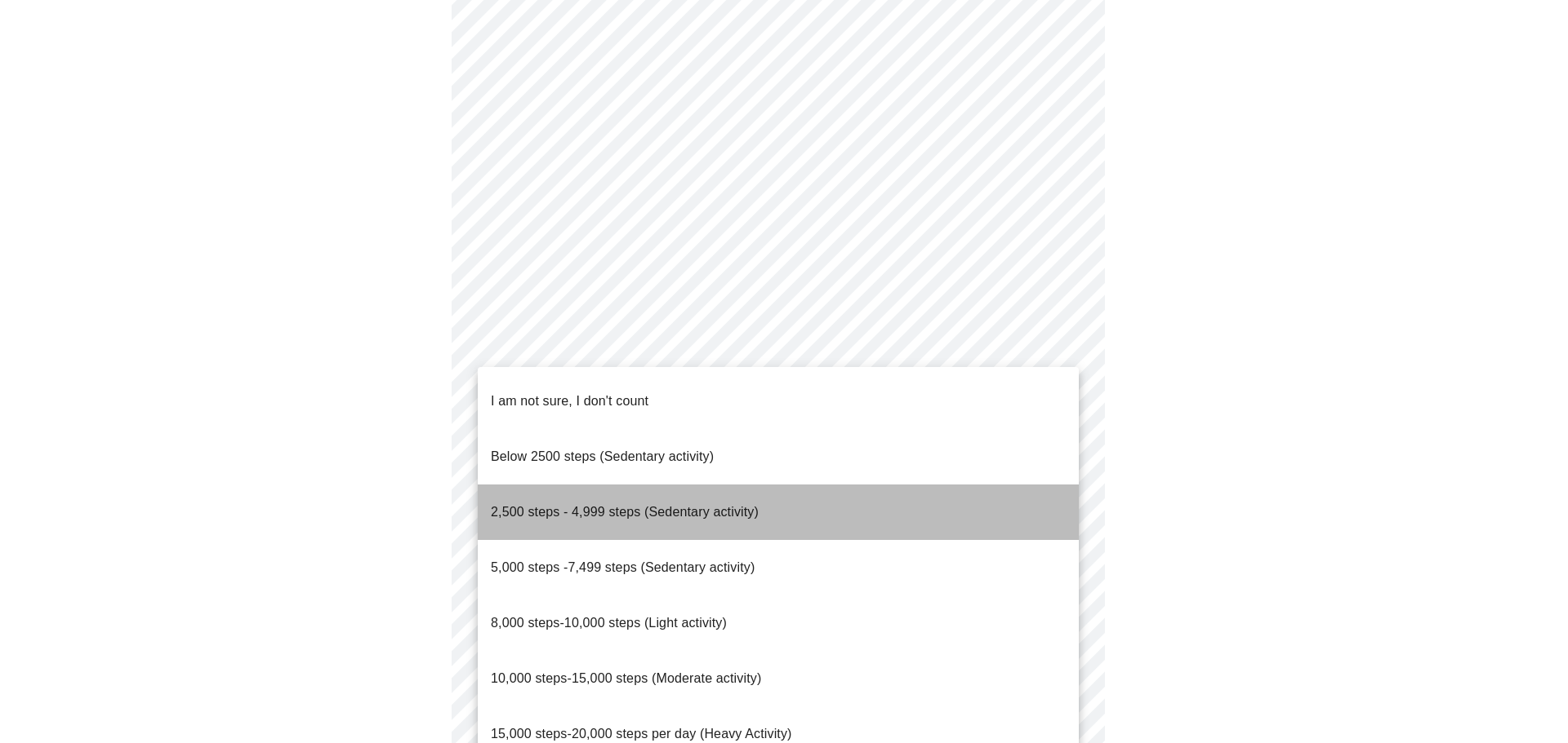
click at [634, 505] on span "2,500 steps - 4,999 steps (Sedentary activity)" at bounding box center [624, 511] width 268 height 14
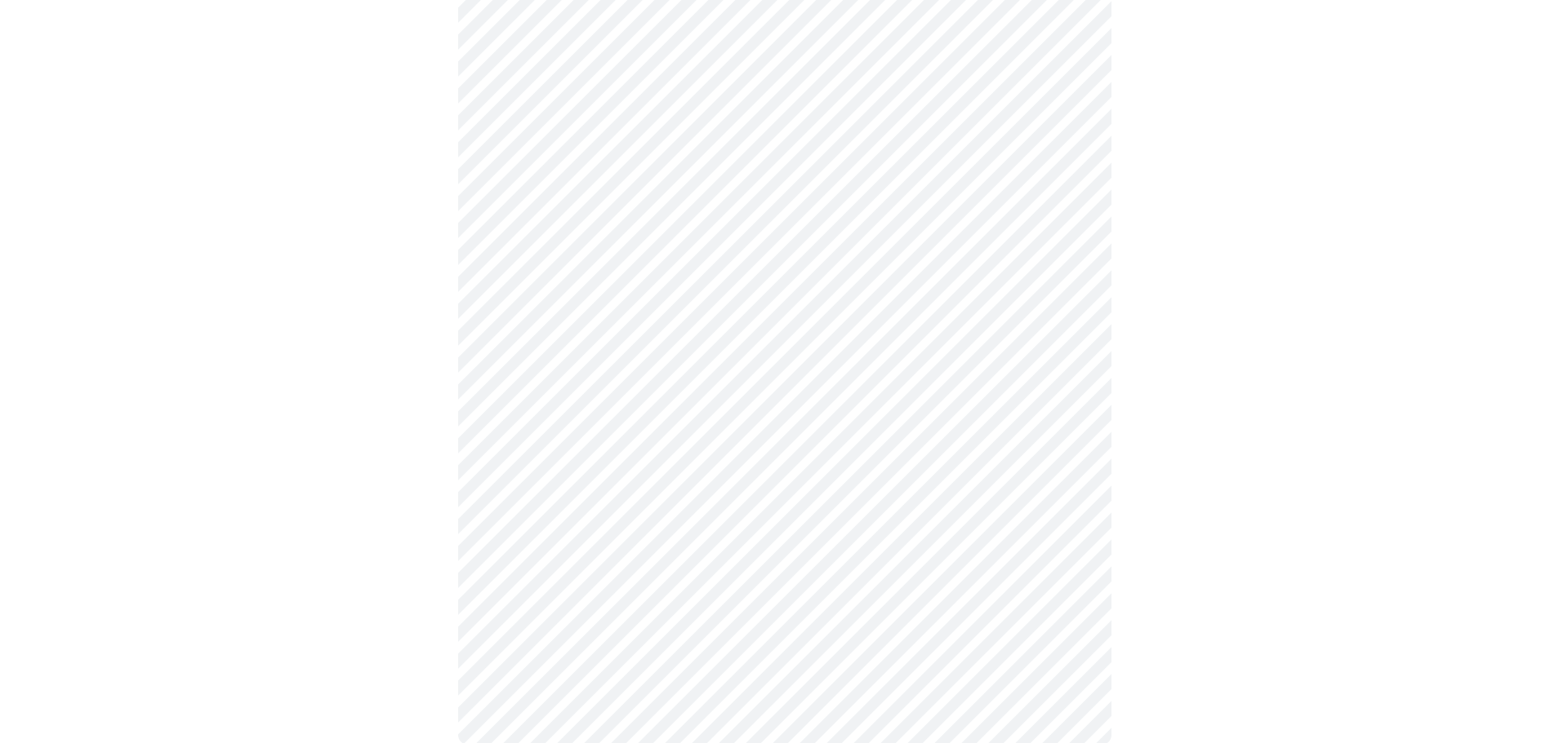
scroll to position [1385, 0]
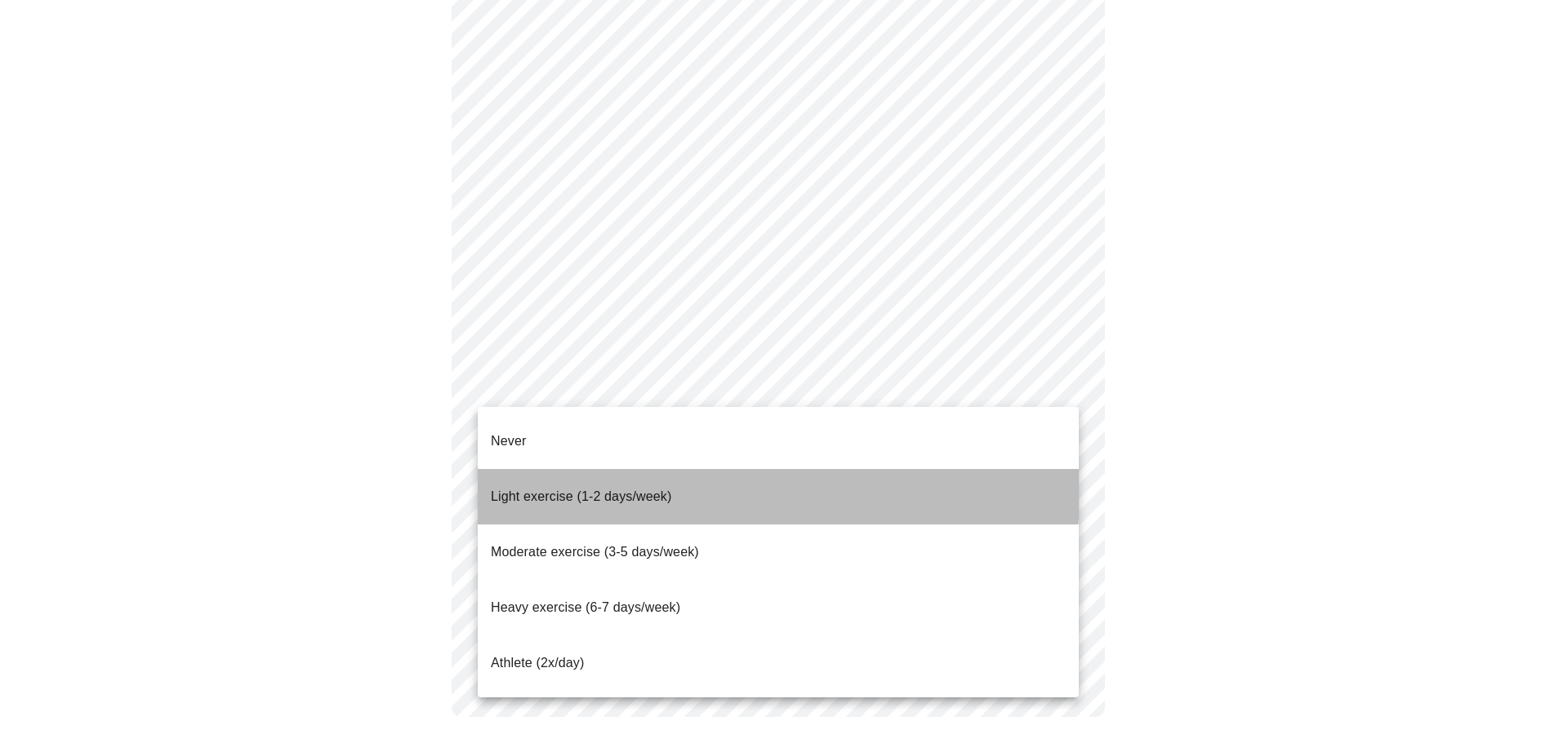
click at [646, 489] on span "Light exercise (1-2 days/week)" at bounding box center [581, 496] width 181 height 14
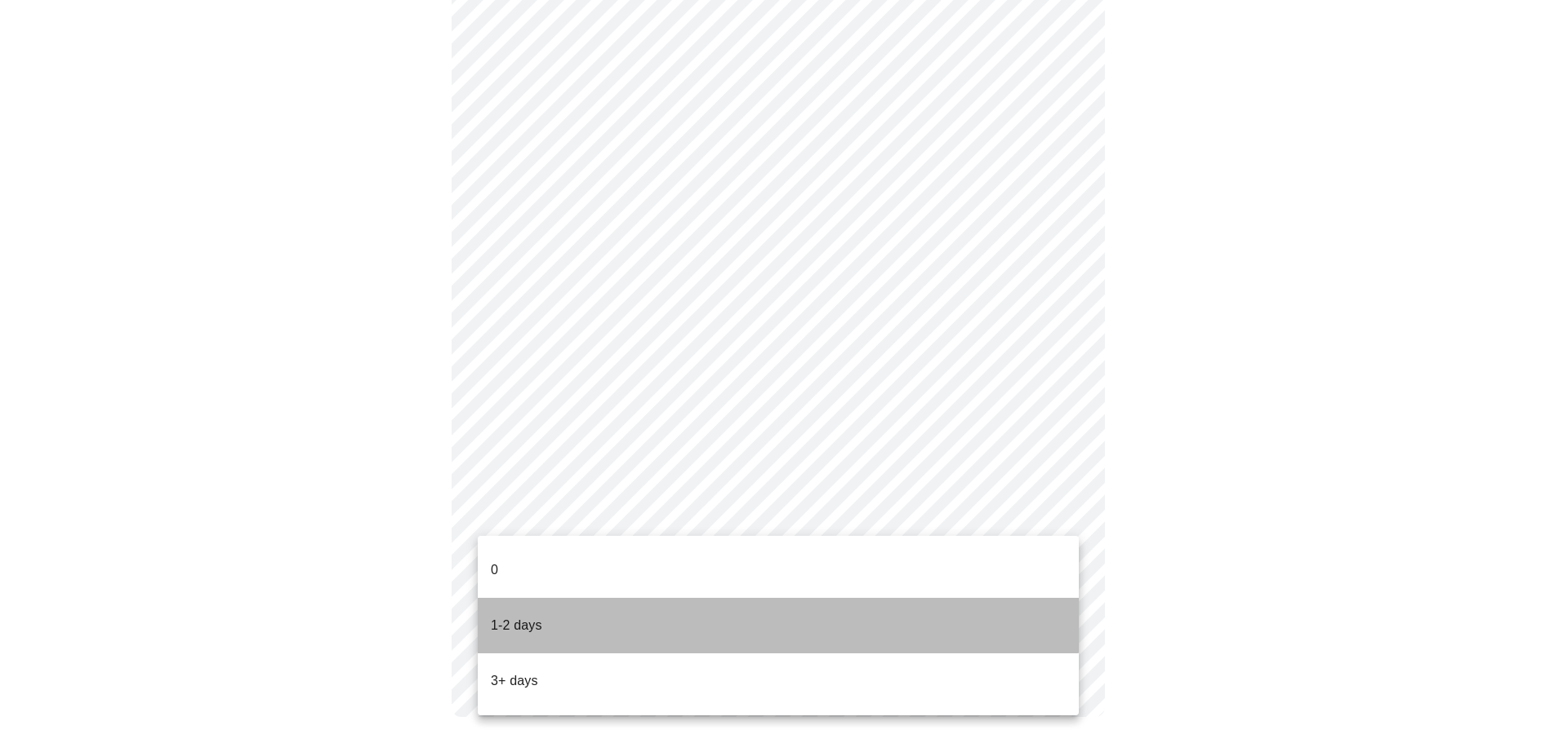
click at [555, 598] on li "1-2 days" at bounding box center [778, 626] width 601 height 56
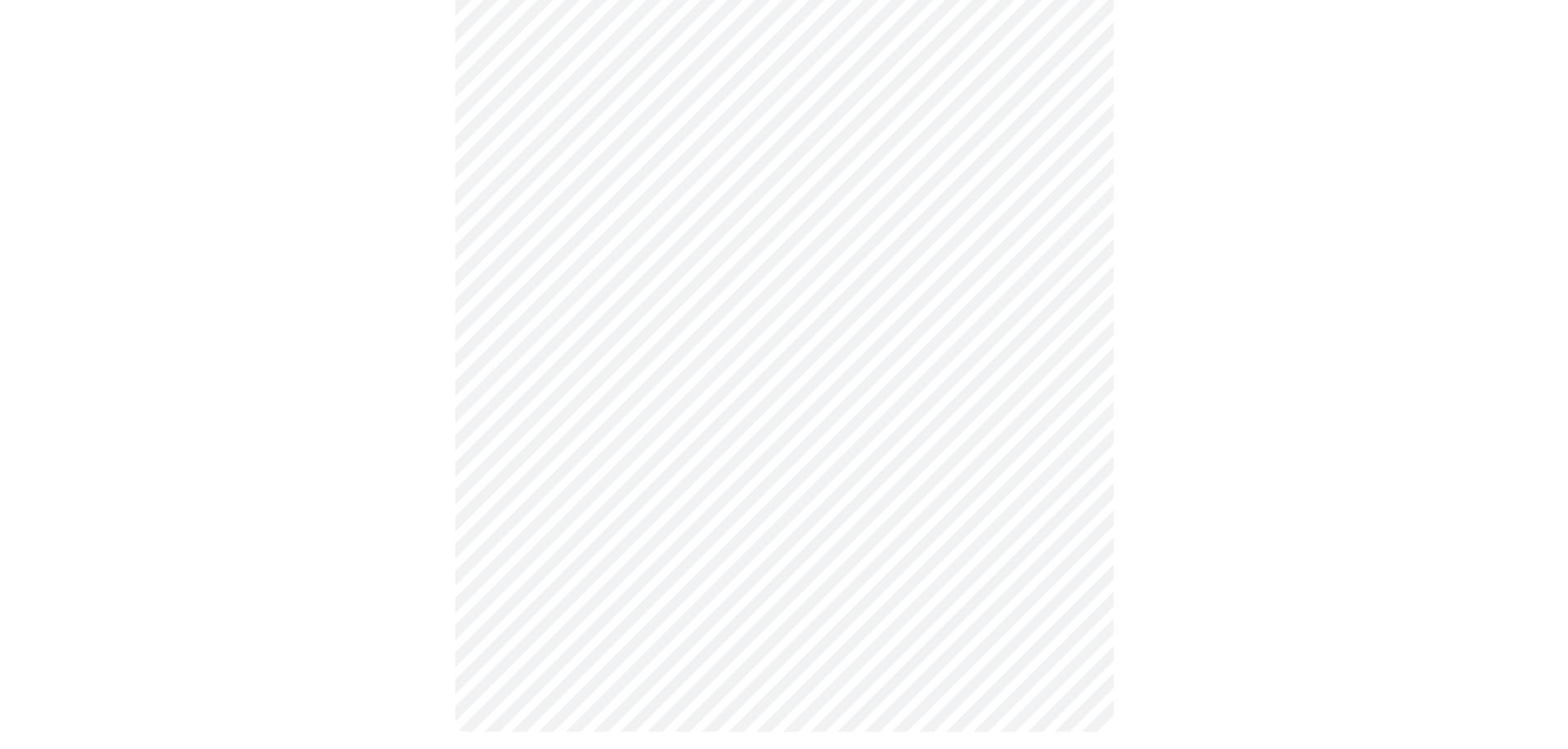
scroll to position [488, 0]
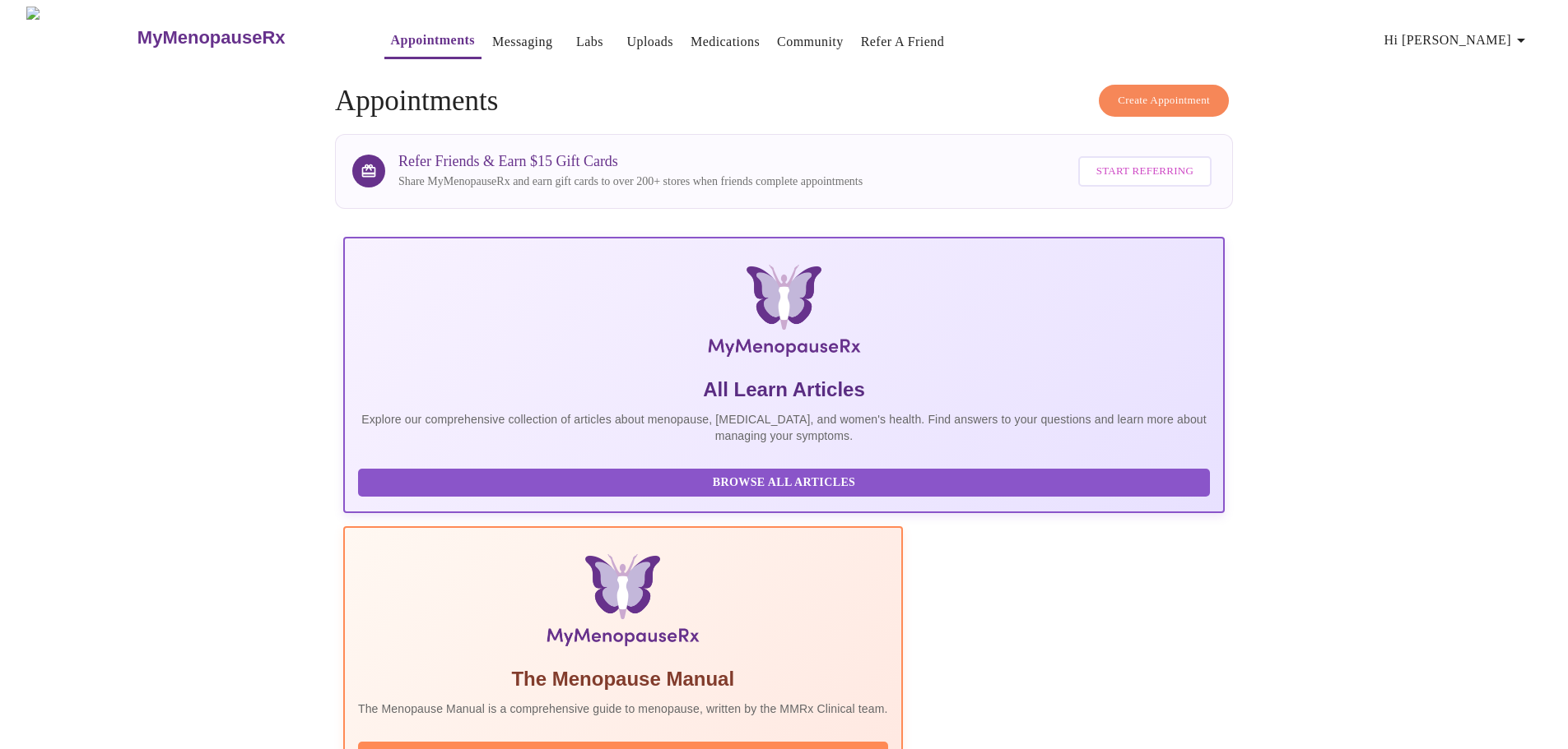
click at [1512, 29] on span "Hi [PERSON_NAME]" at bounding box center [1457, 40] width 146 height 23
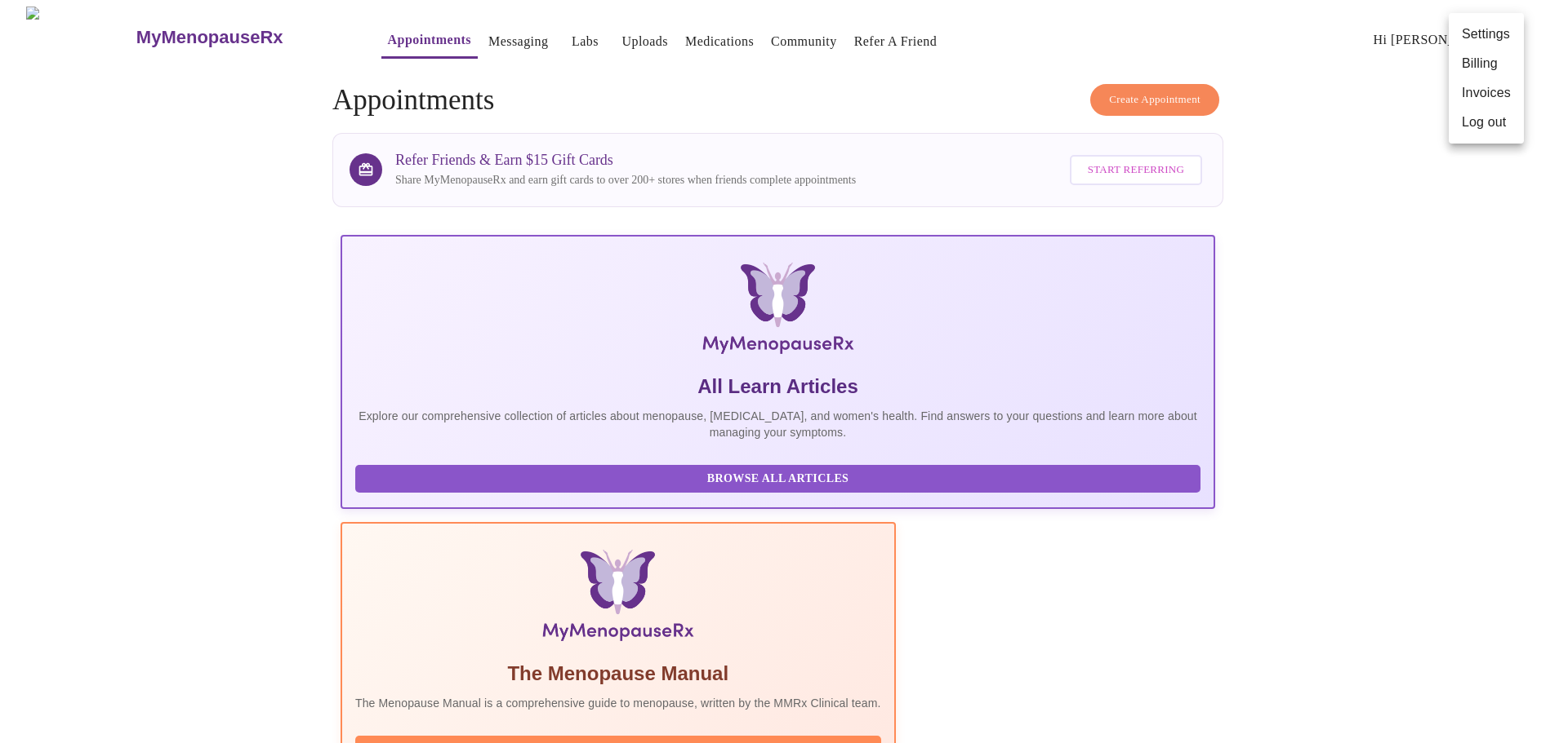
click at [1488, 121] on li "Log out" at bounding box center [1486, 123] width 75 height 29
